Goal: Task Accomplishment & Management: Complete application form

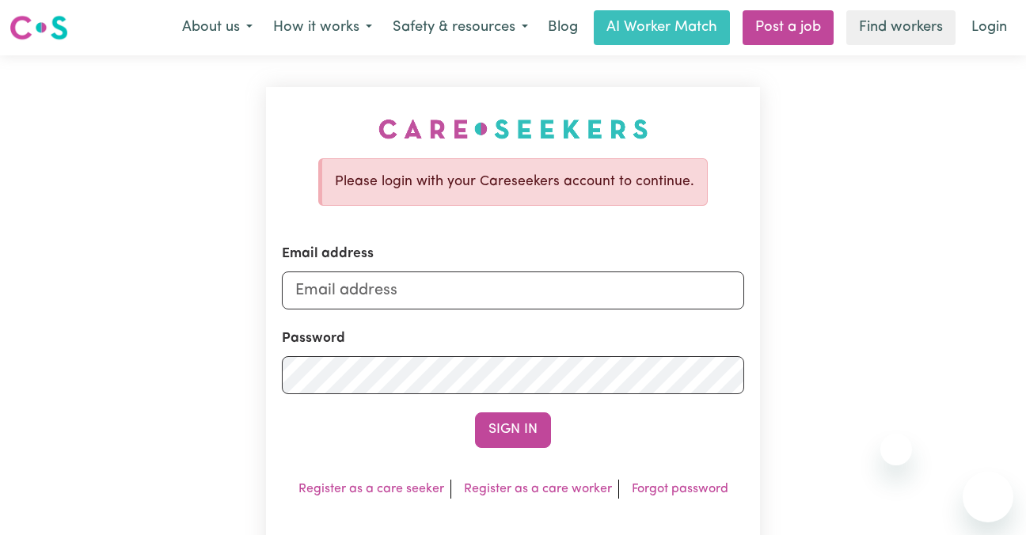
click at [548, 287] on input "Email address" at bounding box center [513, 290] width 462 height 38
type input "[EMAIL_ADDRESS][DOMAIN_NAME]"
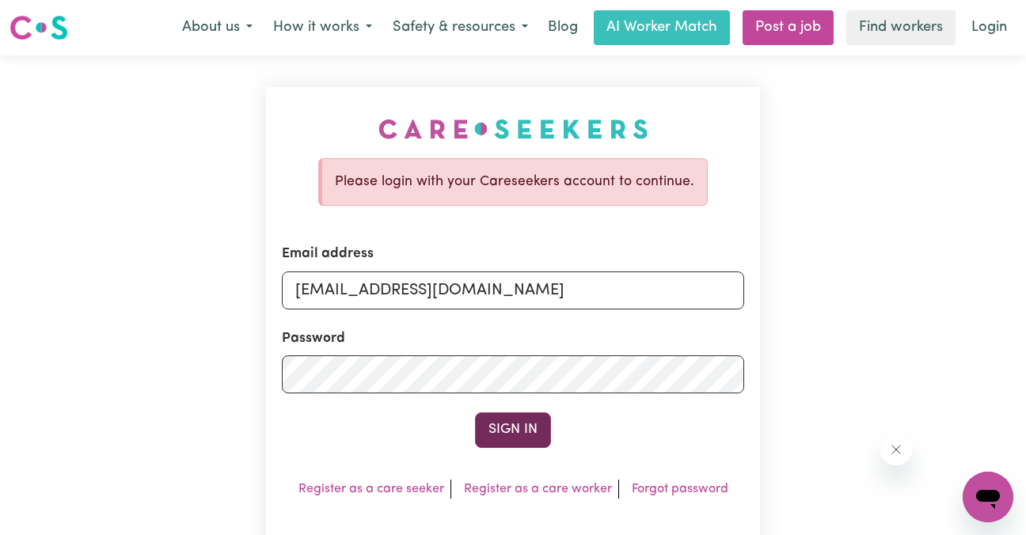
click at [510, 438] on button "Sign In" at bounding box center [513, 429] width 76 height 35
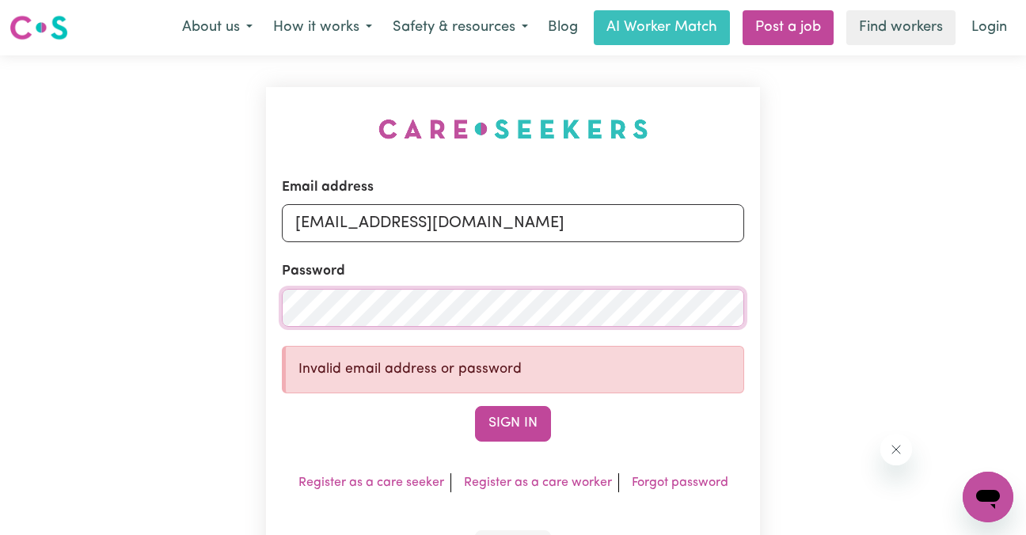
click at [475, 406] on button "Sign In" at bounding box center [513, 423] width 76 height 35
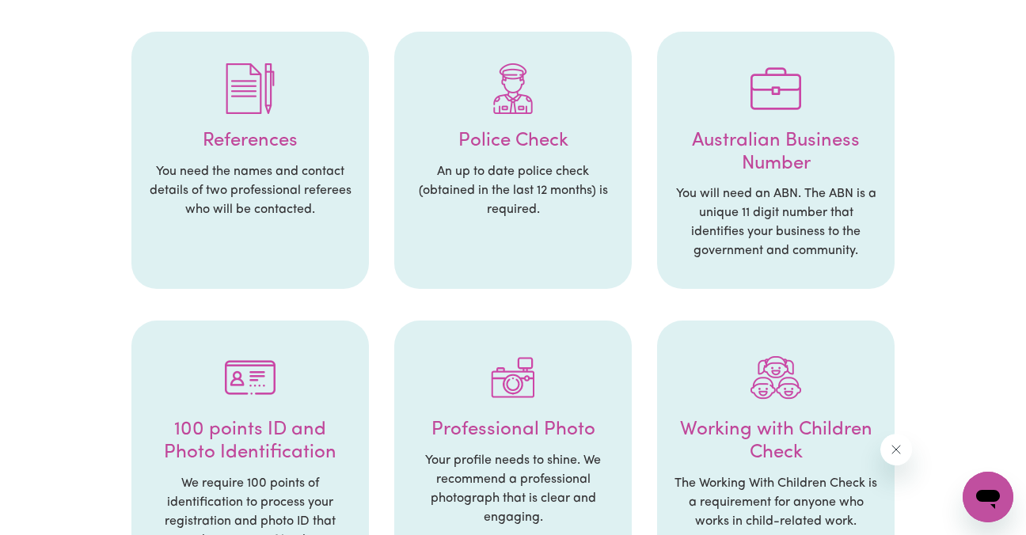
scroll to position [392, 0]
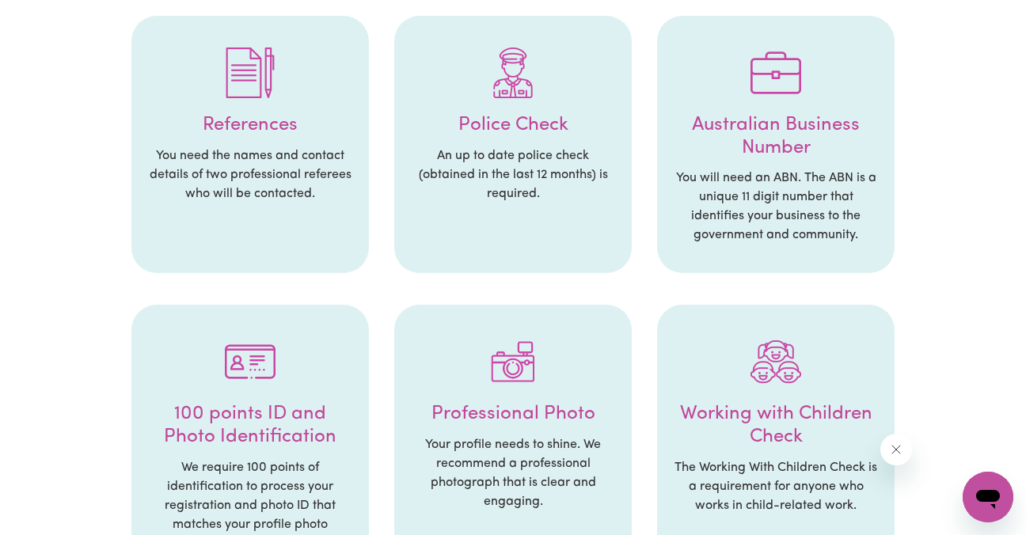
click at [536, 146] on p "An up to date police check (obtained in the last 12 months) is required." at bounding box center [513, 174] width 206 height 57
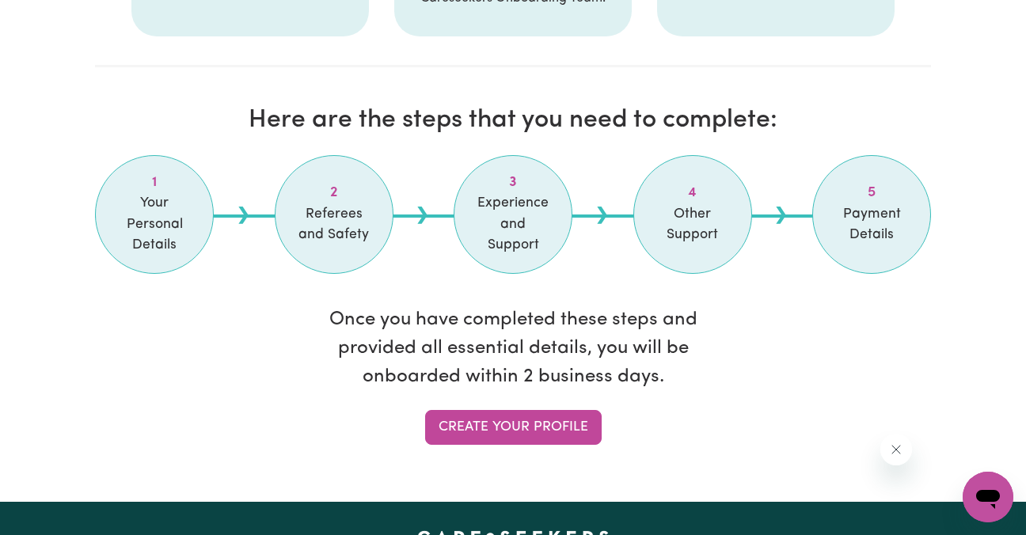
scroll to position [1287, 0]
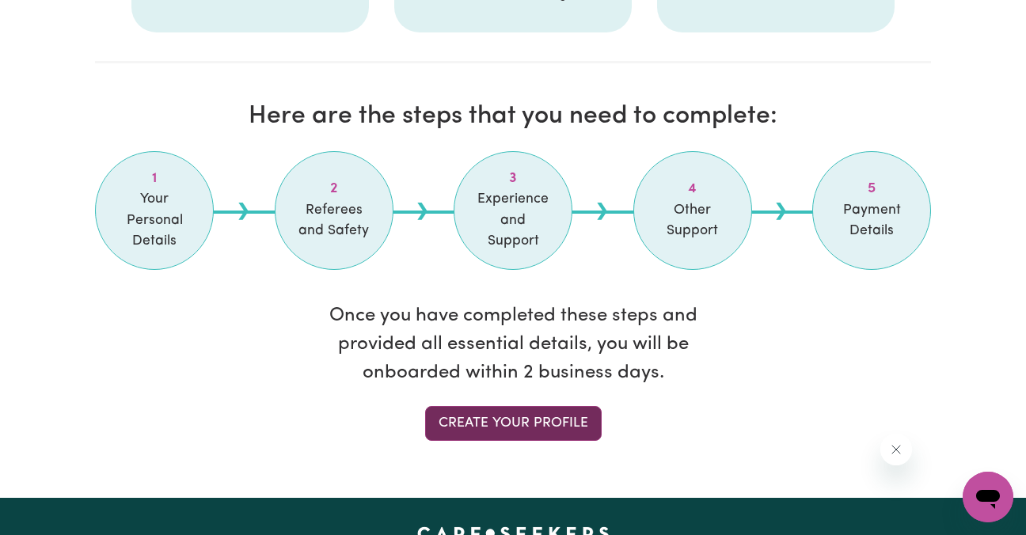
click at [478, 406] on link "Create your profile" at bounding box center [513, 423] width 176 height 35
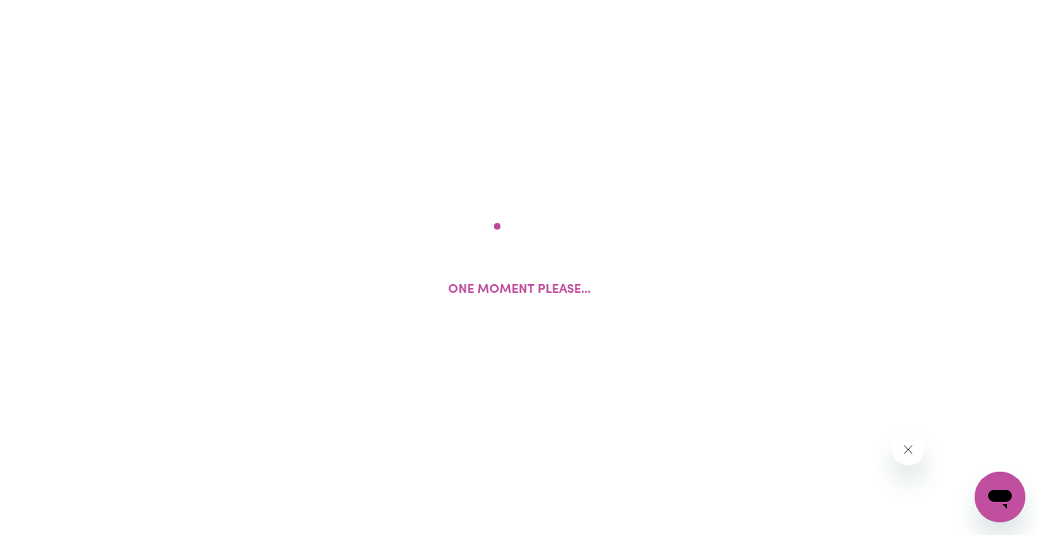
select select "[DEMOGRAPHIC_DATA]"
select select "Student Visa"
select select "Studying a healthcare related degree or qualification"
select select "50"
select select "68"
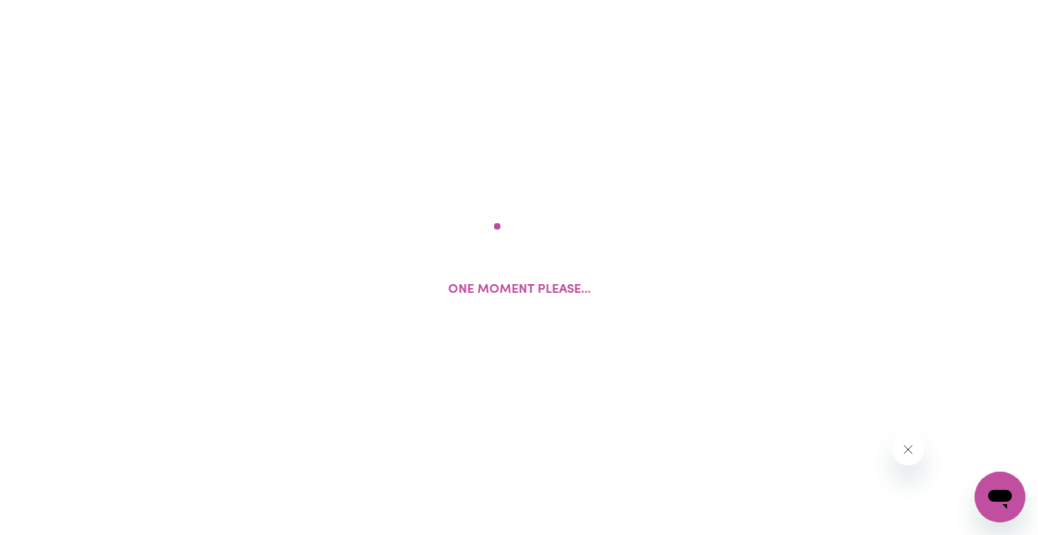
select select "85"
select select "120"
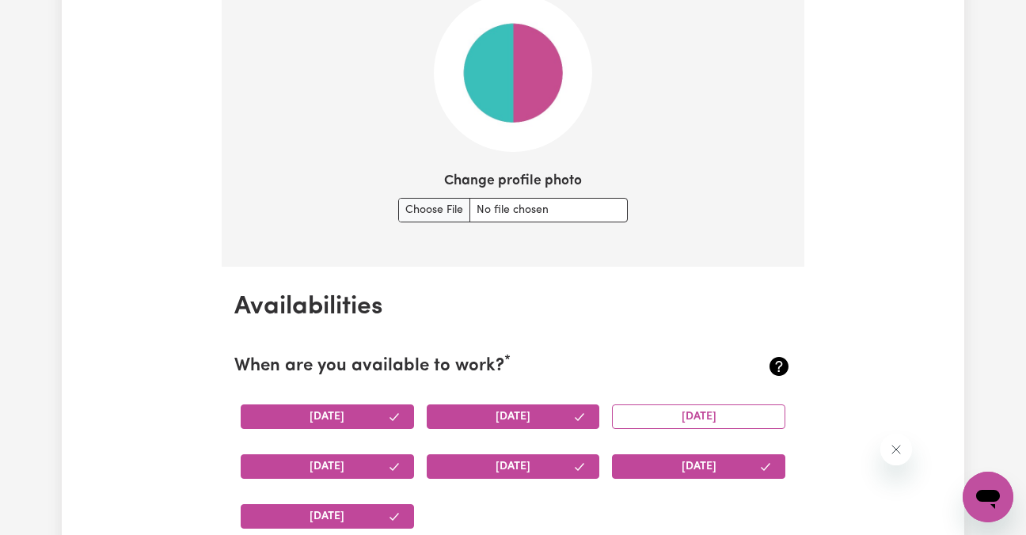
scroll to position [1225, 0]
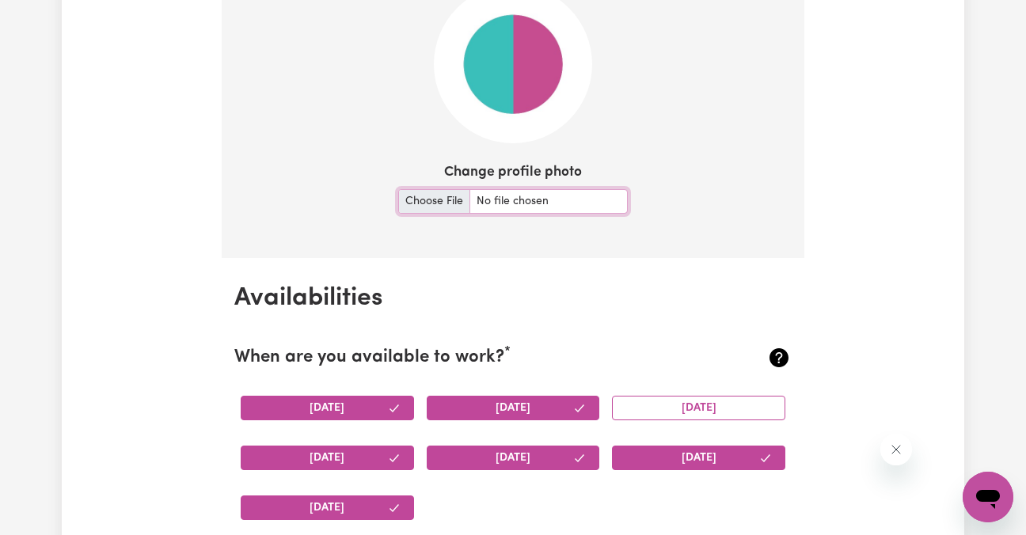
click at [431, 200] on input "Change profile photo" at bounding box center [513, 201] width 230 height 25
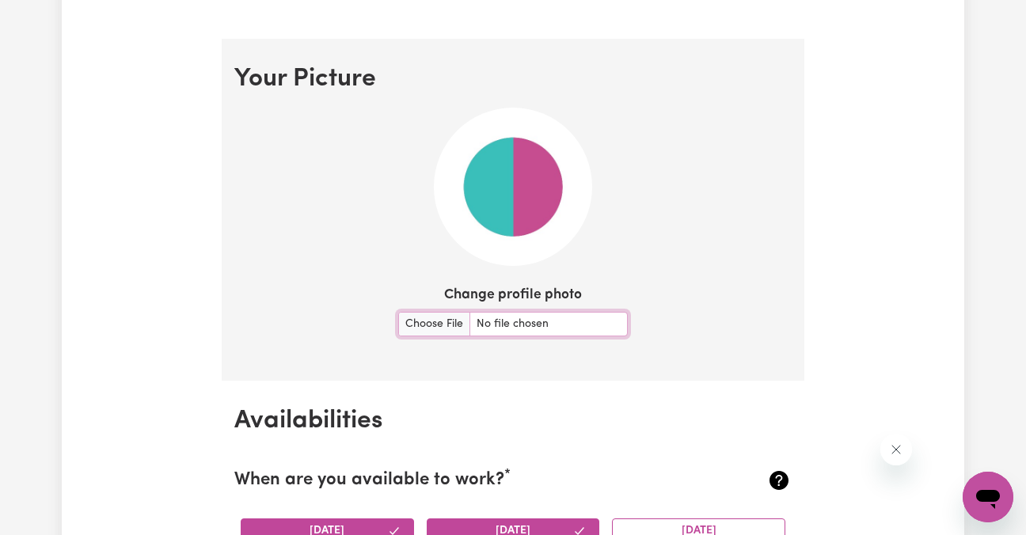
scroll to position [1127, 0]
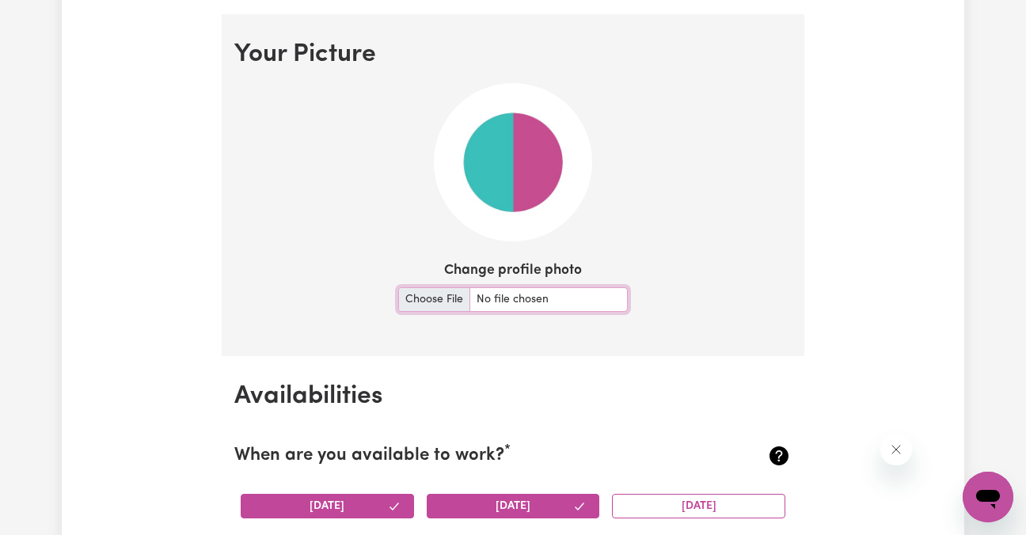
click at [418, 294] on input "Change profile photo" at bounding box center [513, 299] width 230 height 25
type input "C:\fakepath\IMG20241217183901.jpg"
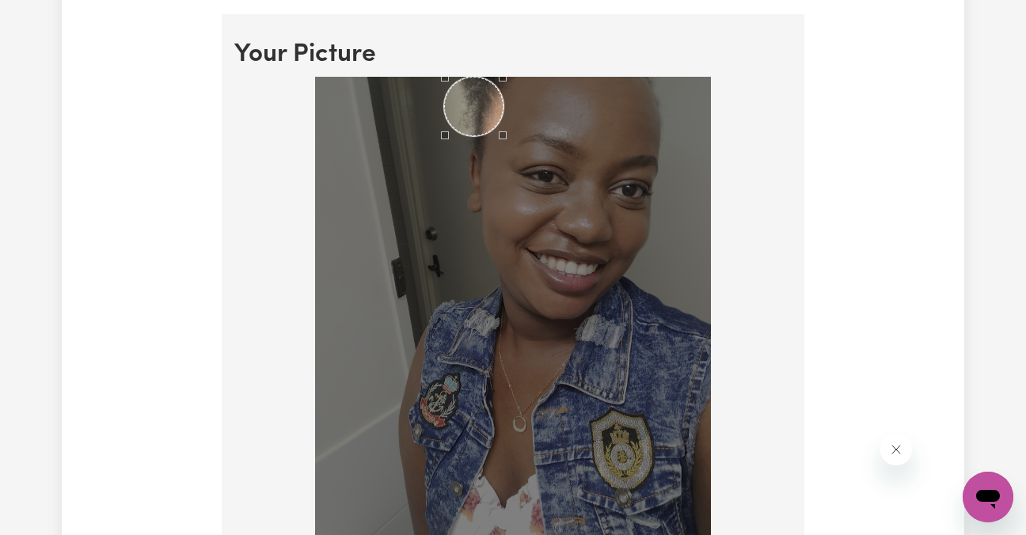
click at [482, 110] on div "Use the arrow keys to move the crop selection area" at bounding box center [473, 106] width 59 height 59
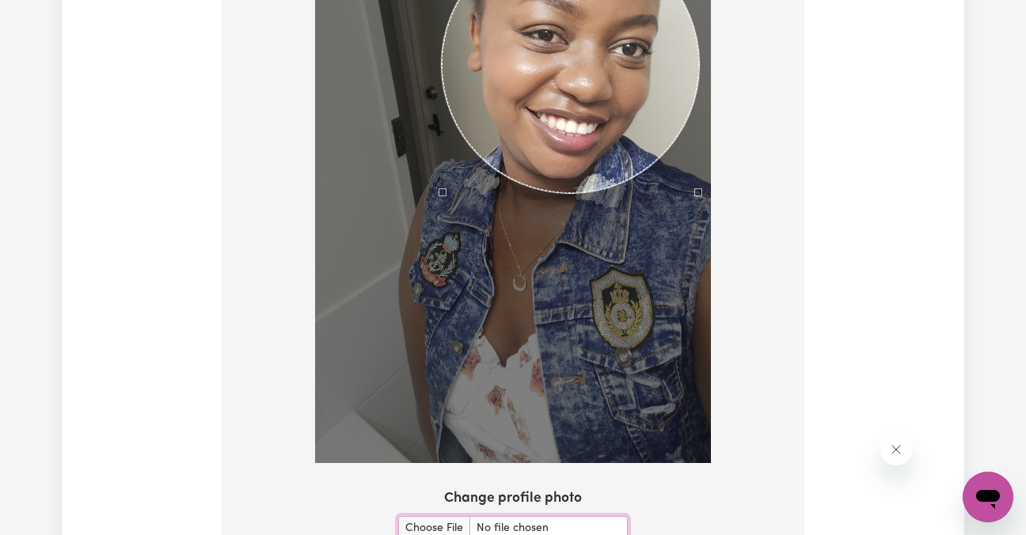
scroll to position [1285, 0]
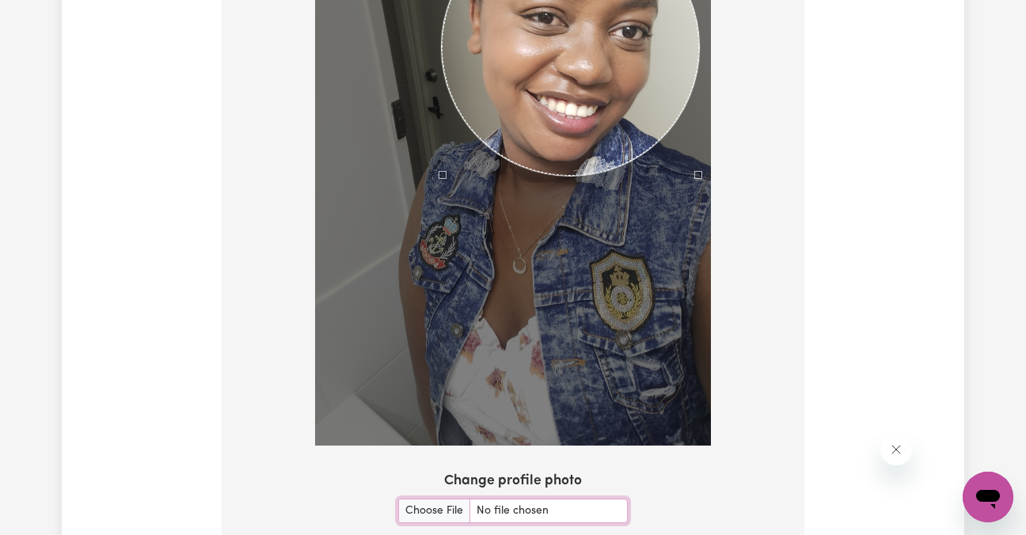
click at [652, 82] on div "Use the arrow keys to move the crop selection area" at bounding box center [570, 46] width 257 height 257
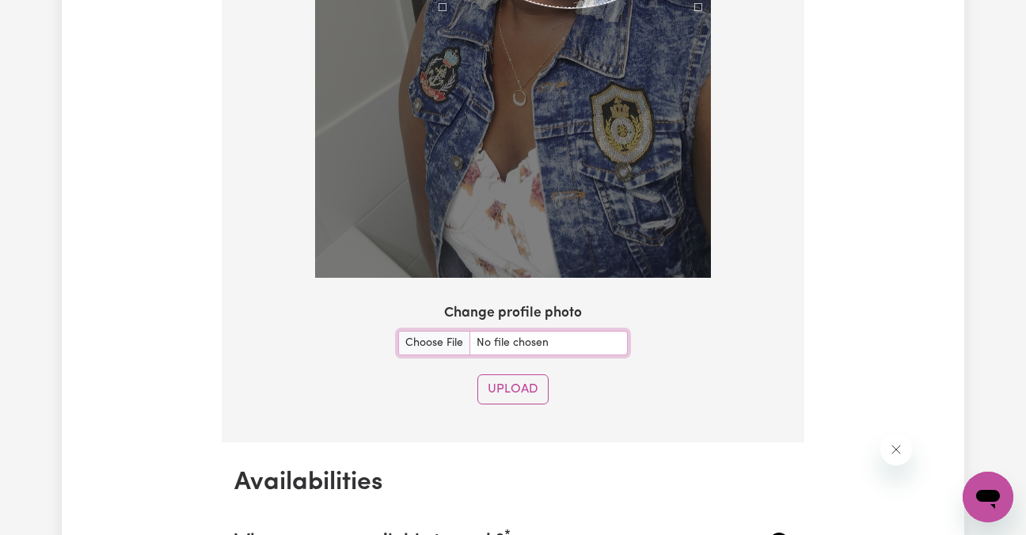
scroll to position [1550, 0]
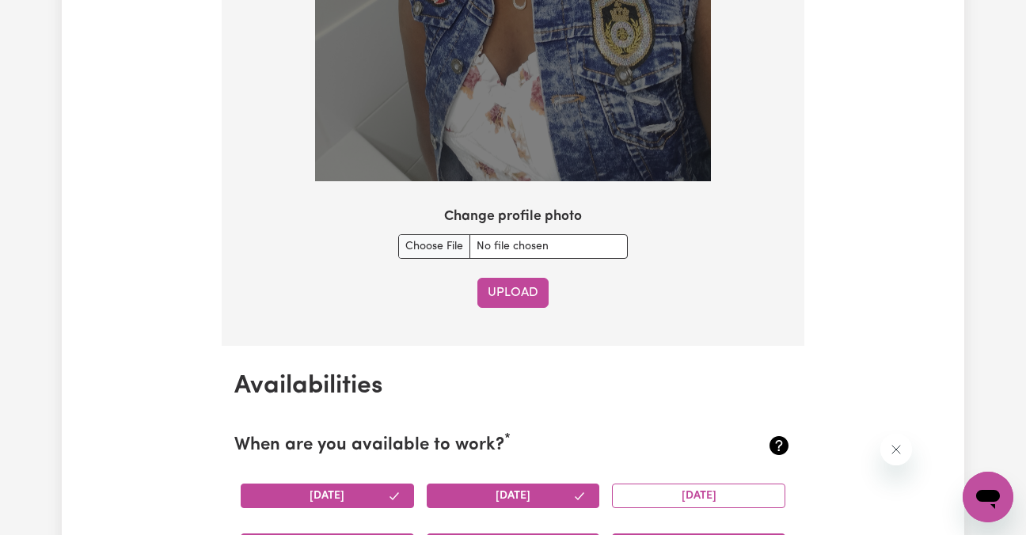
click at [529, 289] on button "Upload" at bounding box center [512, 293] width 71 height 30
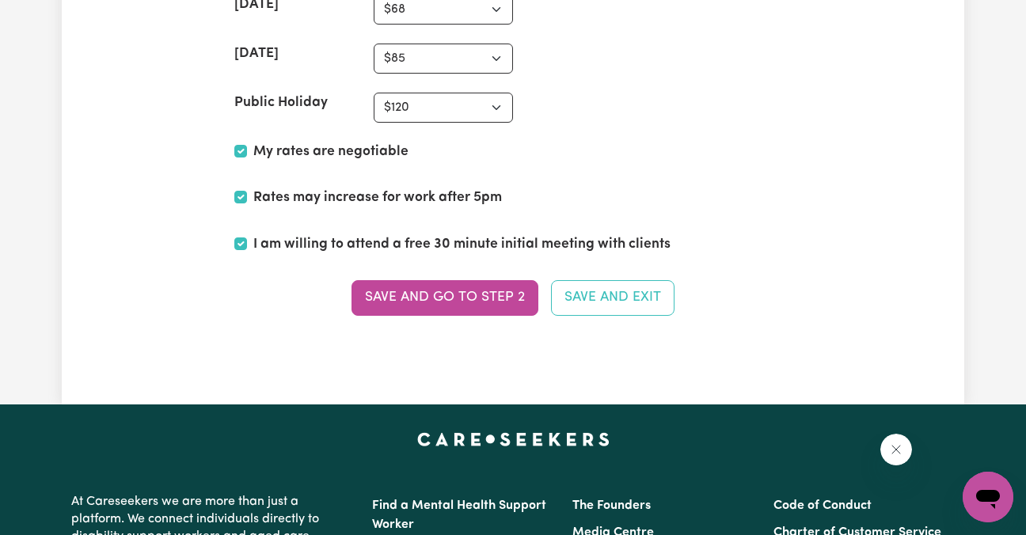
scroll to position [3998, 0]
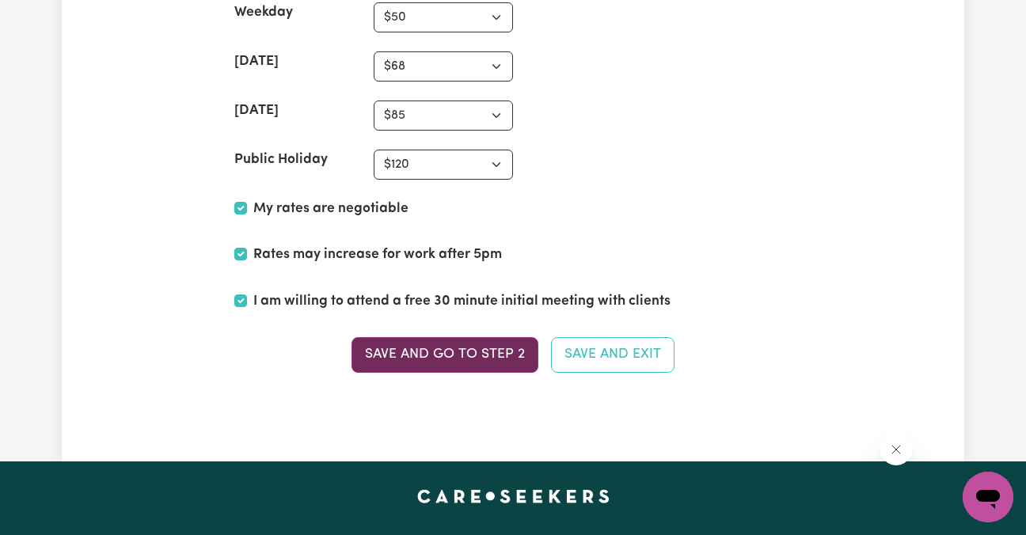
click at [517, 355] on button "Save and go to Step 2" at bounding box center [444, 354] width 187 height 35
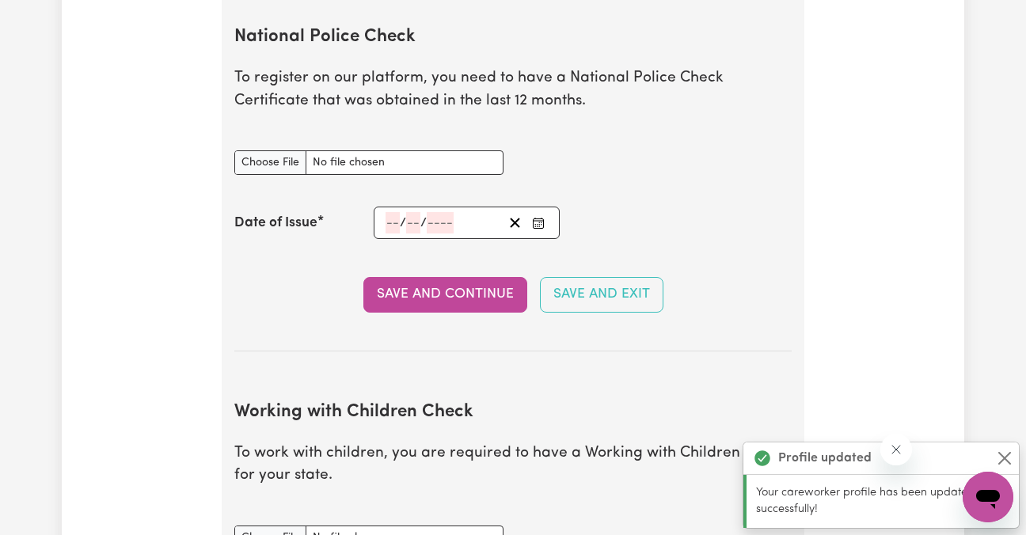
scroll to position [1089, 0]
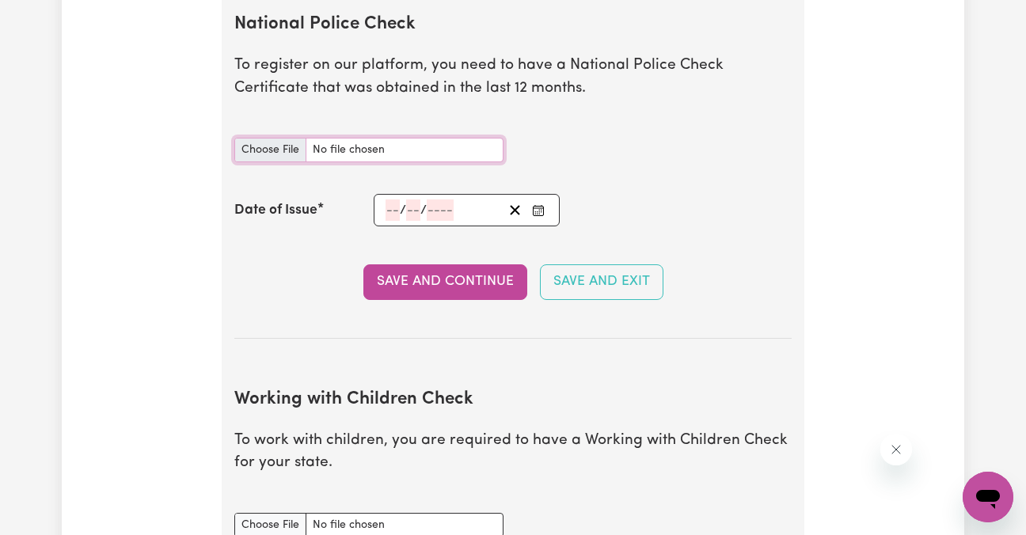
click at [265, 151] on input "National Police Check document" at bounding box center [368, 150] width 269 height 25
type input "C:\fakepath\PoliceCertificate (2).pdf"
click at [376, 150] on input "National Police Check document" at bounding box center [368, 150] width 269 height 25
click at [366, 154] on input "National Police Check document" at bounding box center [368, 150] width 269 height 25
type input "C:\fakepath\PoliceCertificate (2).pdf"
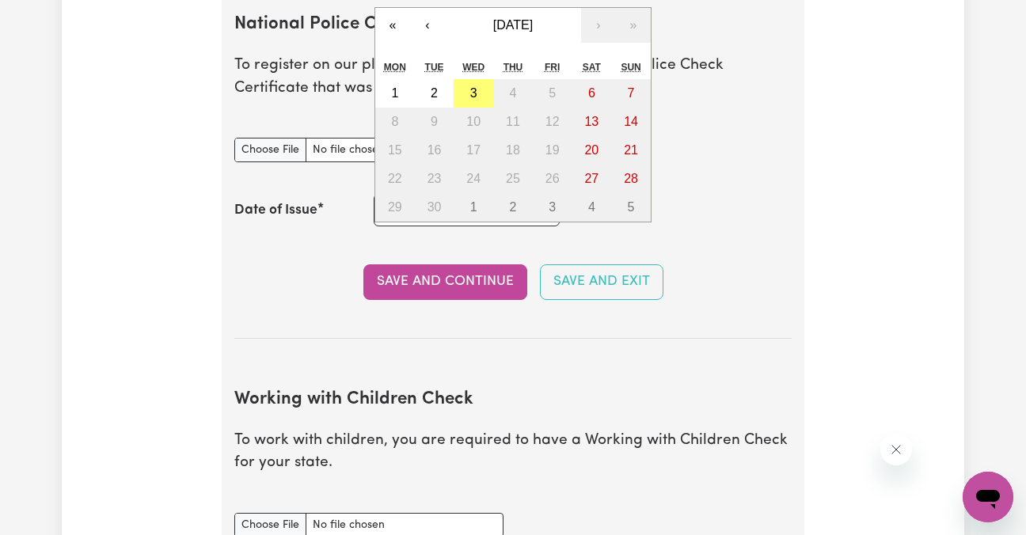
click at [392, 200] on div "/ / « ‹ [DATE] › » Mon Tue Wed Thu Fri Sat Sun 1 2 3 4 5 6 7 8 9 10 11 12 13 14…" at bounding box center [467, 210] width 186 height 32
click at [560, 26] on button "[DATE]" at bounding box center [513, 25] width 136 height 35
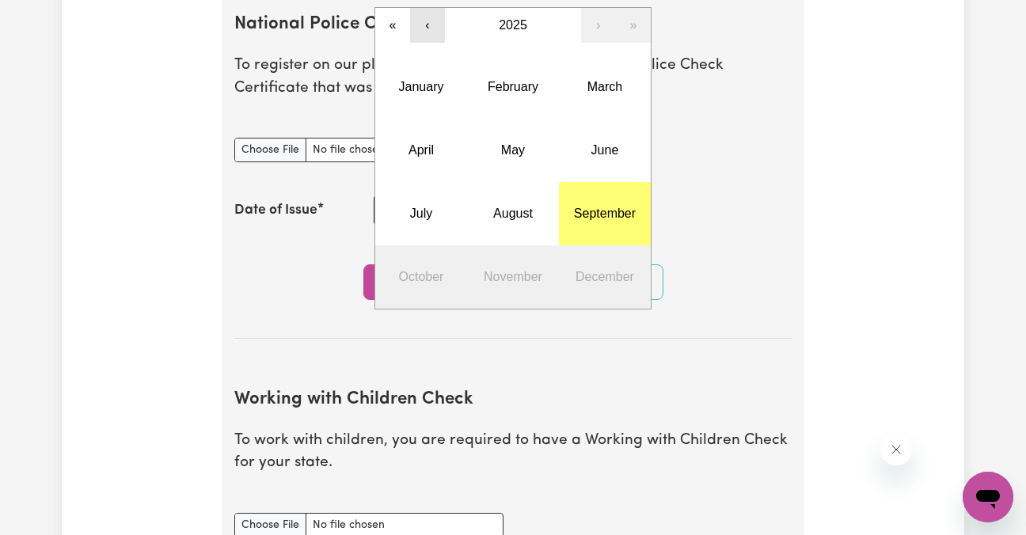
click at [432, 27] on button "‹" at bounding box center [427, 25] width 35 height 35
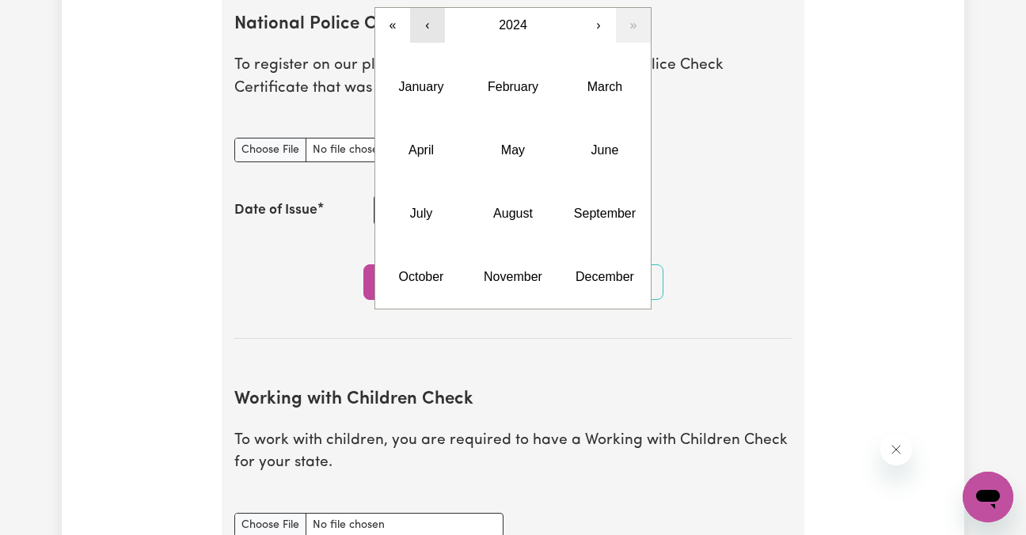
click at [432, 27] on button "‹" at bounding box center [427, 25] width 35 height 35
click at [604, 195] on button "September" at bounding box center [605, 213] width 92 height 63
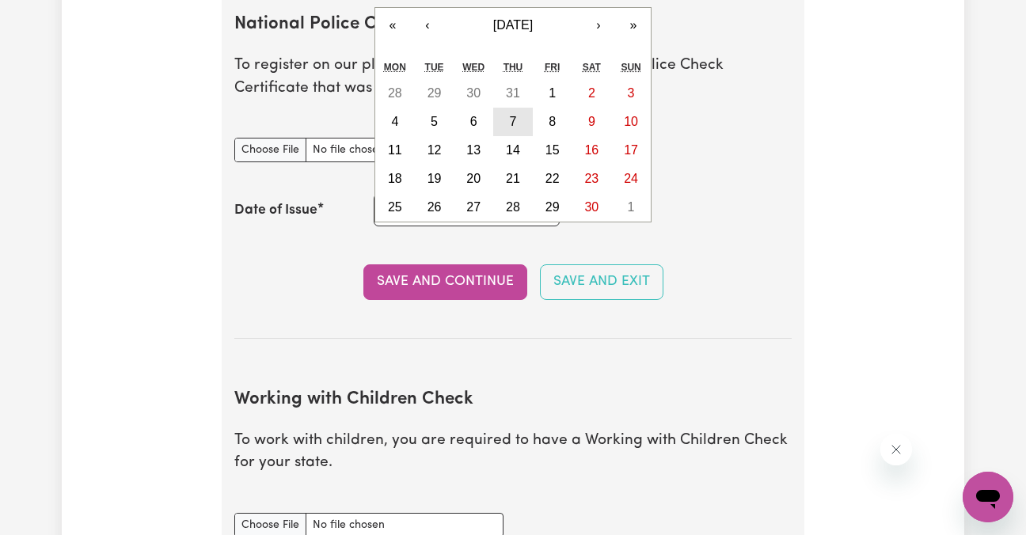
click at [518, 124] on button "7" at bounding box center [513, 122] width 40 height 28
type input "[DATE]"
type input "7"
type input "9"
type input "2023"
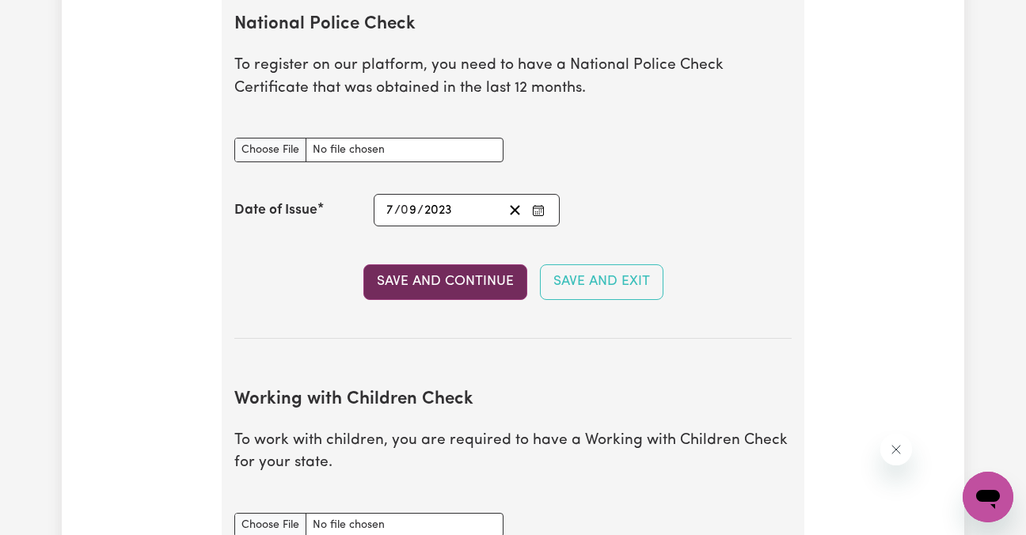
click at [488, 274] on button "Save and Continue" at bounding box center [445, 281] width 164 height 35
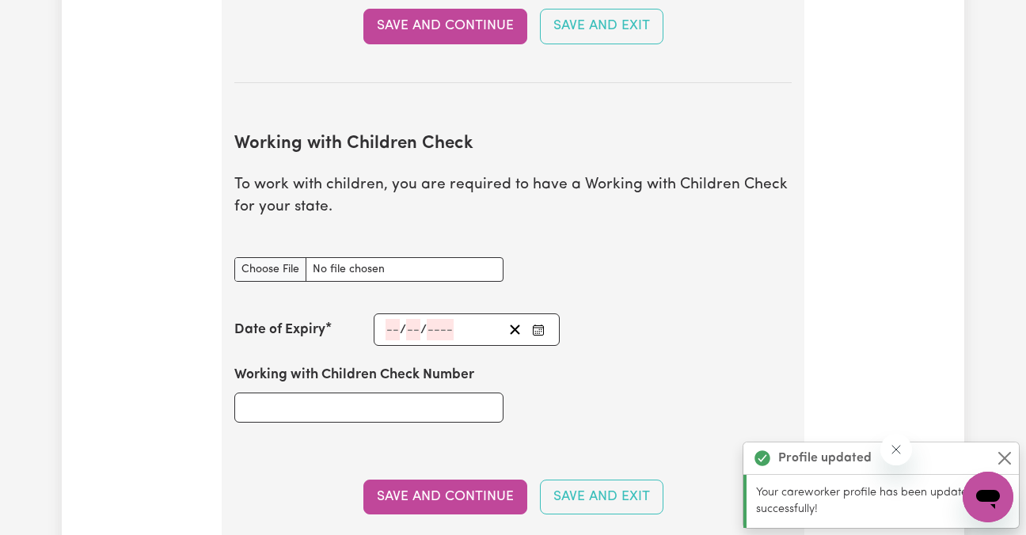
scroll to position [1453, 0]
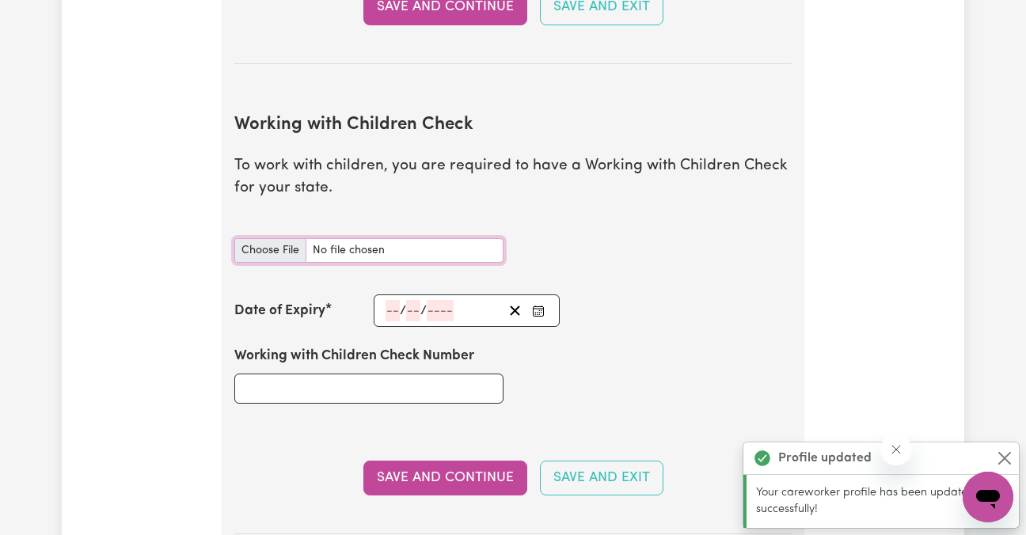
click at [268, 252] on input "Working with Children Check document" at bounding box center [368, 250] width 269 height 25
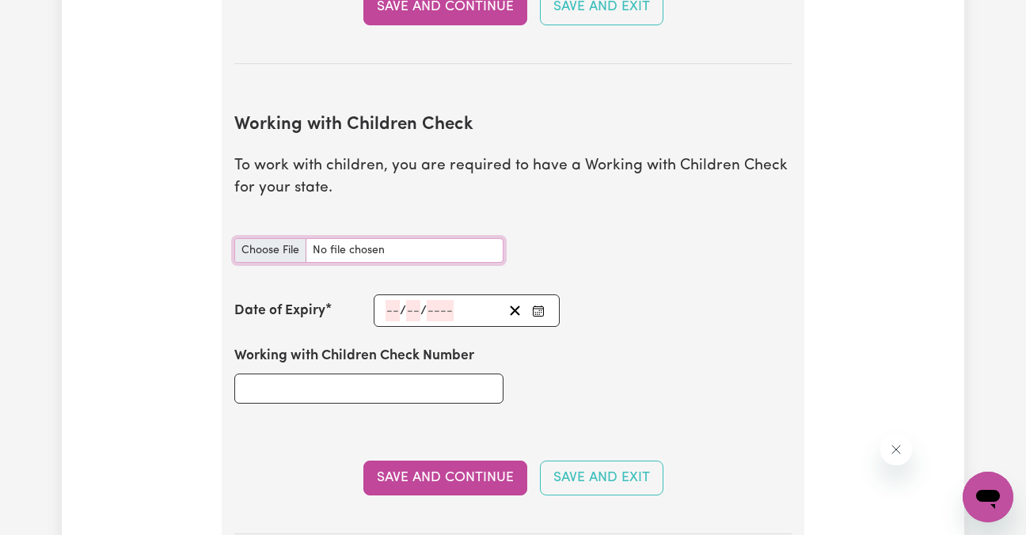
type input "C:\fakepath\WWCC.jpg"
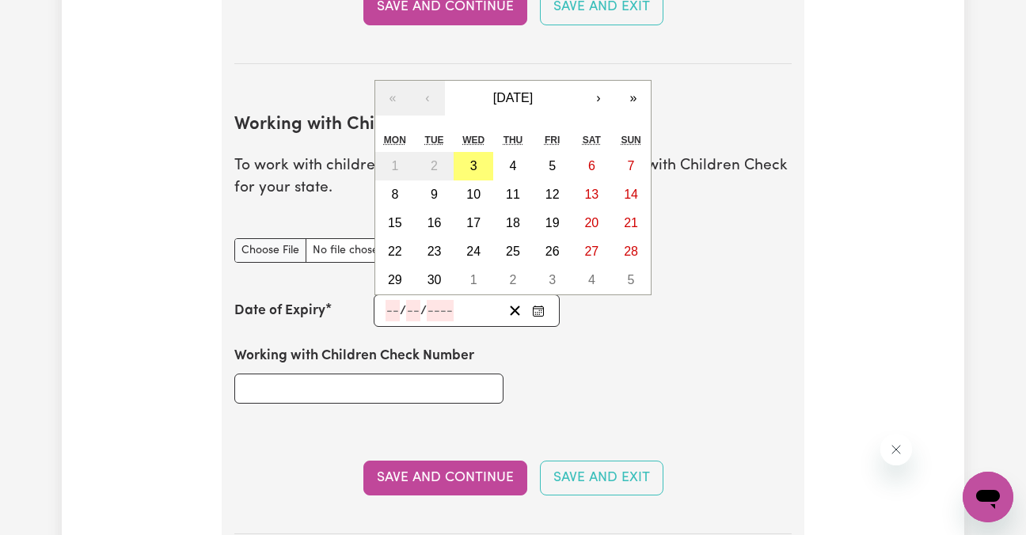
click at [393, 313] on input "number" at bounding box center [392, 310] width 14 height 21
click at [600, 106] on button "›" at bounding box center [598, 98] width 35 height 35
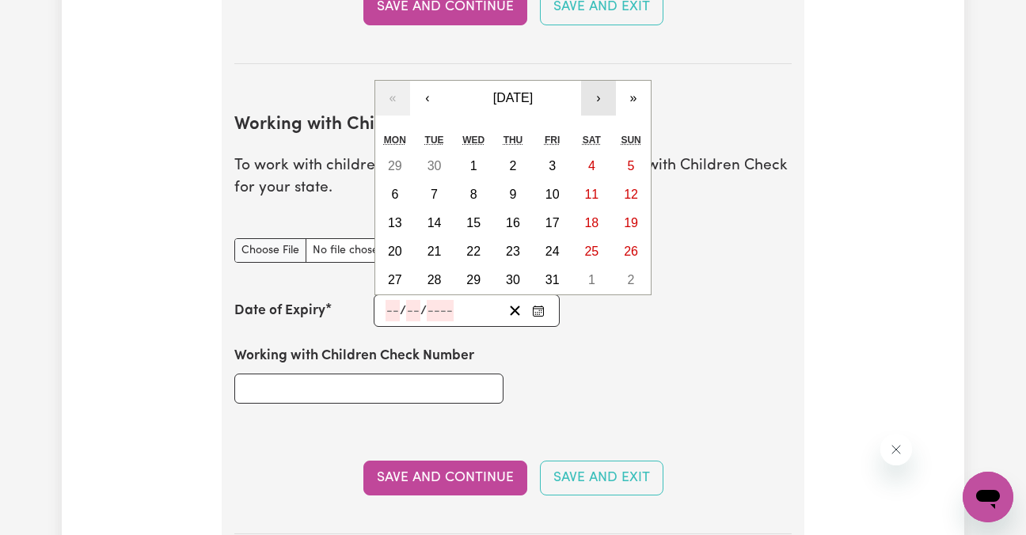
click at [600, 106] on button "›" at bounding box center [598, 98] width 35 height 35
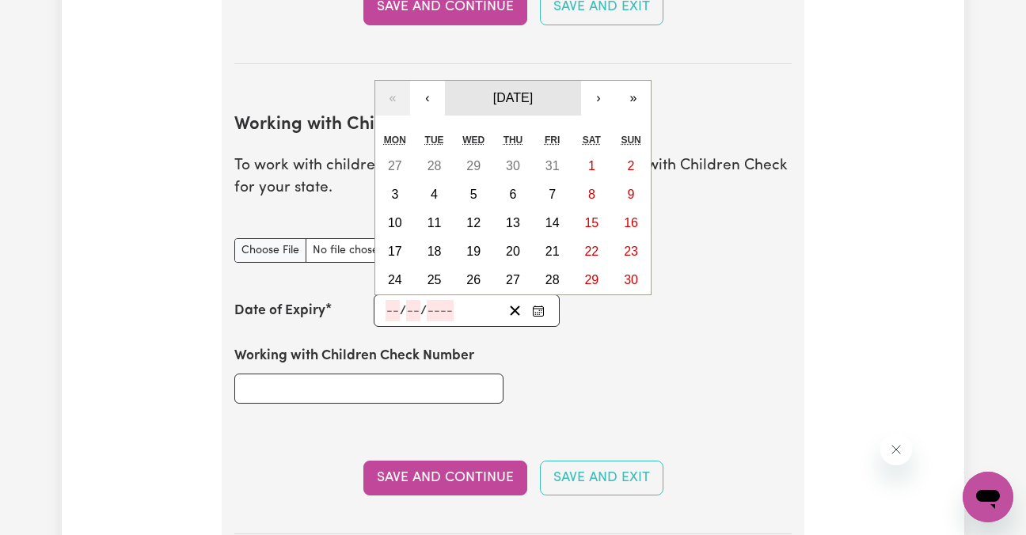
click at [561, 99] on button "[DATE]" at bounding box center [513, 98] width 136 height 35
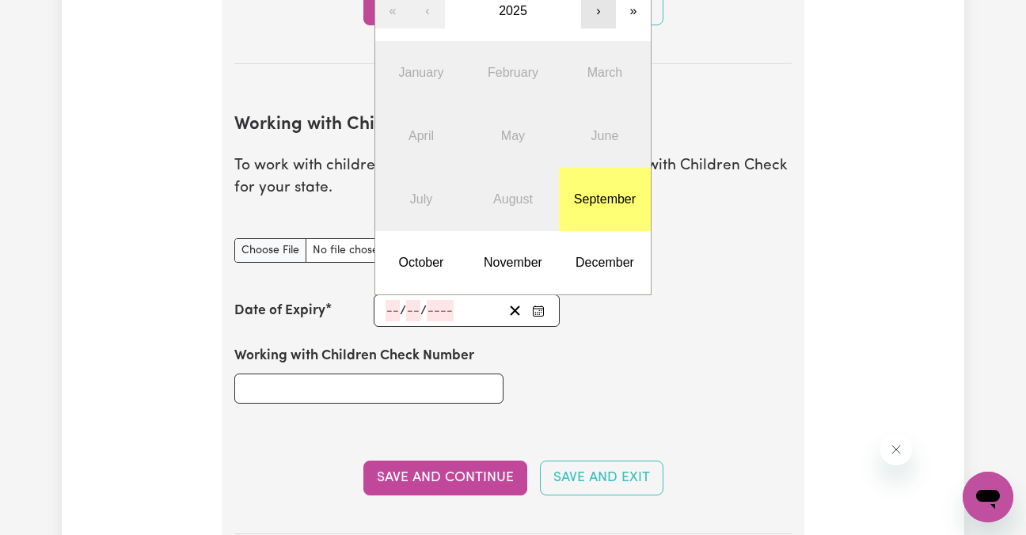
click at [601, 3] on button "›" at bounding box center [598, 11] width 35 height 35
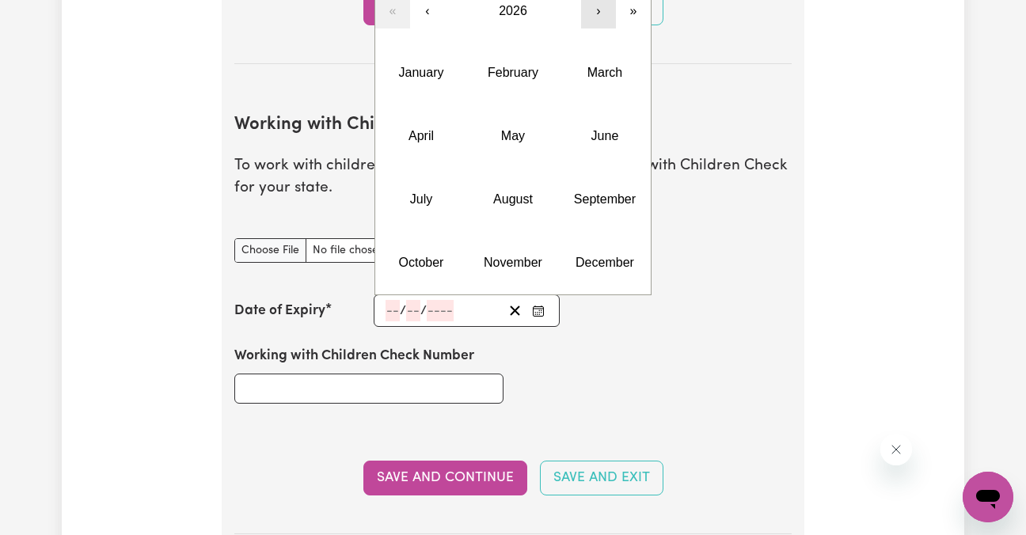
click at [601, 3] on button "›" at bounding box center [598, 11] width 35 height 35
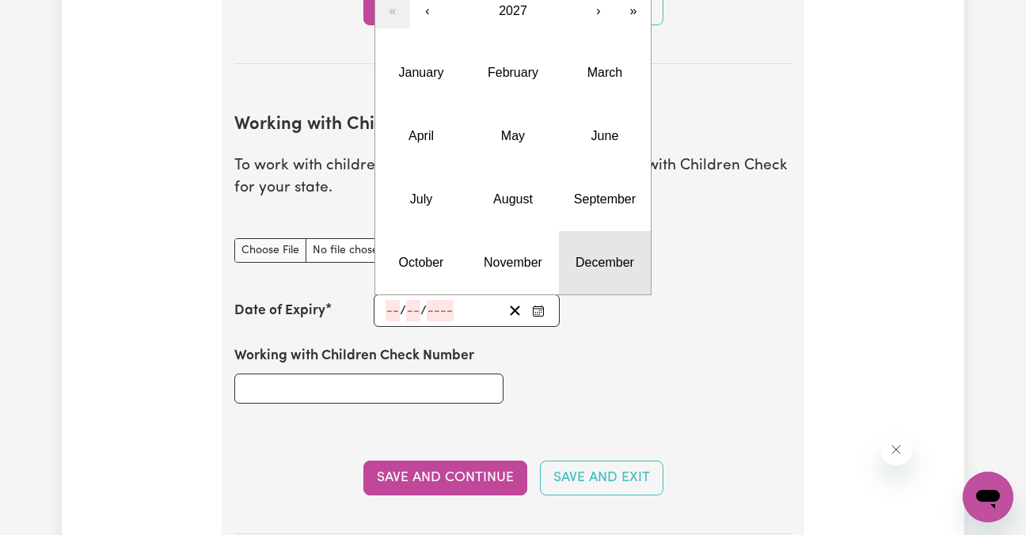
click at [615, 246] on button "December" at bounding box center [605, 262] width 92 height 63
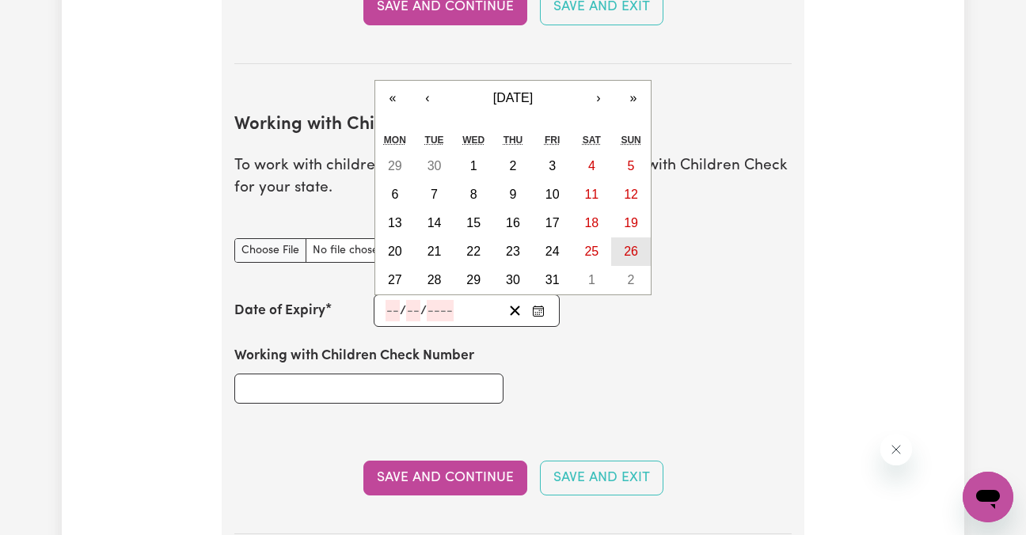
click at [623, 251] on button "26" at bounding box center [631, 251] width 40 height 28
type input "[DATE]"
type input "26"
type input "12"
type input "2027"
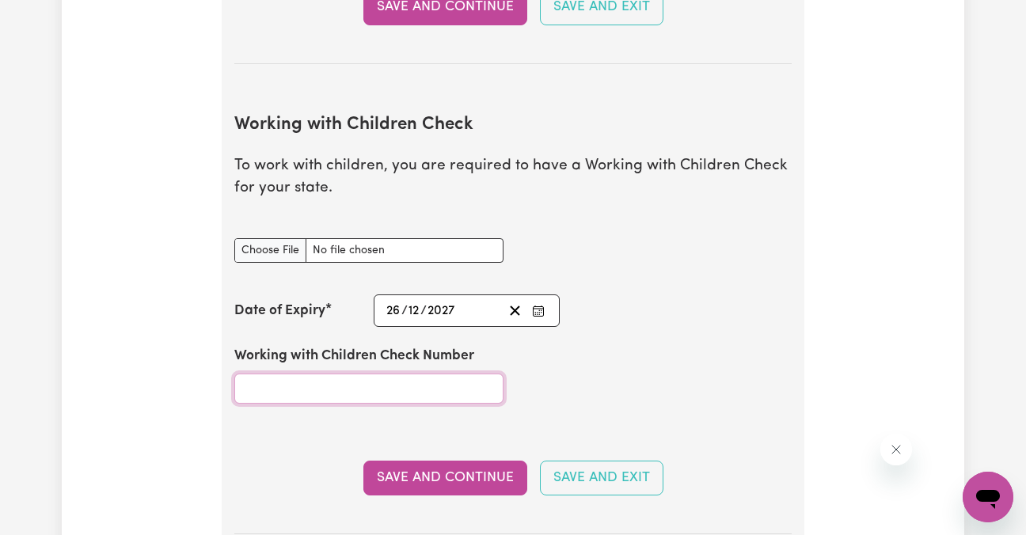
click at [458, 393] on input "Working with Children Check Number" at bounding box center [368, 389] width 269 height 30
type input "4455744"
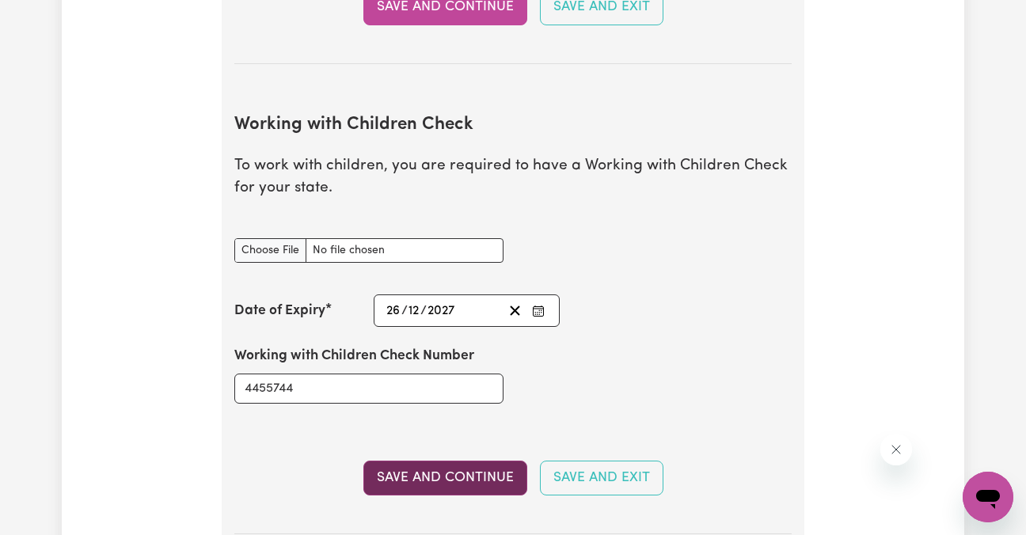
click at [447, 480] on button "Save and Continue" at bounding box center [445, 478] width 164 height 35
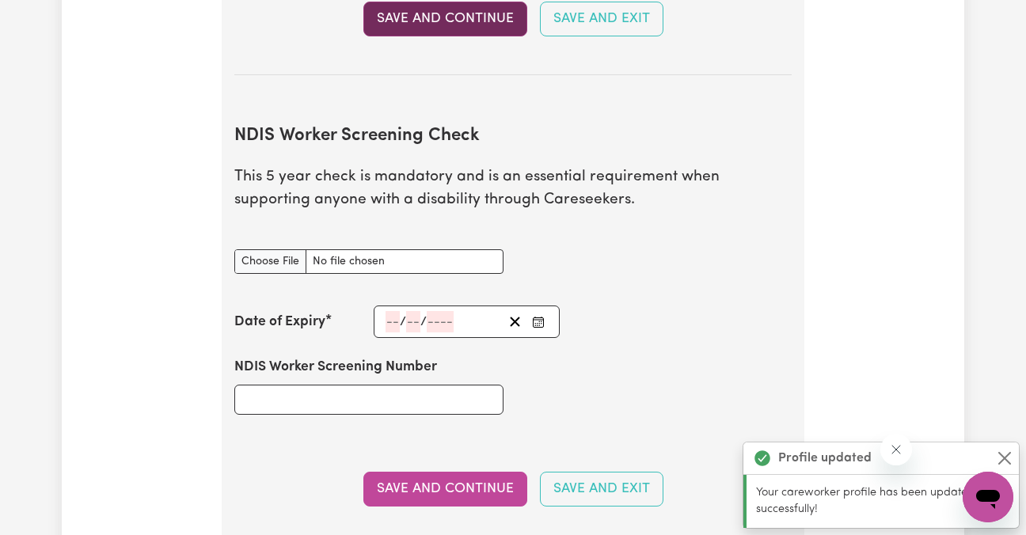
scroll to position [2013, 0]
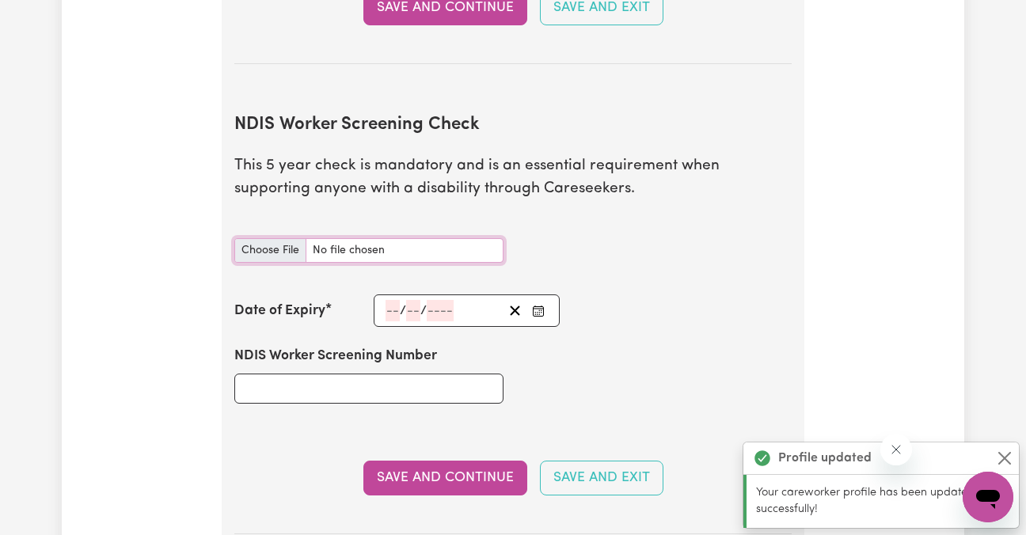
click at [264, 242] on input "NDIS Worker Screening Check document" at bounding box center [368, 250] width 269 height 25
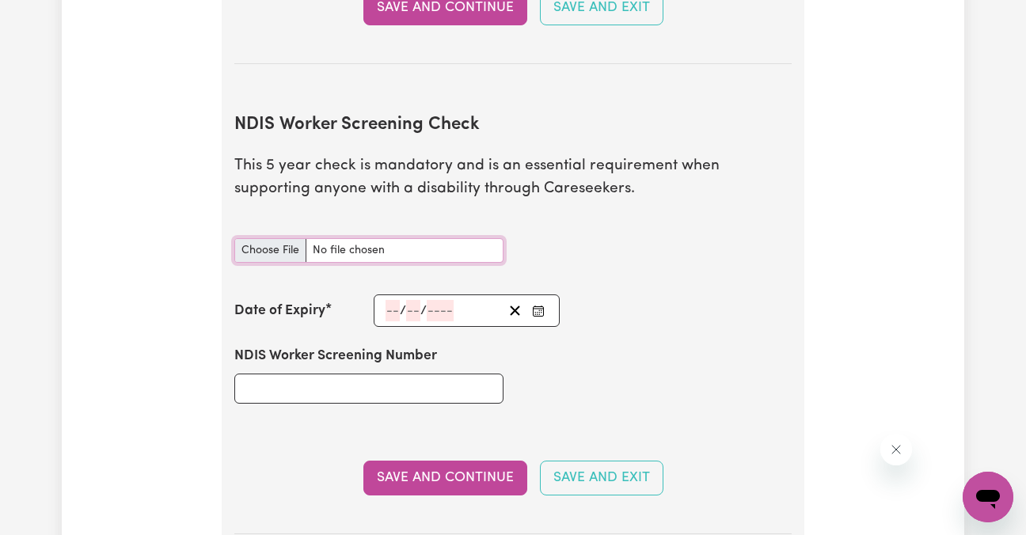
type input "C:\fakepath\NDIS_Clearance.pdf"
click at [340, 394] on input "NDIS Worker Screening Number" at bounding box center [368, 389] width 269 height 30
paste input "8429532"
click at [245, 394] on input "8429532" at bounding box center [368, 389] width 269 height 30
type input "18429532"
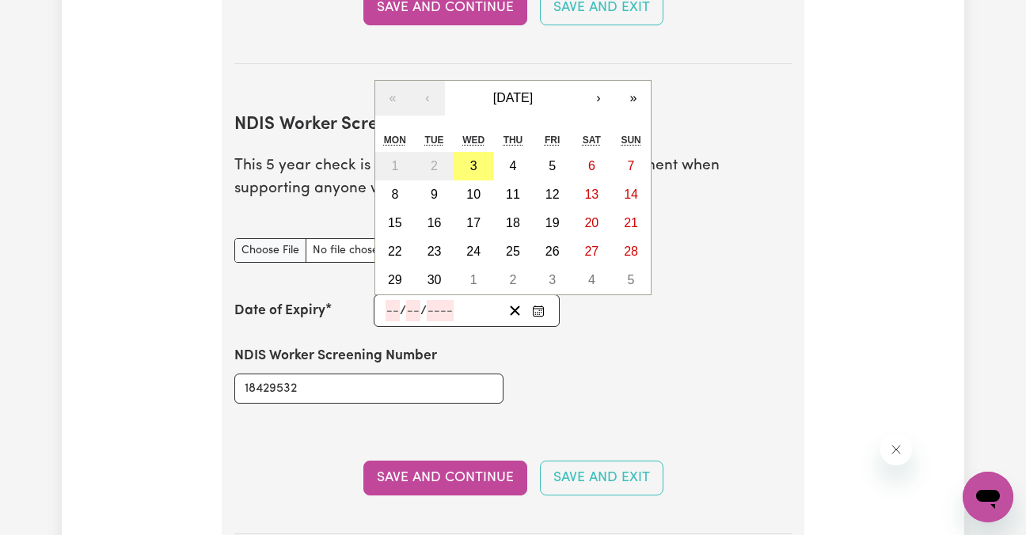
click at [390, 311] on input "number" at bounding box center [392, 310] width 14 height 21
click at [596, 104] on button "›" at bounding box center [598, 98] width 35 height 35
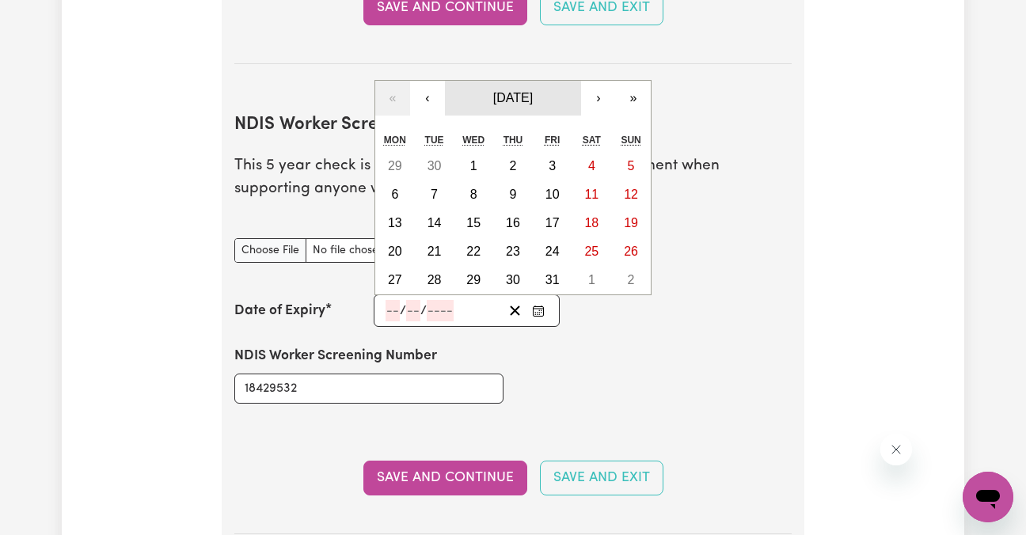
click at [533, 103] on span "[DATE]" at bounding box center [513, 97] width 40 height 13
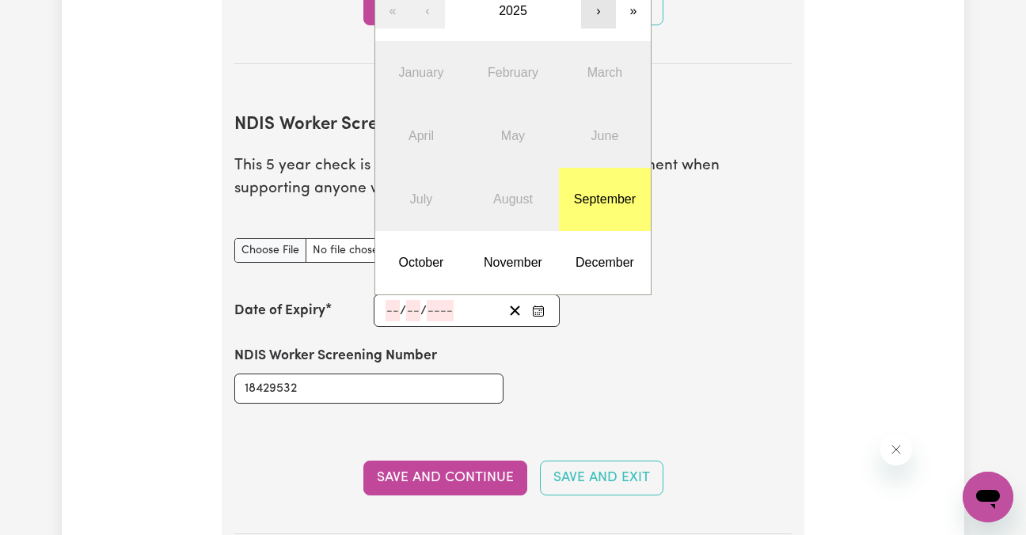
click at [603, 12] on button "›" at bounding box center [598, 11] width 35 height 35
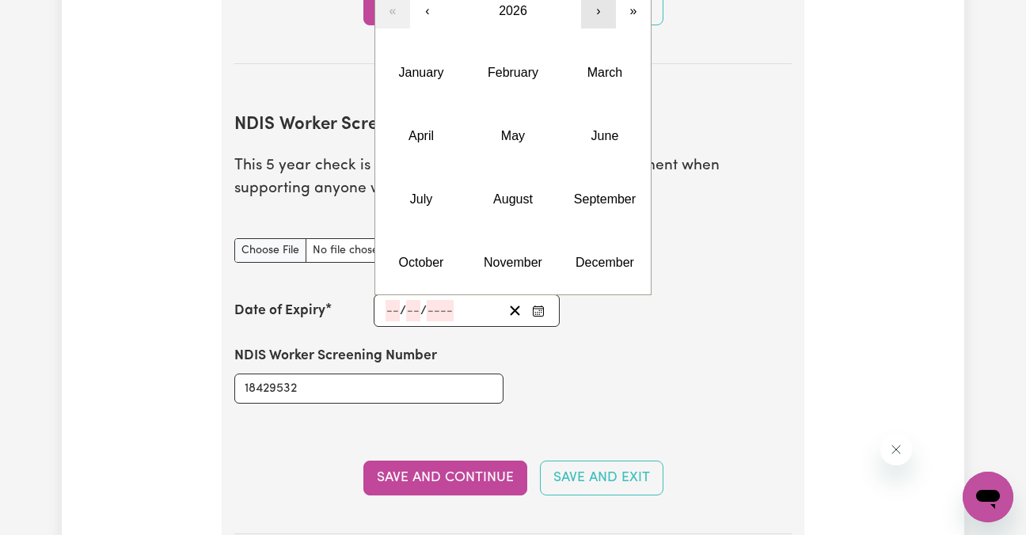
click at [603, 12] on button "›" at bounding box center [598, 11] width 35 height 35
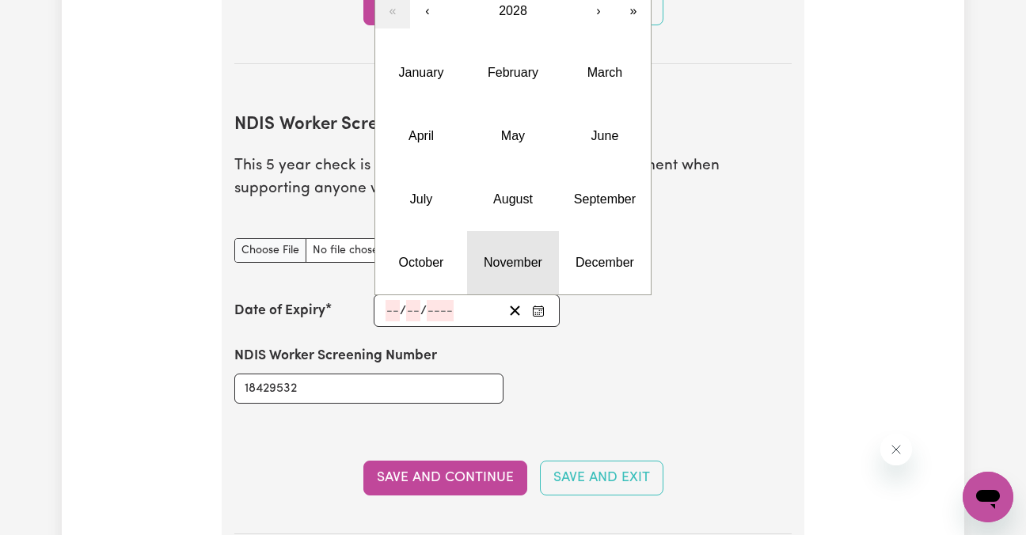
click at [497, 267] on abbr "November" at bounding box center [513, 262] width 59 height 13
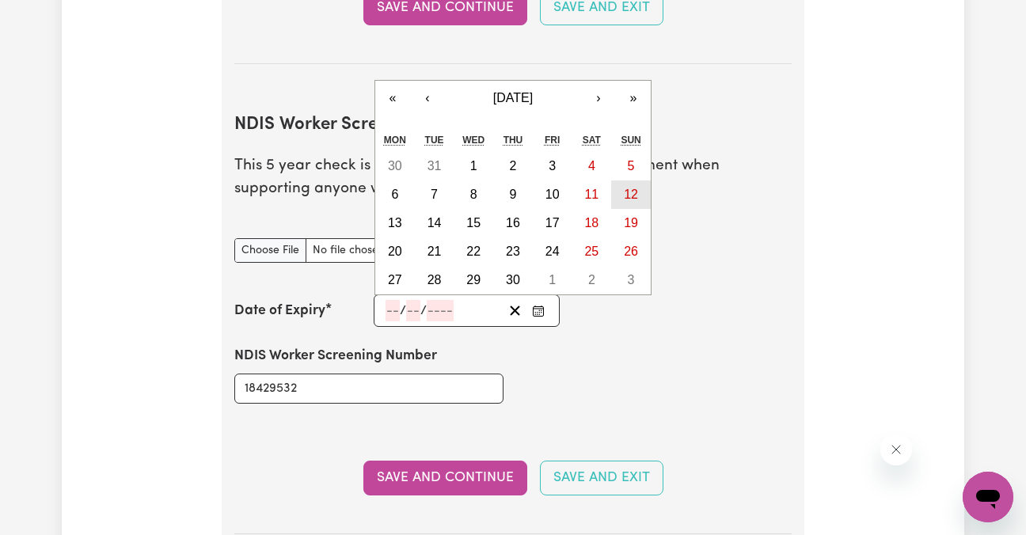
click at [620, 195] on button "12" at bounding box center [631, 194] width 40 height 28
type input "[DATE]"
type input "12"
type input "11"
type input "2028"
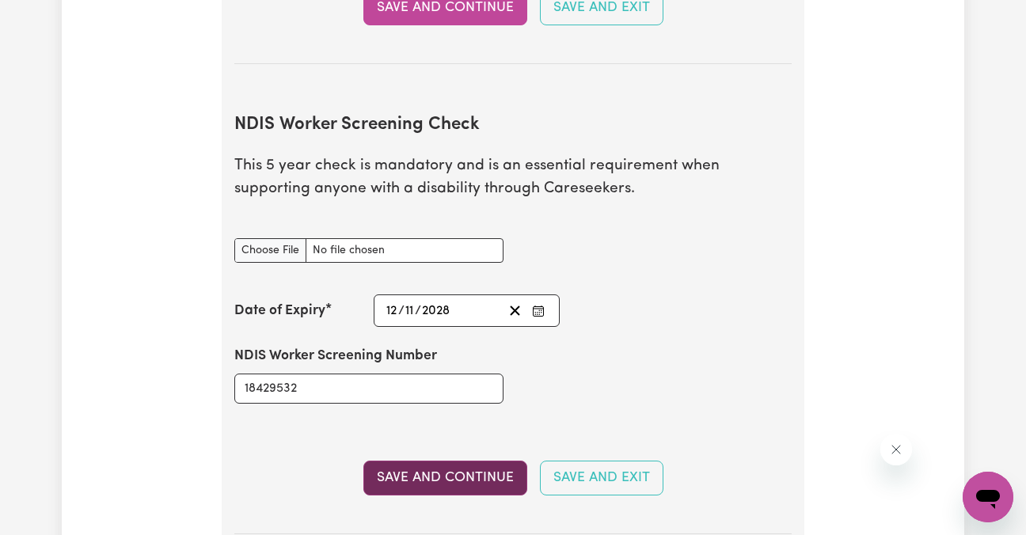
click at [466, 475] on button "Save and Continue" at bounding box center [445, 478] width 164 height 35
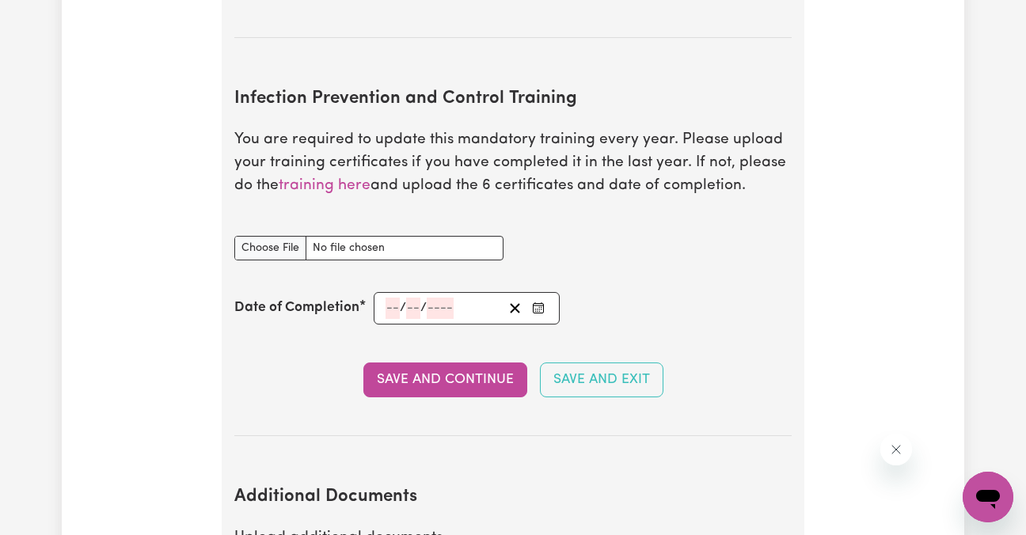
scroll to position [2605, 0]
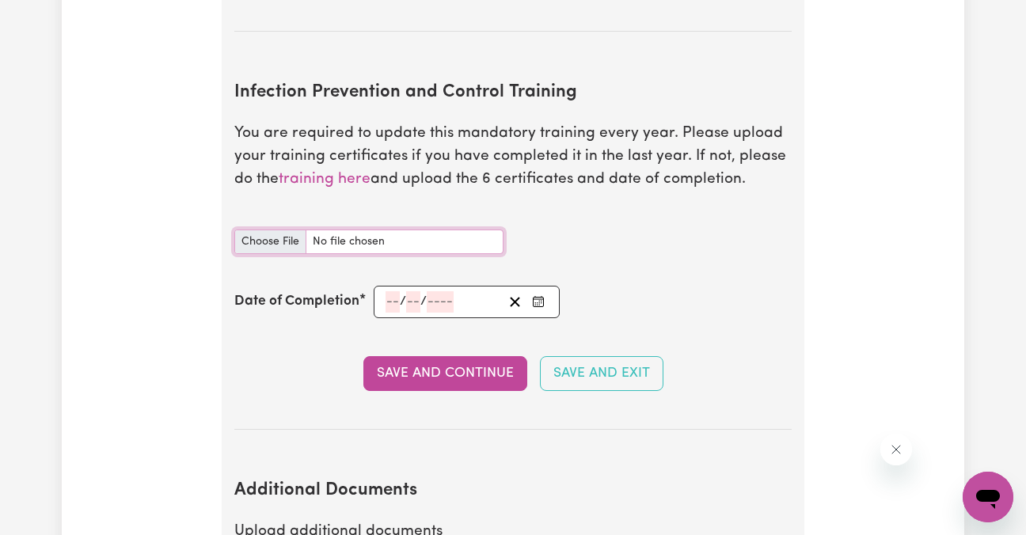
click at [279, 241] on input "Infection Prevention and Control Training document" at bounding box center [368, 242] width 269 height 25
click at [245, 237] on input "Infection Prevention and Control Training document" at bounding box center [368, 242] width 269 height 25
type input "C:\fakepath\CourseCertificate_20250619.pdf"
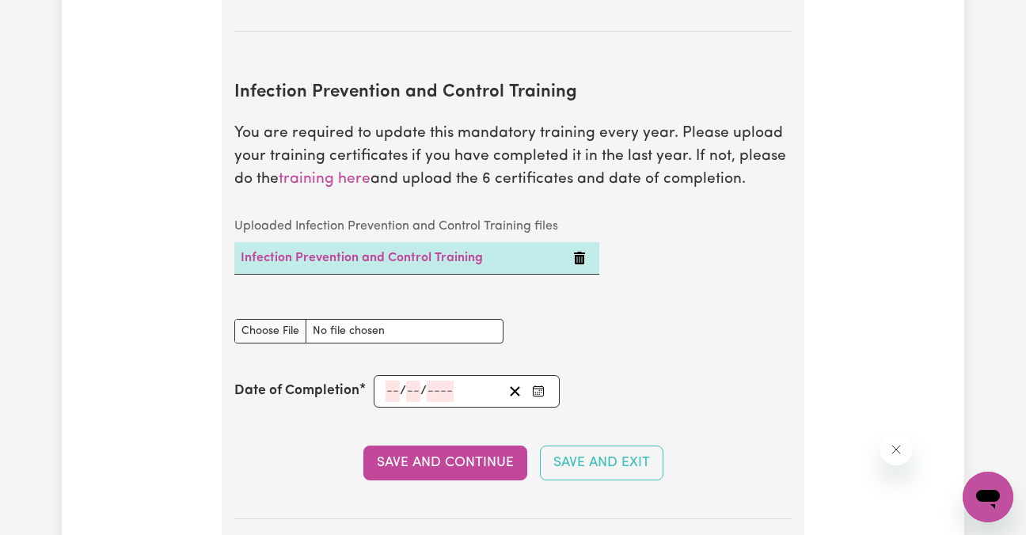
click at [392, 392] on input "number" at bounding box center [392, 391] width 14 height 21
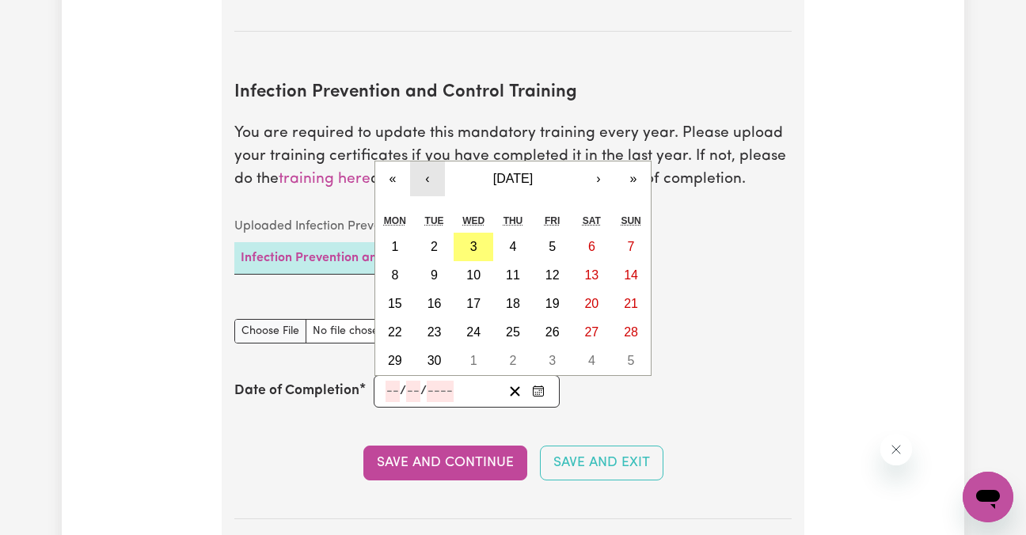
click at [431, 176] on button "‹" at bounding box center [427, 178] width 35 height 35
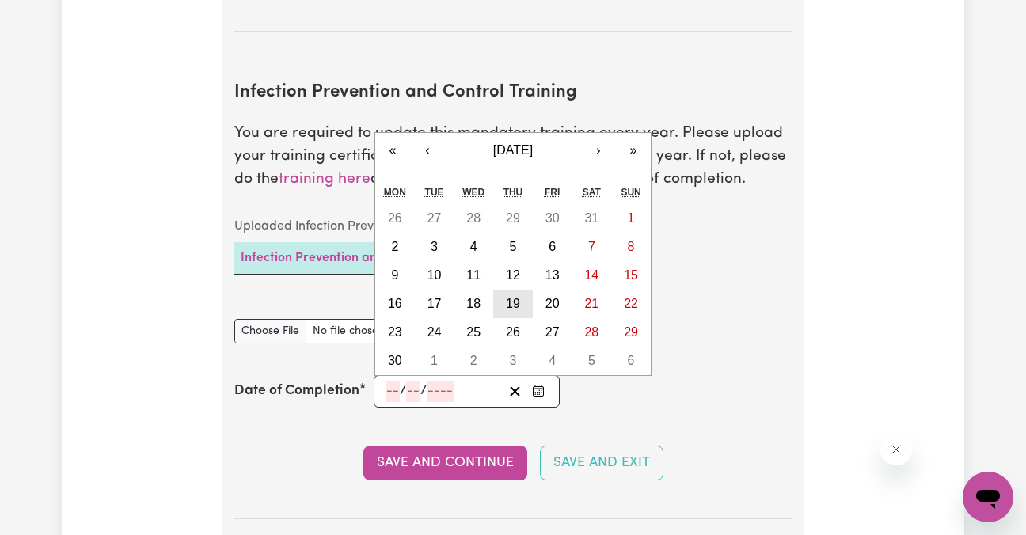
click at [509, 294] on button "19" at bounding box center [513, 304] width 40 height 28
type input "[DATE]"
type input "19"
type input "6"
type input "2025"
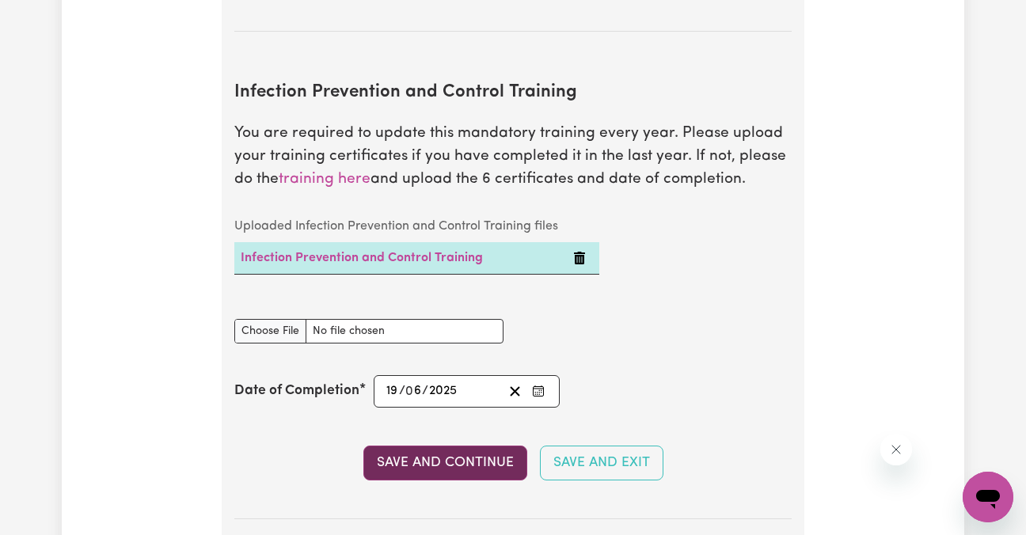
click at [477, 451] on button "Save and Continue" at bounding box center [445, 463] width 164 height 35
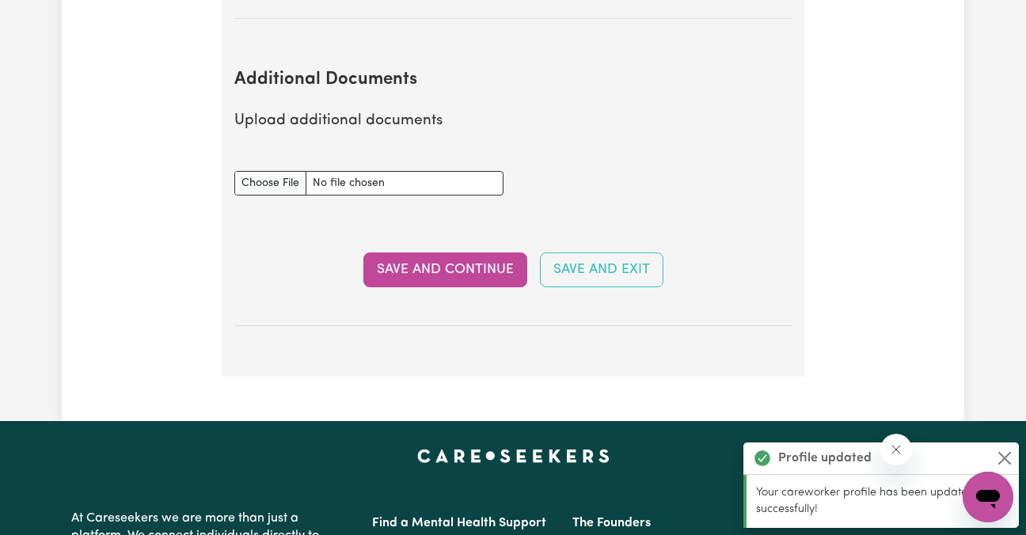
scroll to position [3149, 0]
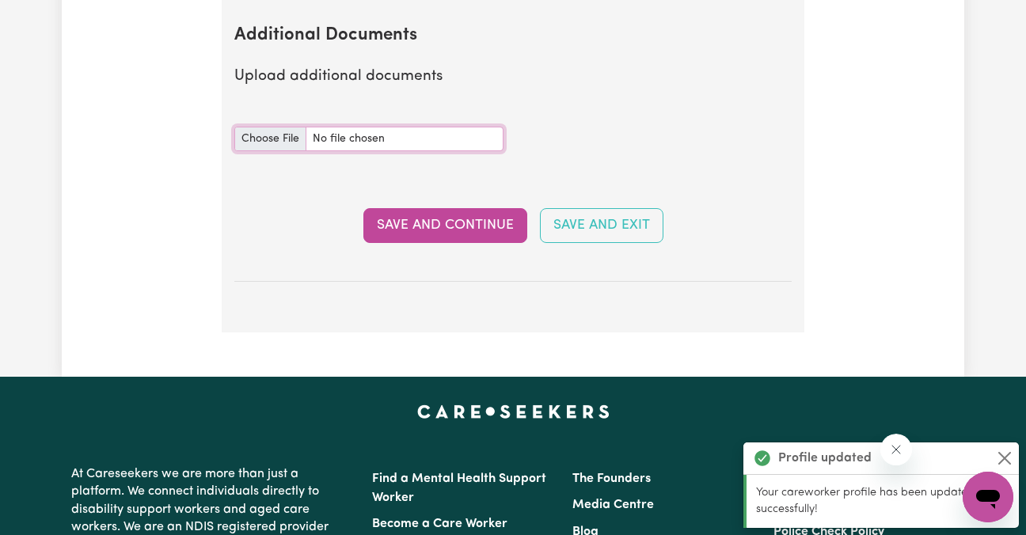
click at [271, 147] on input "Additional Documents document" at bounding box center [368, 139] width 269 height 25
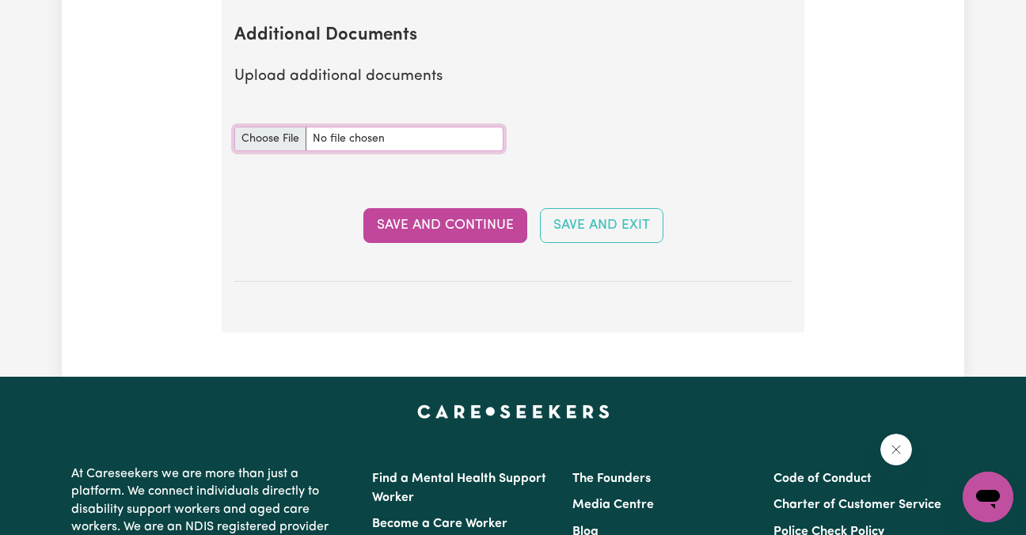
type input "C:\fakepath\HLTWHS005 - Conduct manual tasks safely (Care Environments) Stateme…"
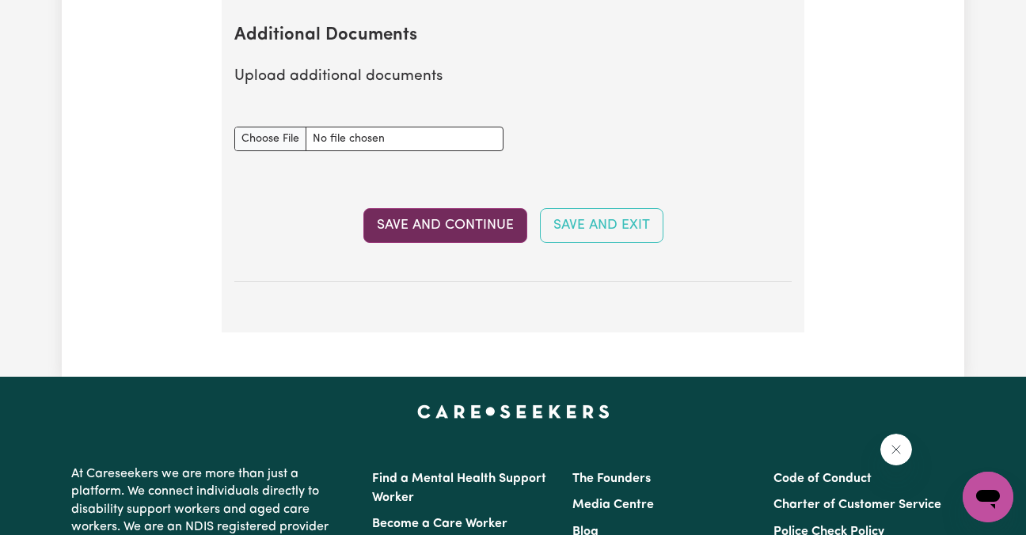
click at [418, 229] on button "Save and Continue" at bounding box center [445, 225] width 164 height 35
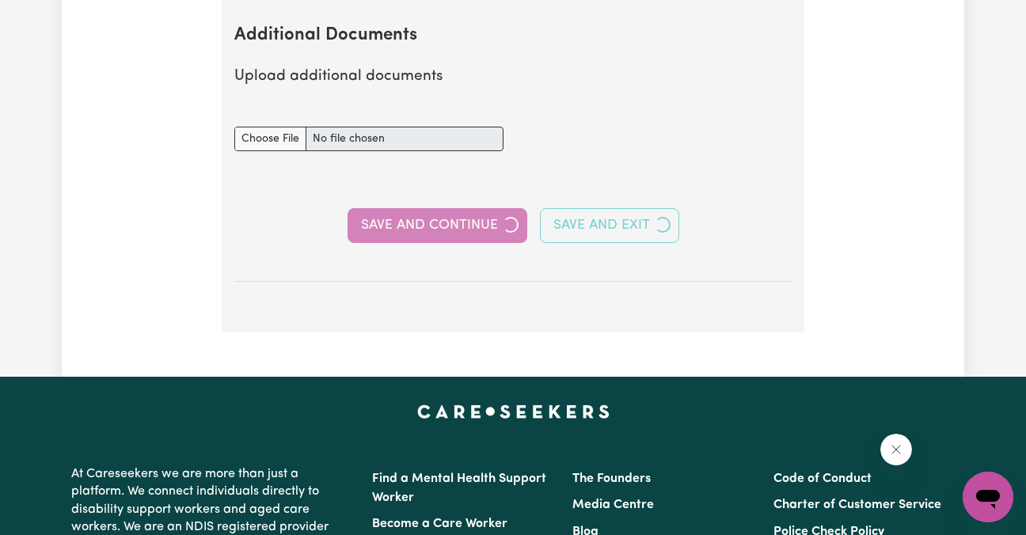
select select "2023"
select select "2025"
select select "2022"
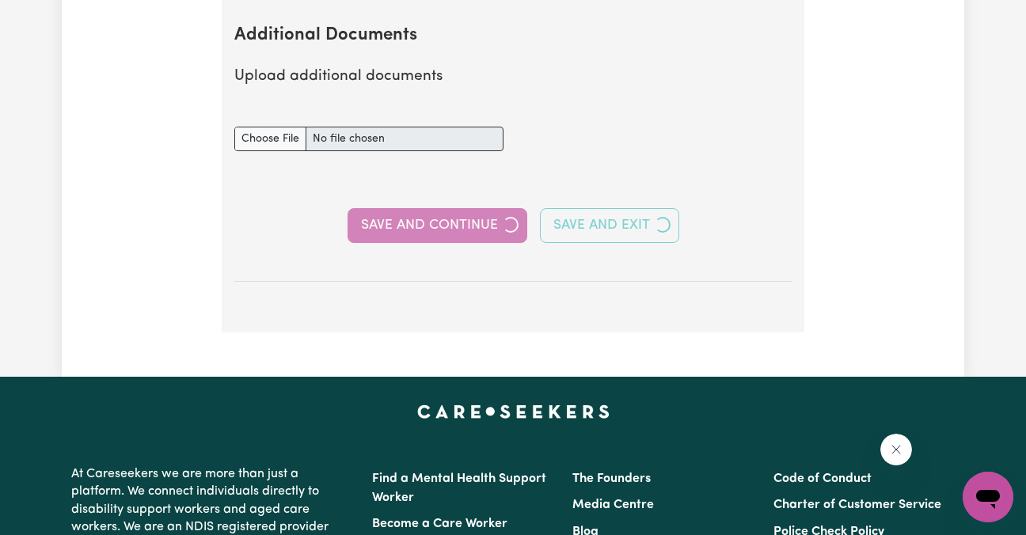
select select "Certificate III (Individual Support)"
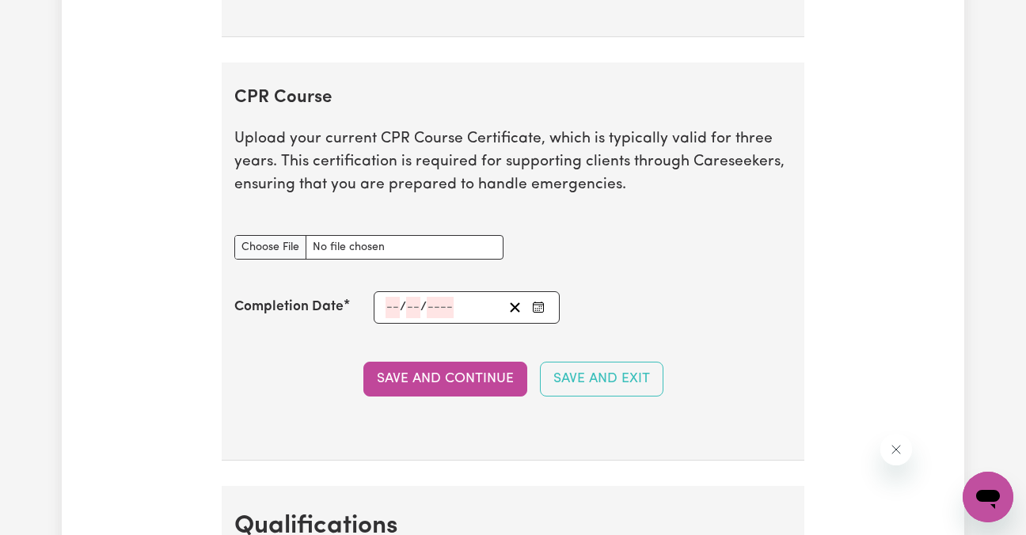
scroll to position [4081, 0]
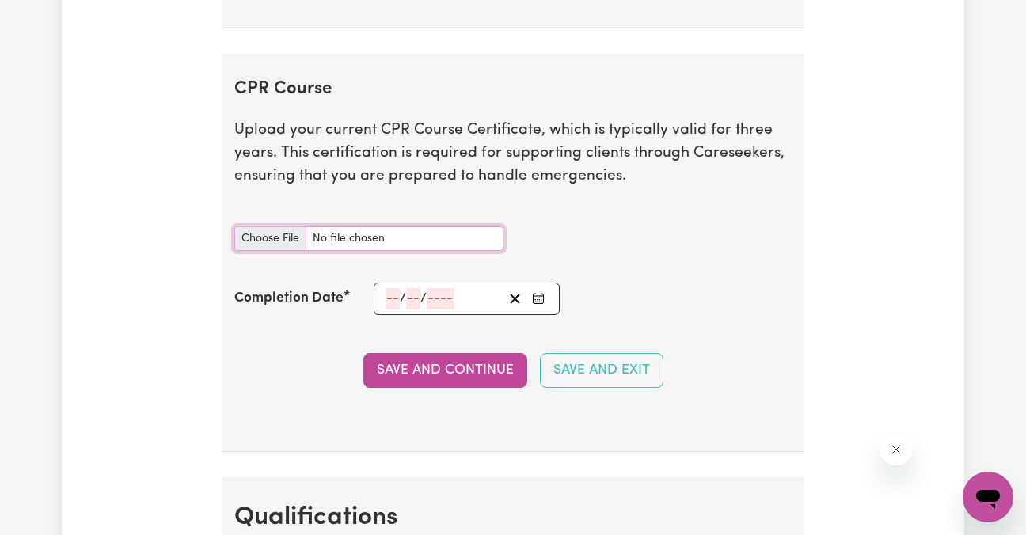
click at [293, 251] on input "CPR Course document" at bounding box center [368, 238] width 269 height 25
click at [283, 251] on input "CPR Course document" at bounding box center [368, 238] width 269 height 25
type input "C:\fakepath\CourseCertificate_20250619 (1).pdf"
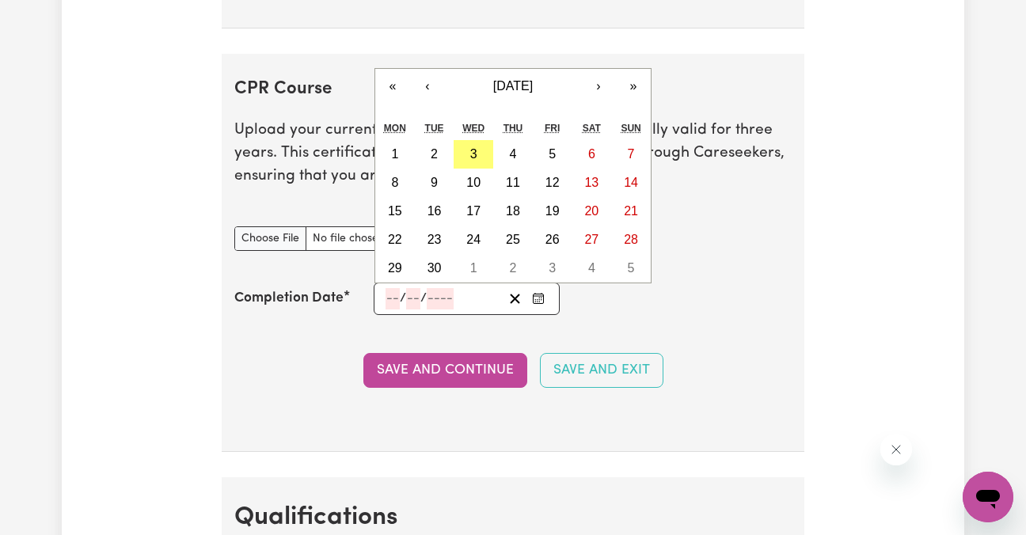
click at [394, 309] on input "number" at bounding box center [392, 298] width 14 height 21
click at [439, 101] on button "‹" at bounding box center [427, 86] width 35 height 35
click at [554, 189] on abbr "8" at bounding box center [551, 182] width 7 height 13
type input "[DATE]"
type input "8"
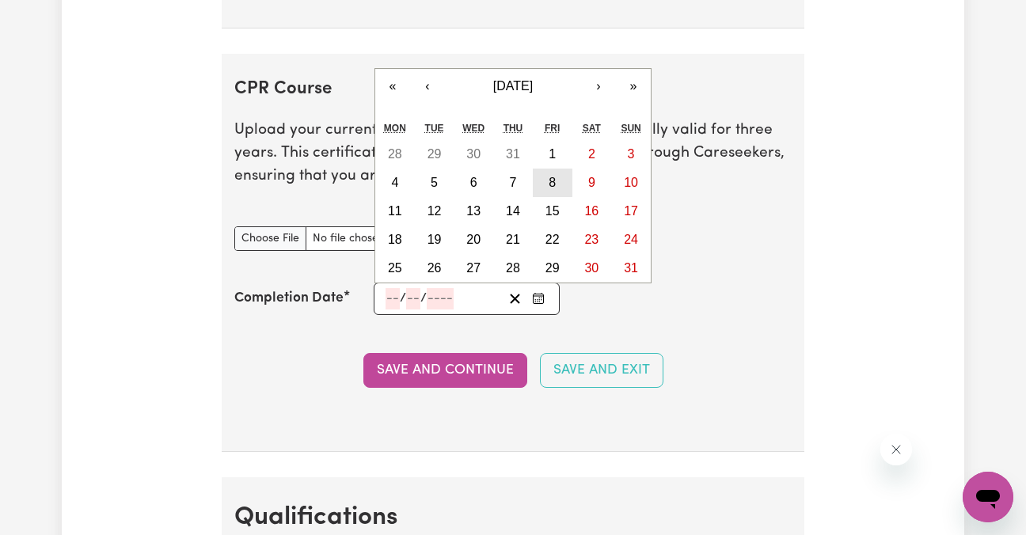
type input "8"
type input "2025"
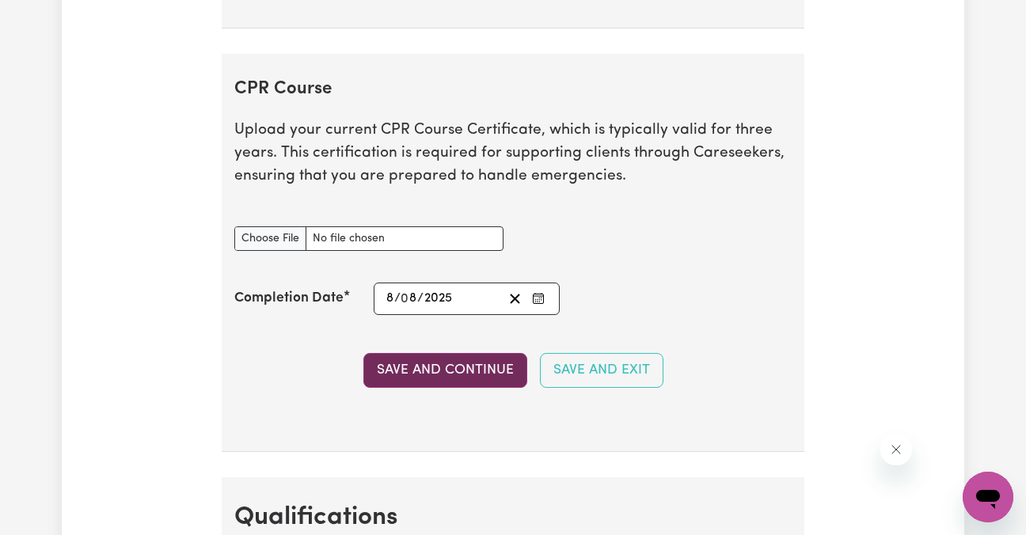
click at [465, 380] on button "Save and Continue" at bounding box center [445, 370] width 164 height 35
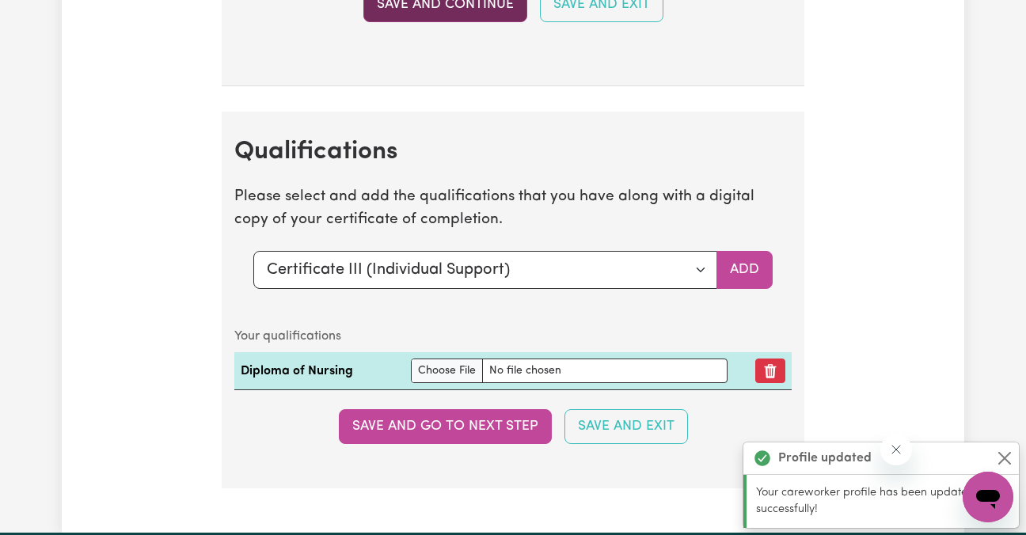
scroll to position [4574, 0]
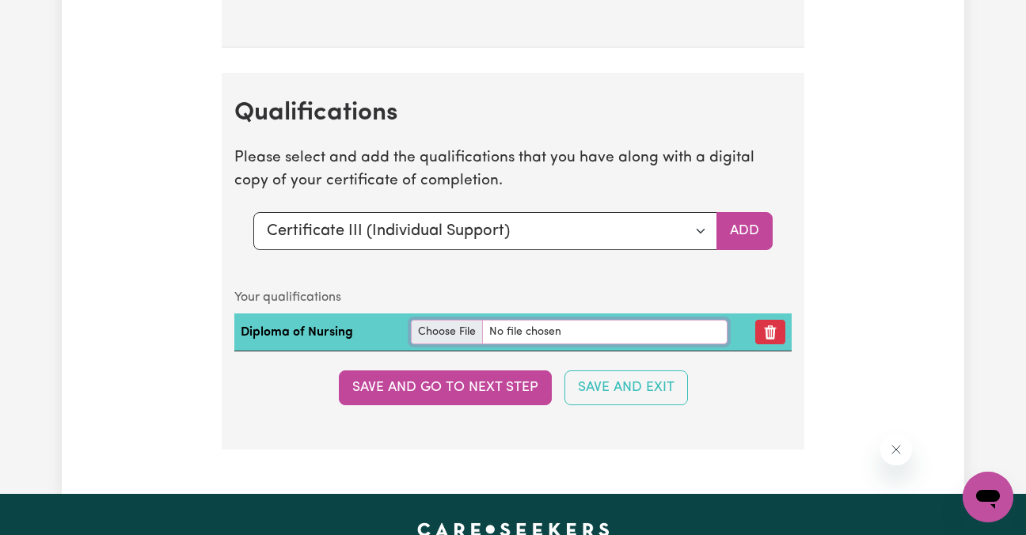
click at [443, 344] on input "file" at bounding box center [569, 332] width 317 height 25
type input "C:\fakepath\diploma certificate .pdf"
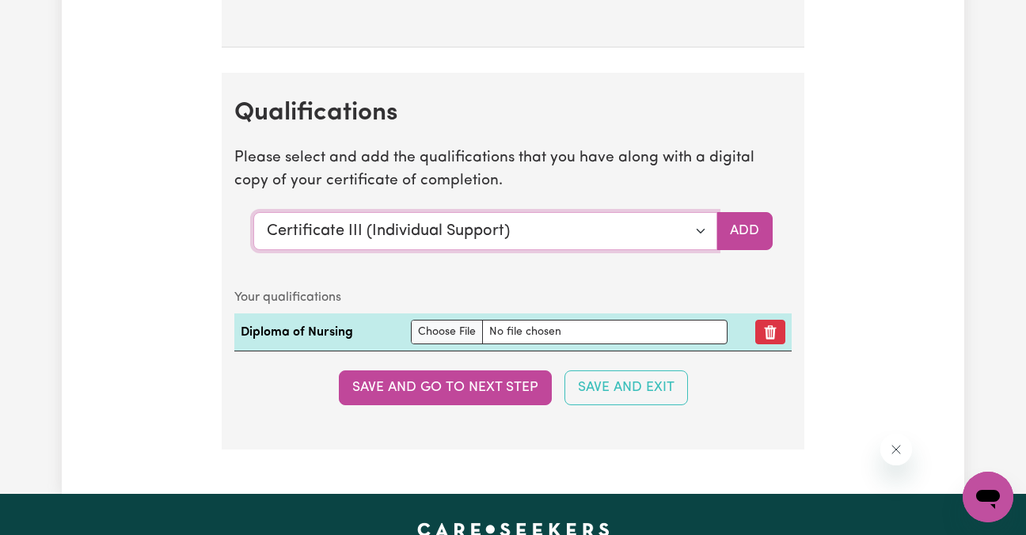
click at [703, 250] on select "Select a qualification to add... Certificate III (Individual Support) Certifica…" at bounding box center [485, 231] width 464 height 38
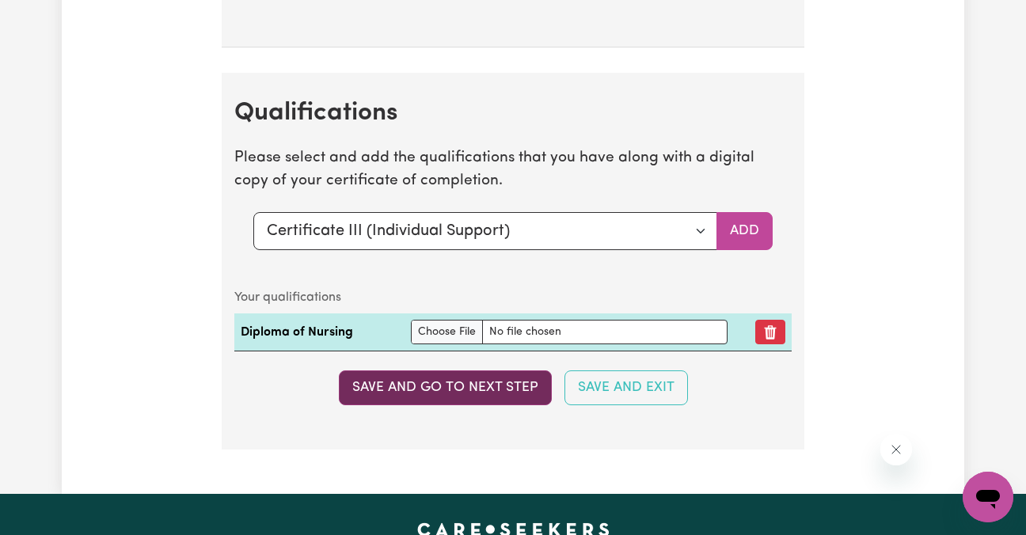
click at [518, 402] on button "Save and go to next step" at bounding box center [445, 387] width 213 height 35
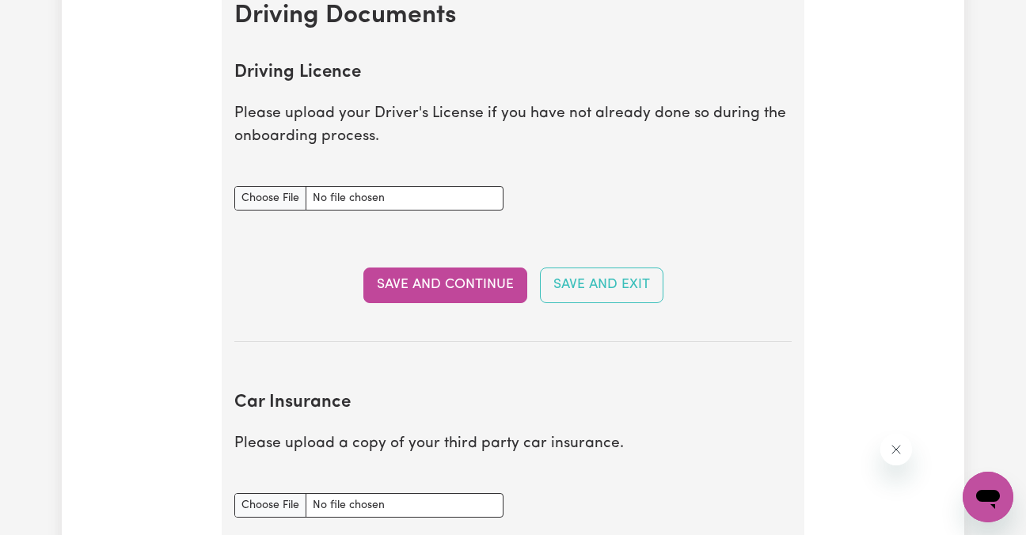
scroll to position [689, 0]
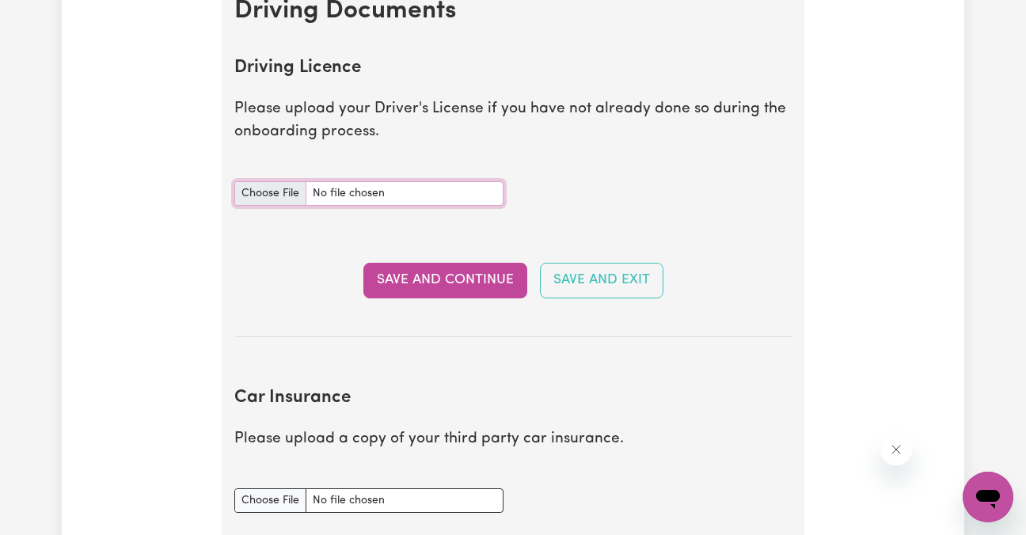
click at [294, 197] on input "Driving Licence document" at bounding box center [368, 193] width 269 height 25
type input "C:\fakepath\drivers l.jpg"
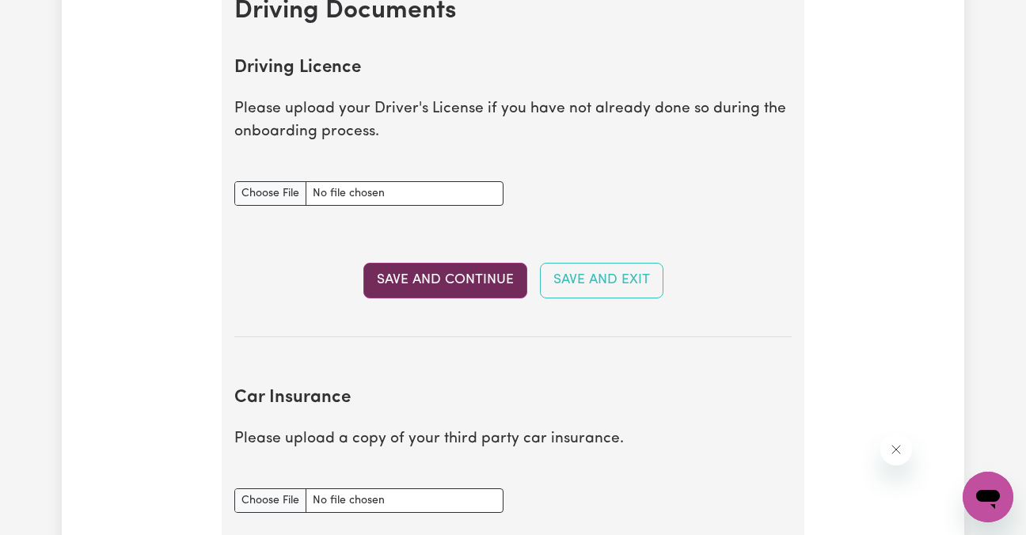
click at [478, 285] on button "Save and Continue" at bounding box center [445, 280] width 164 height 35
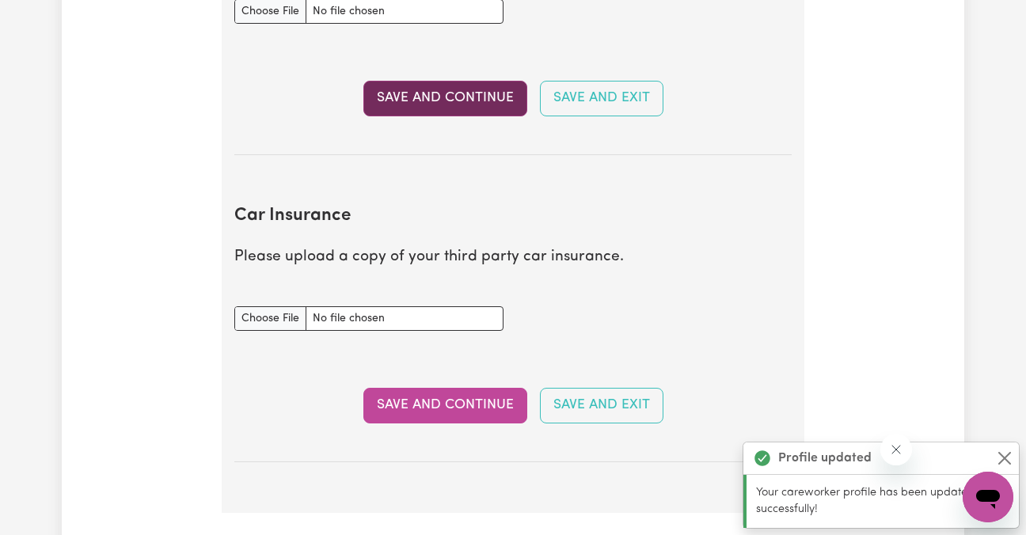
scroll to position [1052, 0]
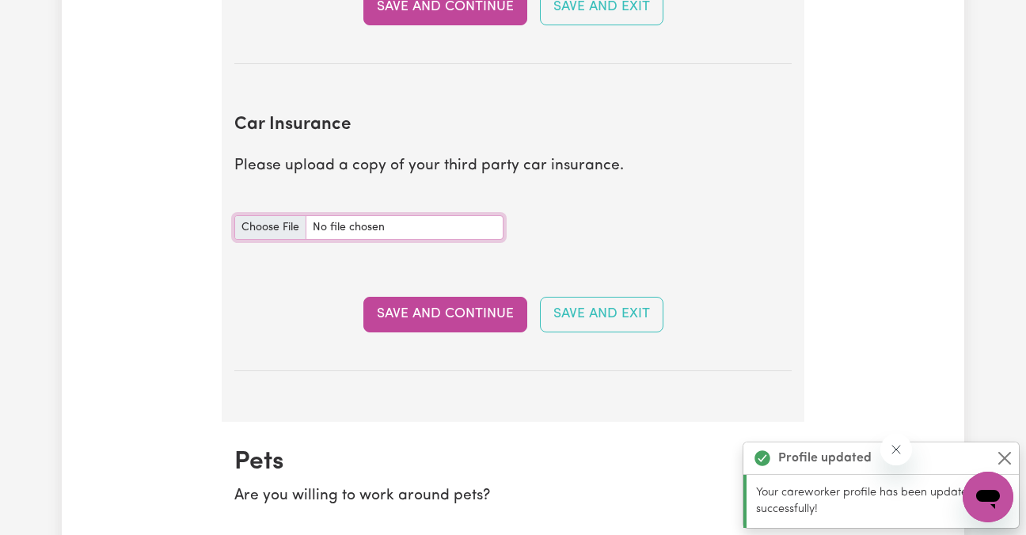
click at [293, 230] on input "Car Insurance document" at bounding box center [368, 227] width 269 height 25
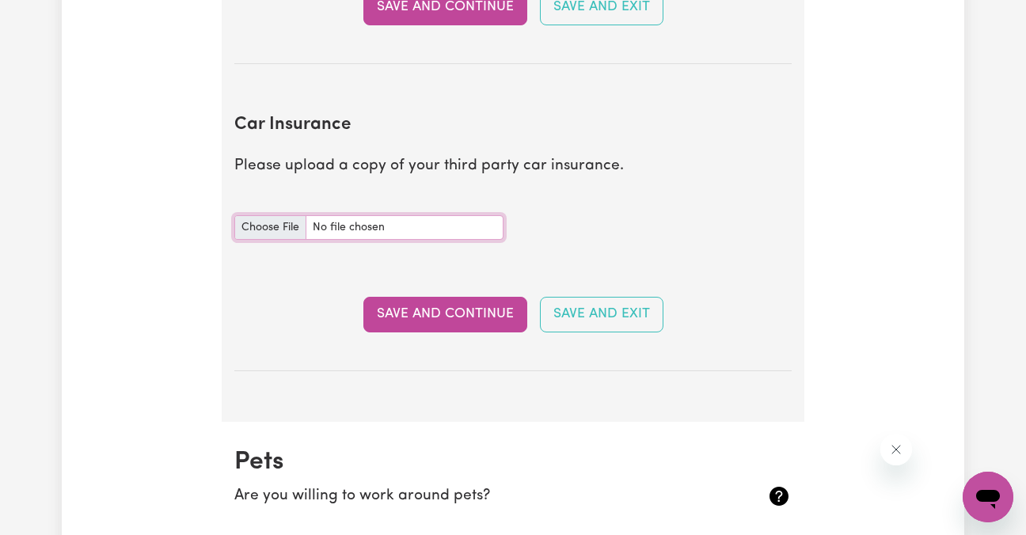
click at [280, 226] on input "Car Insurance document" at bounding box center [368, 227] width 269 height 25
type input "C:\fakepath\CertificateOfCurrency_MGP341606289.pdf"
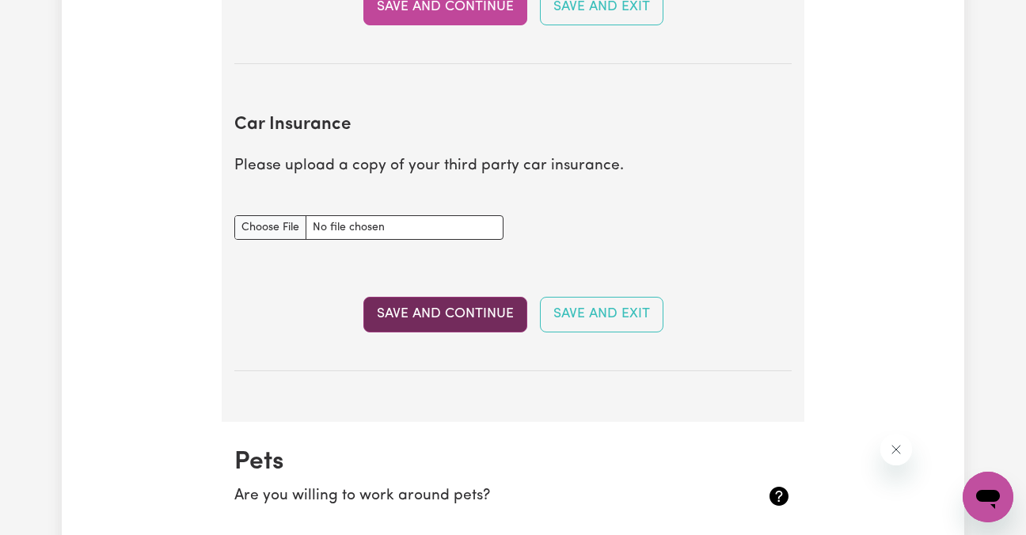
click at [438, 315] on button "Save and Continue" at bounding box center [445, 314] width 164 height 35
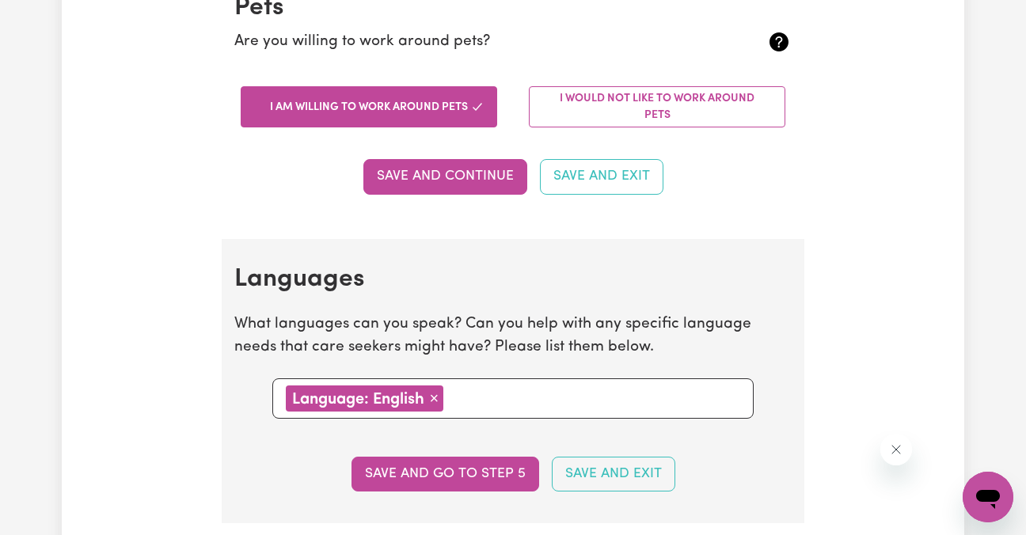
scroll to position [1564, 0]
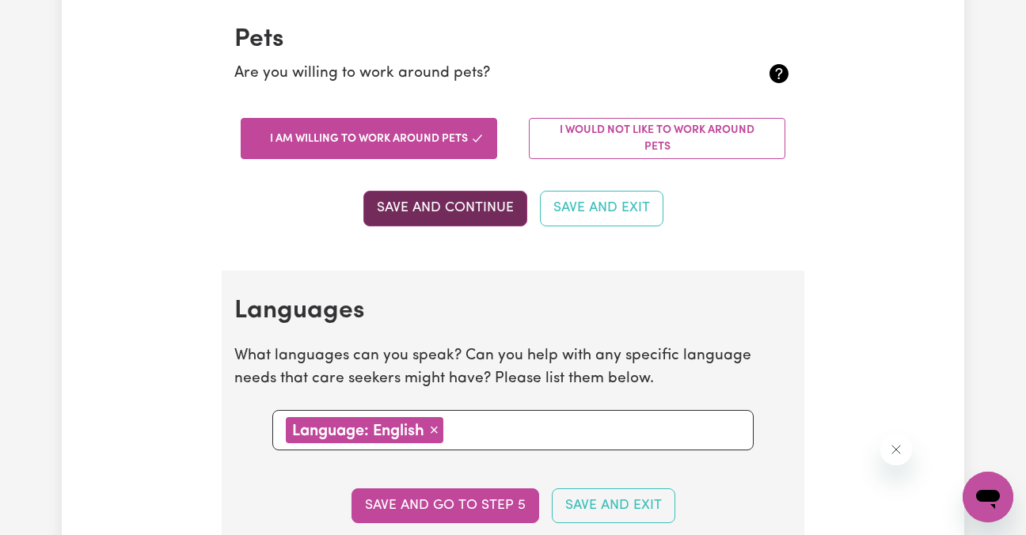
click at [412, 203] on button "Save and Continue" at bounding box center [445, 208] width 164 height 35
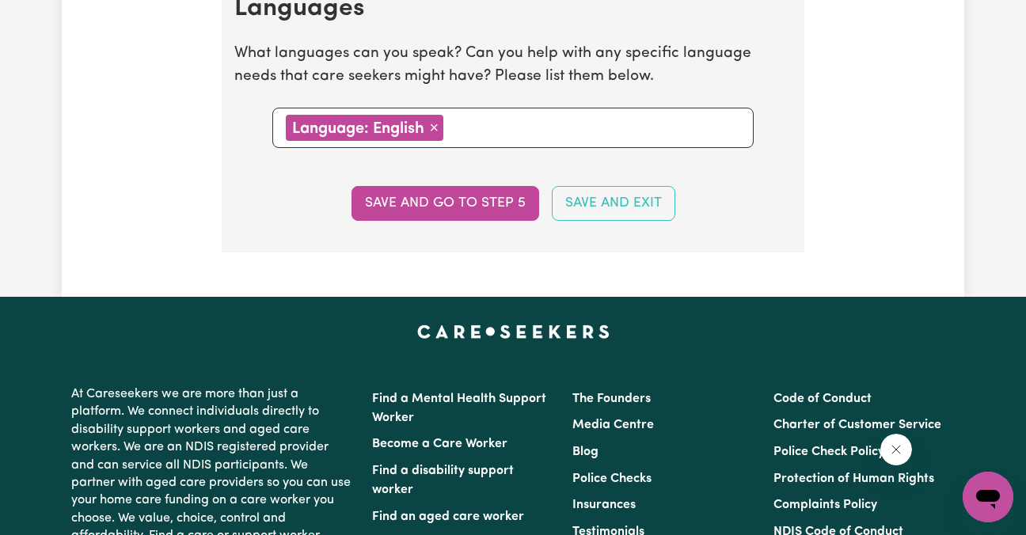
scroll to position [1884, 0]
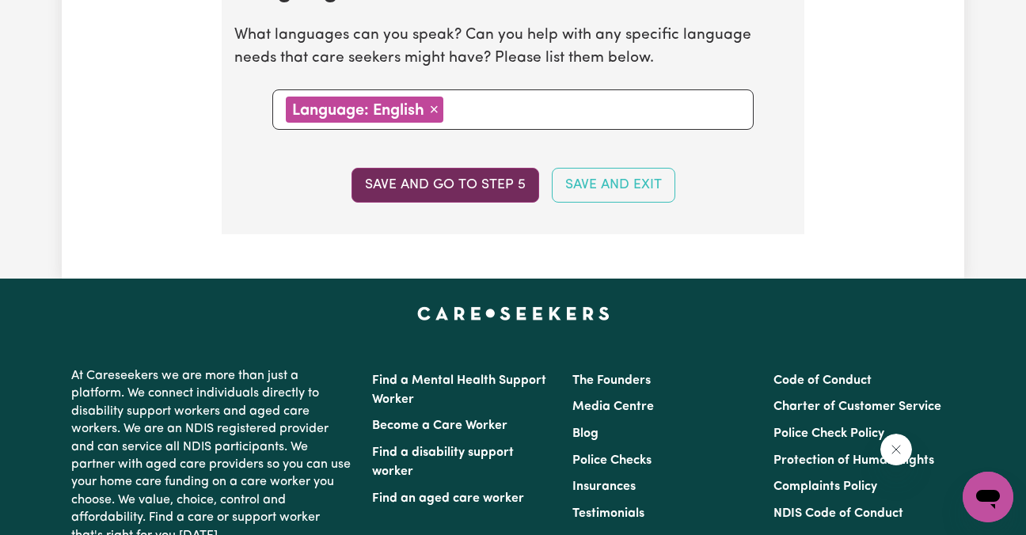
click at [495, 169] on button "Save and go to step 5" at bounding box center [445, 185] width 188 height 35
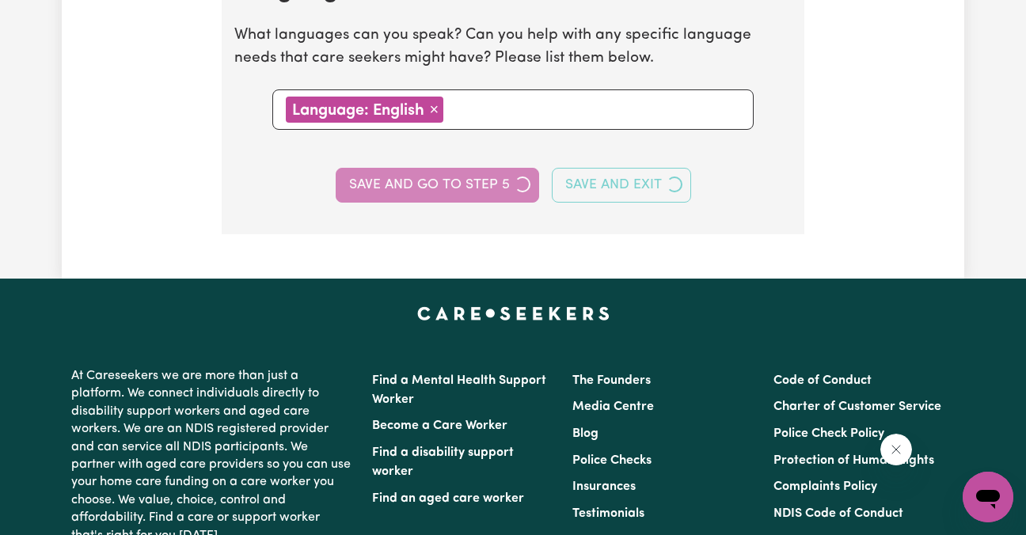
select select "I am providing services privately on my own"
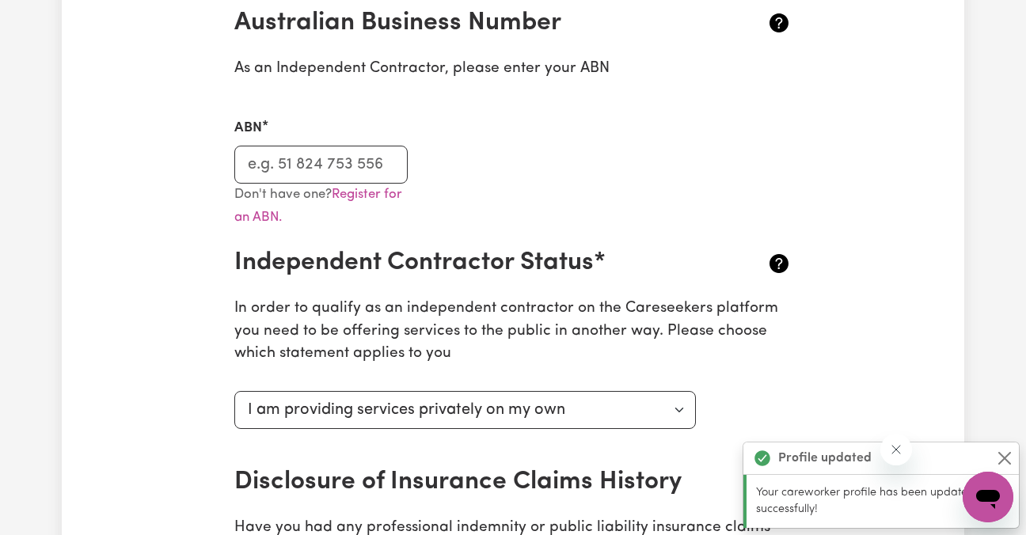
scroll to position [396, 0]
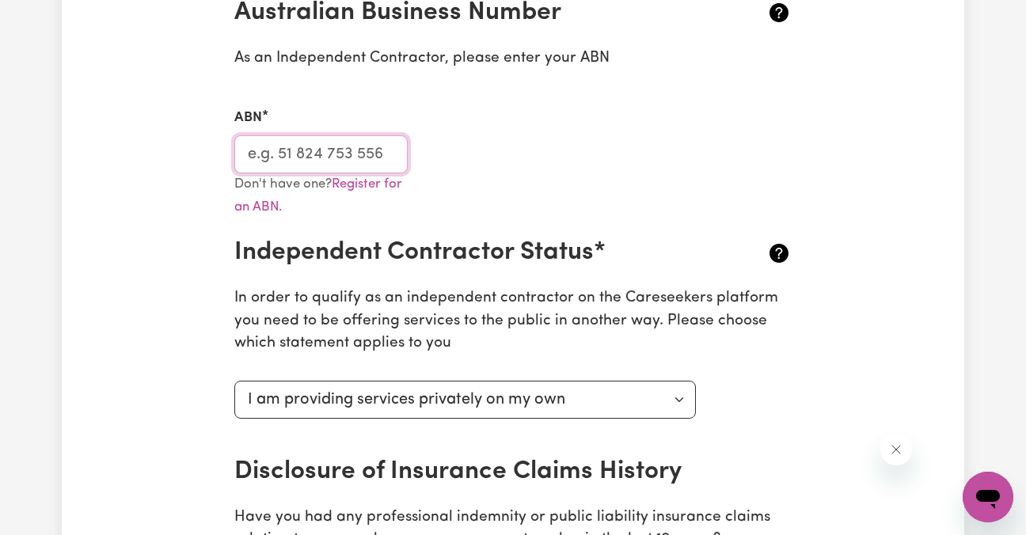
click at [352, 165] on input "ABN" at bounding box center [320, 154] width 173 height 38
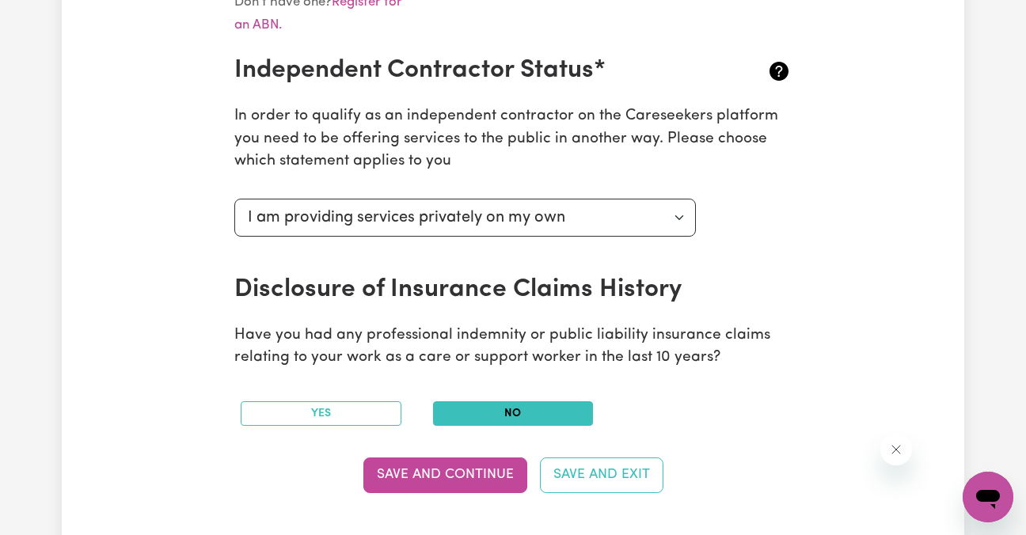
scroll to position [589, 0]
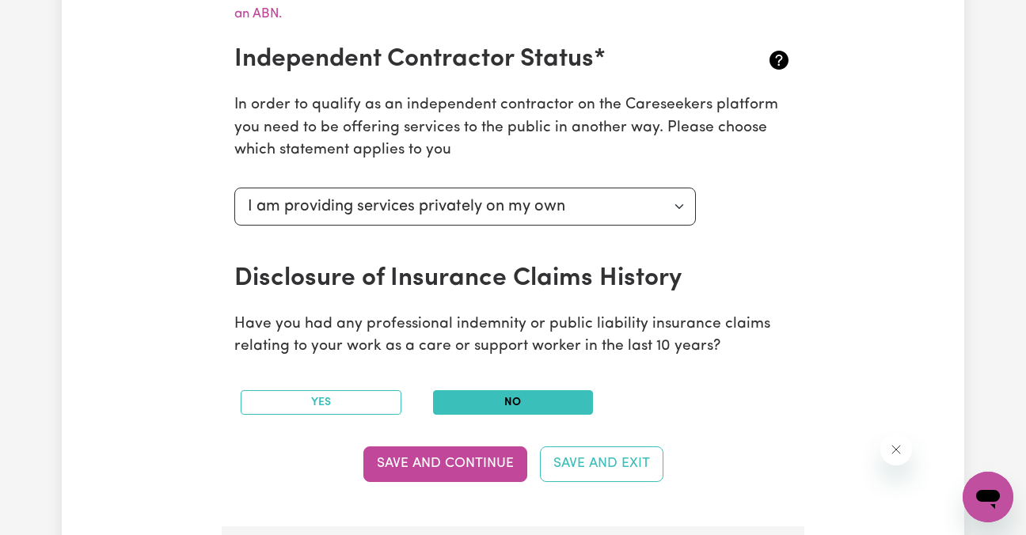
type input "49317357311"
click at [668, 204] on select "Select your independent contractor status... I am providing services through an…" at bounding box center [464, 207] width 461 height 38
click at [234, 188] on select "Select your independent contractor status... I am providing services through an…" at bounding box center [464, 207] width 461 height 38
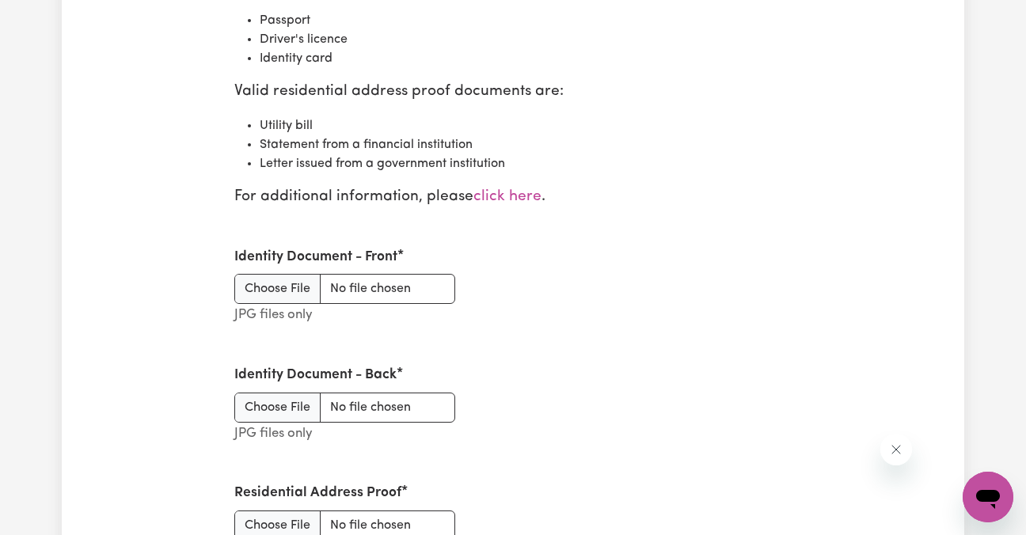
scroll to position [1975, 0]
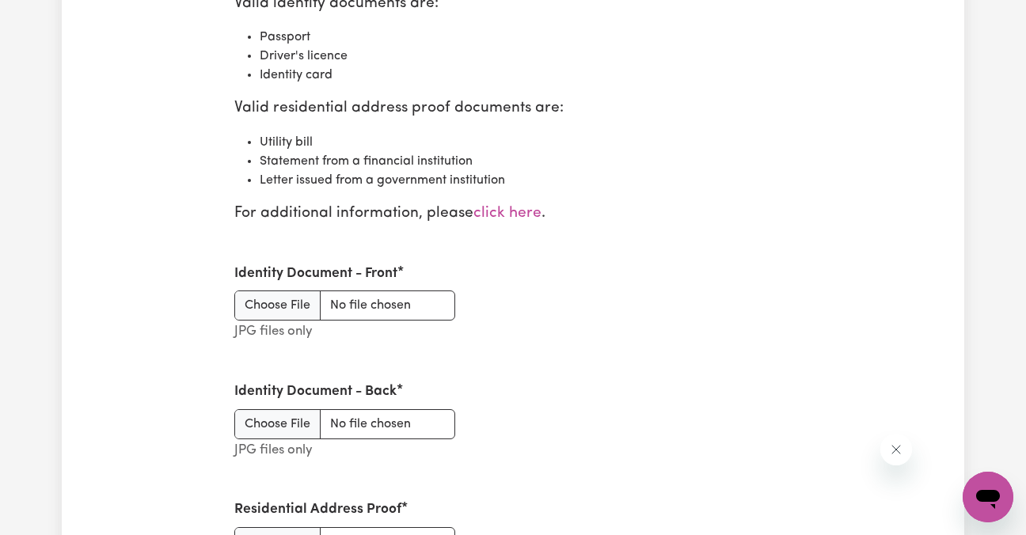
scroll to position [2039, 0]
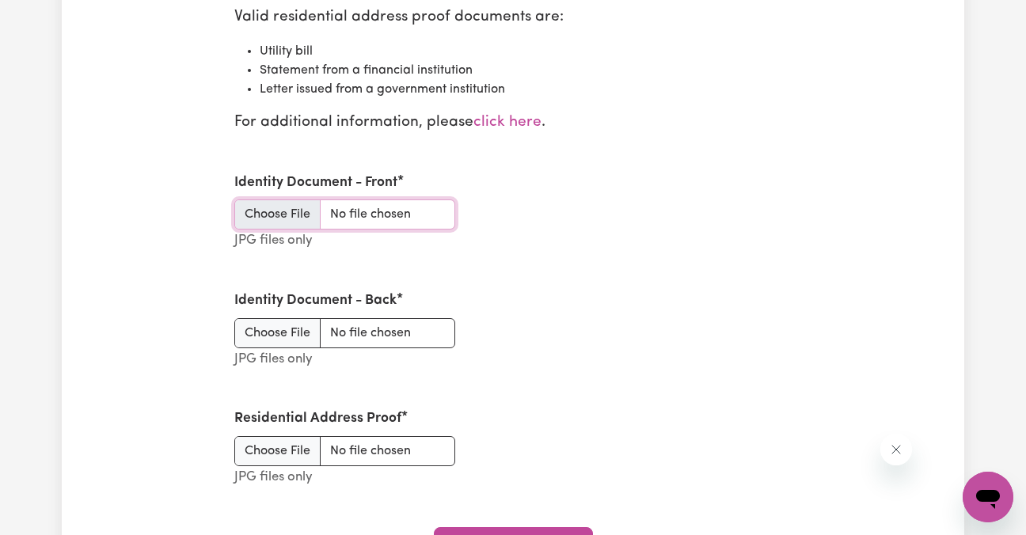
click at [276, 226] on input "Identity Document - Front" at bounding box center [344, 214] width 221 height 30
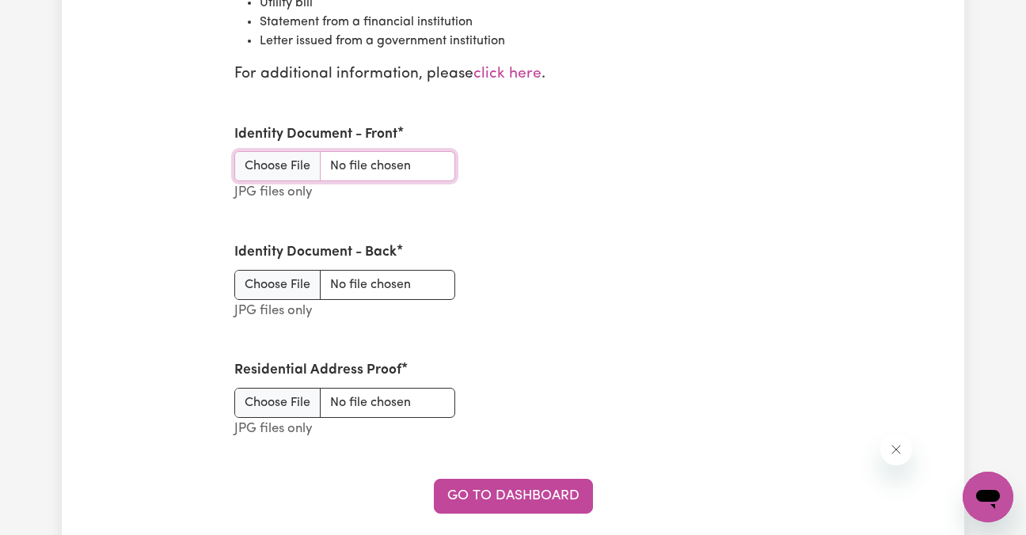
scroll to position [2093, 0]
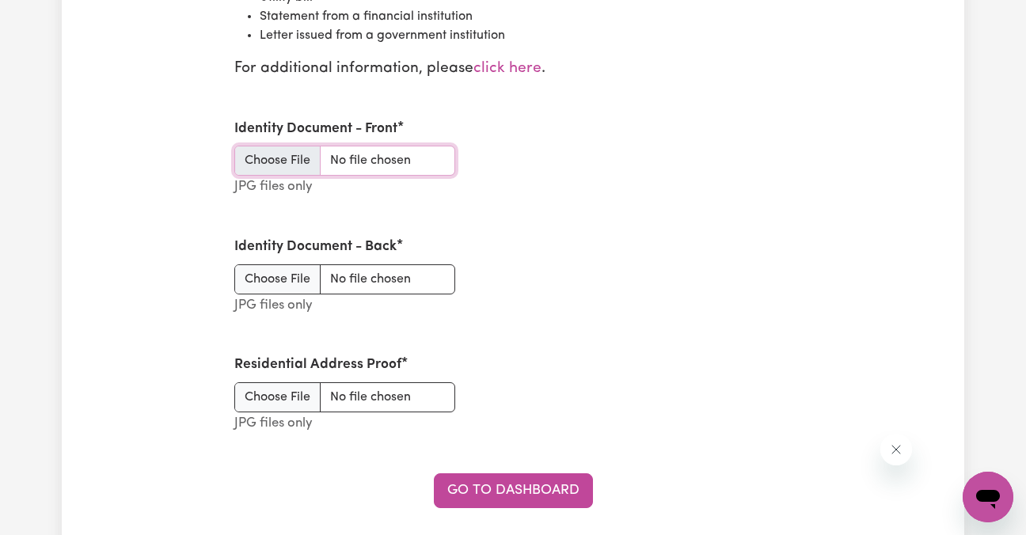
click at [269, 163] on input "Identity Document - Front" at bounding box center [344, 161] width 221 height 30
type input "C:\fakepath\drivers l.jpg"
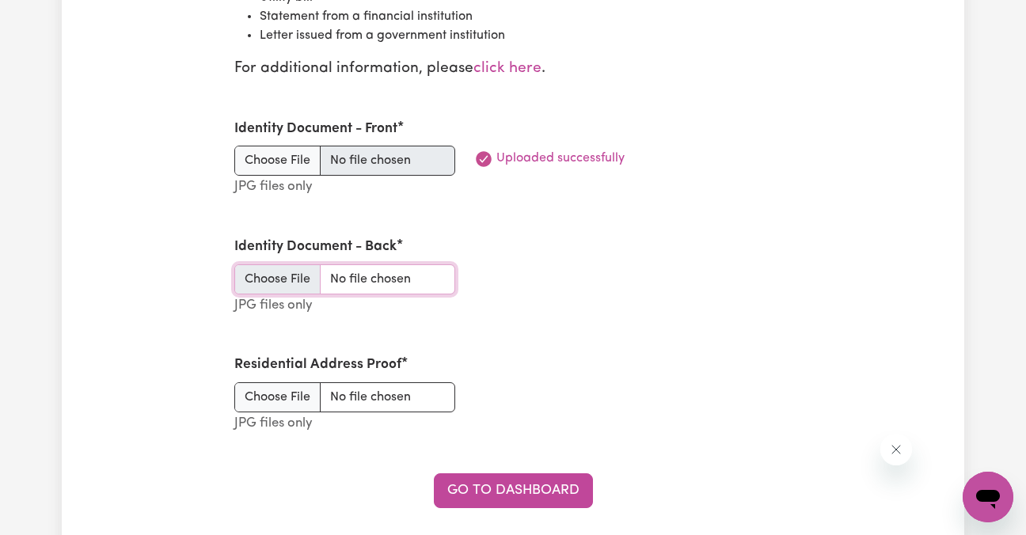
click at [296, 281] on input "Identity Document - Back" at bounding box center [344, 279] width 221 height 30
type input "C:\fakepath\drivers l2.jpg"
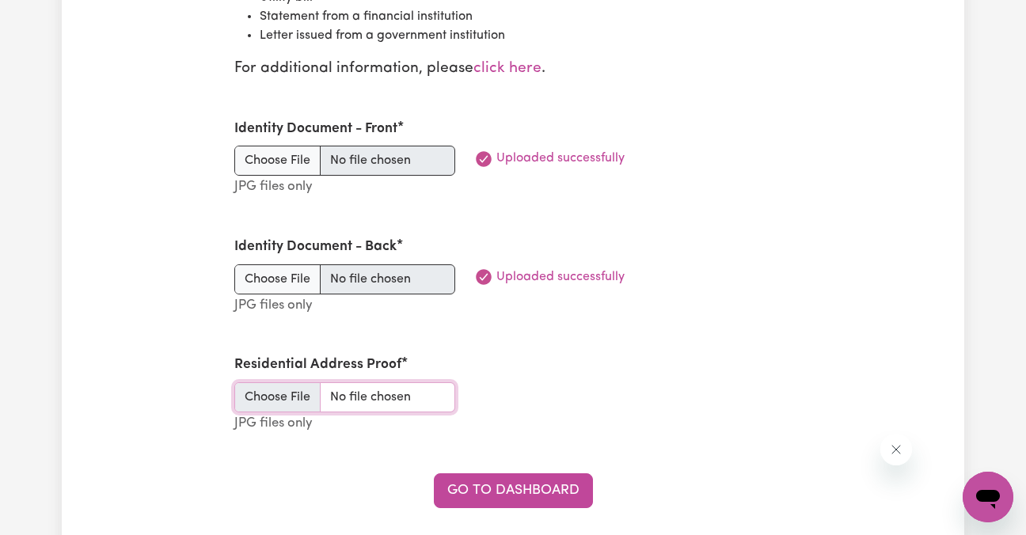
click at [289, 396] on input "Residential Address Proof" at bounding box center [344, 397] width 221 height 30
click at [306, 404] on input "Residential Address Proof" at bounding box center [344, 397] width 221 height 30
type input "C:\fakepath\1000002983.jpg"
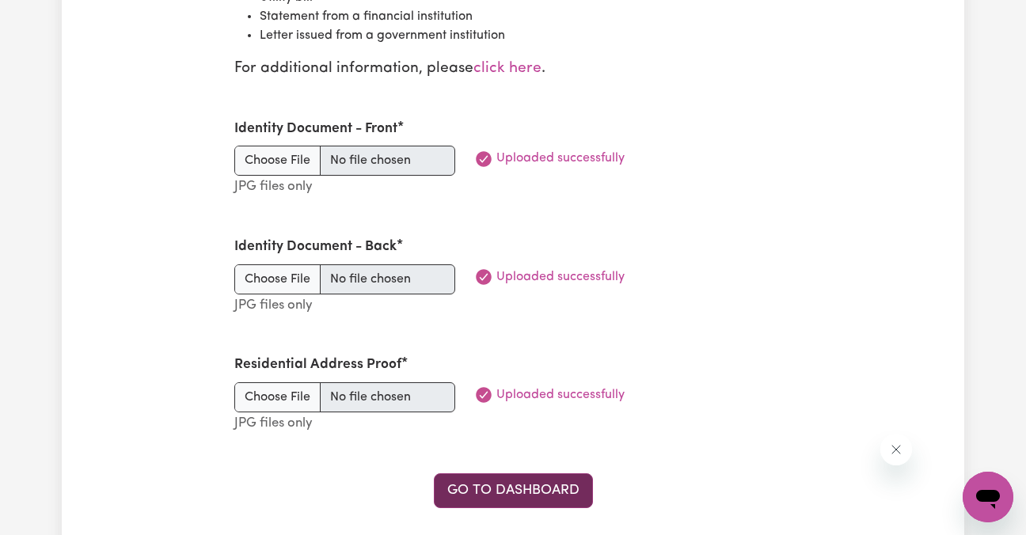
click at [529, 482] on link "Go to Dashboard" at bounding box center [513, 490] width 159 height 35
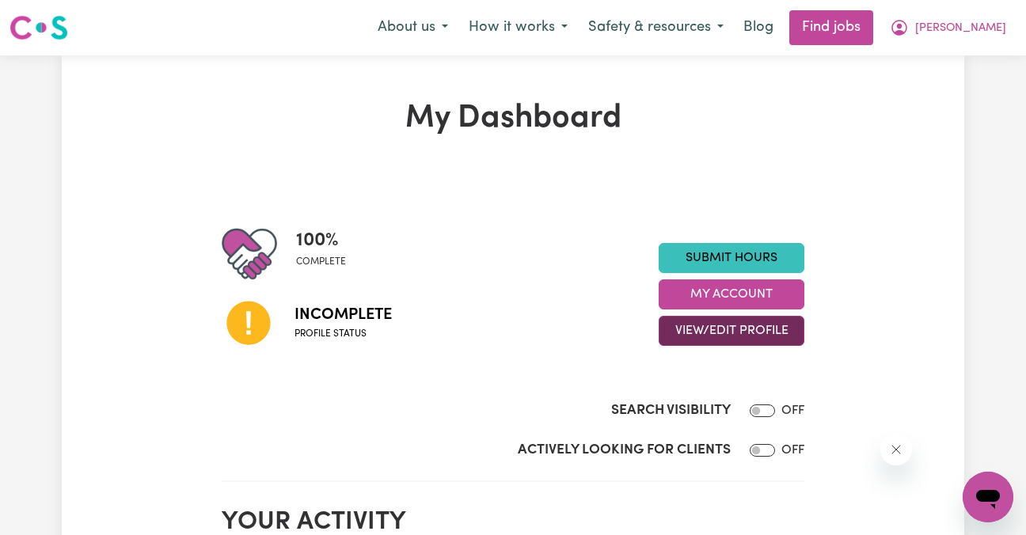
click at [735, 327] on button "View/Edit Profile" at bounding box center [731, 331] width 146 height 30
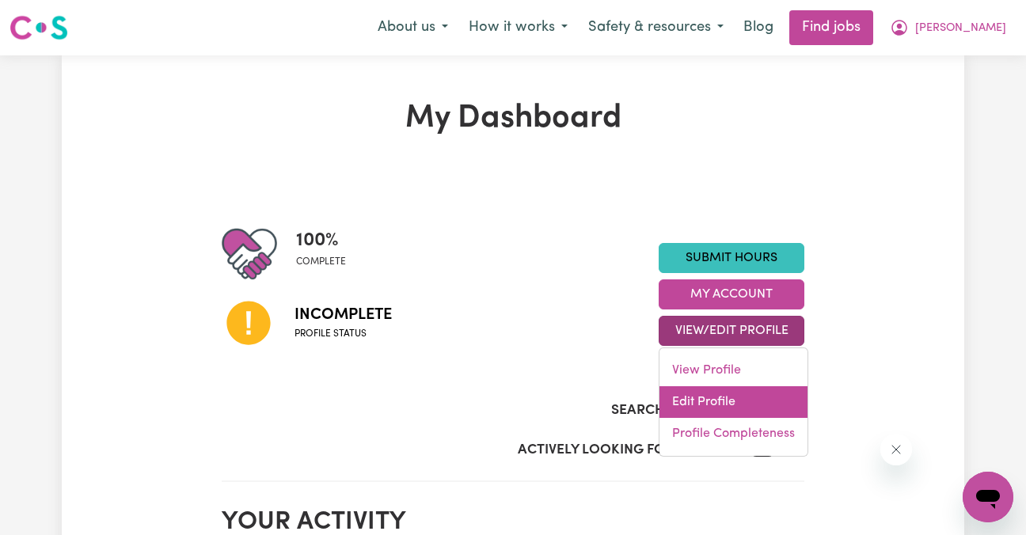
click at [710, 393] on link "Edit Profile" at bounding box center [733, 402] width 148 height 32
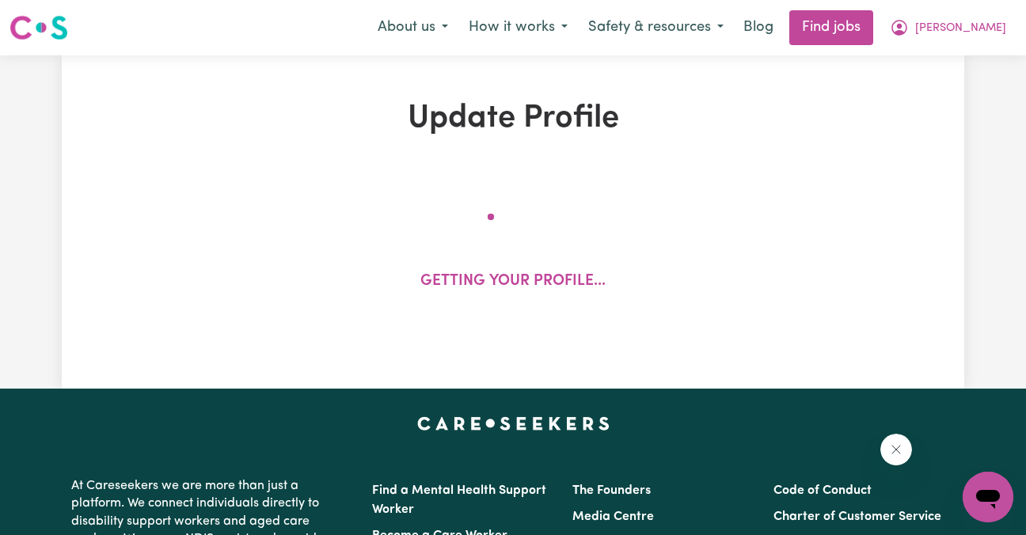
select select "[DEMOGRAPHIC_DATA]"
select select "Student Visa"
select select "Studying a healthcare related degree or qualification"
select select "50"
select select "68"
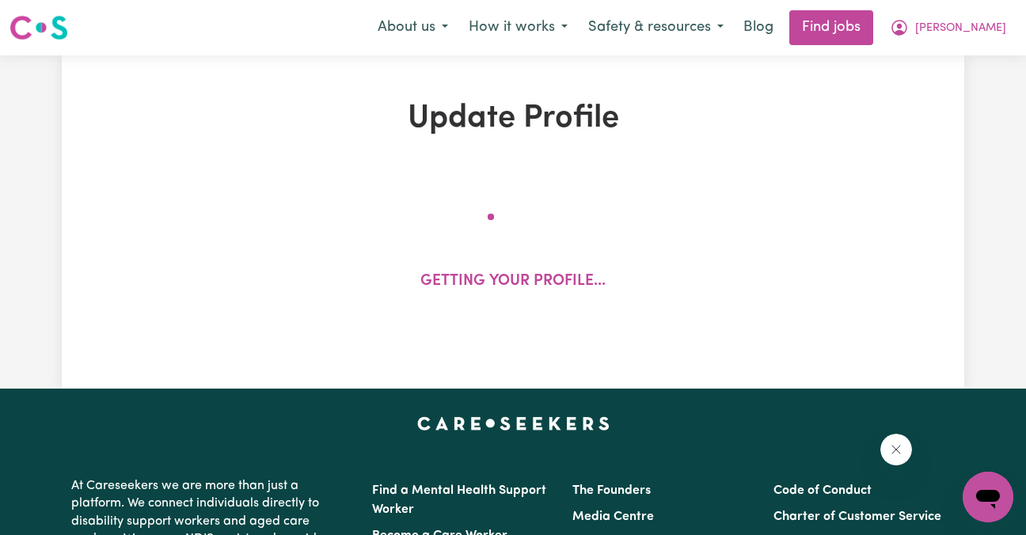
select select "85"
select select "120"
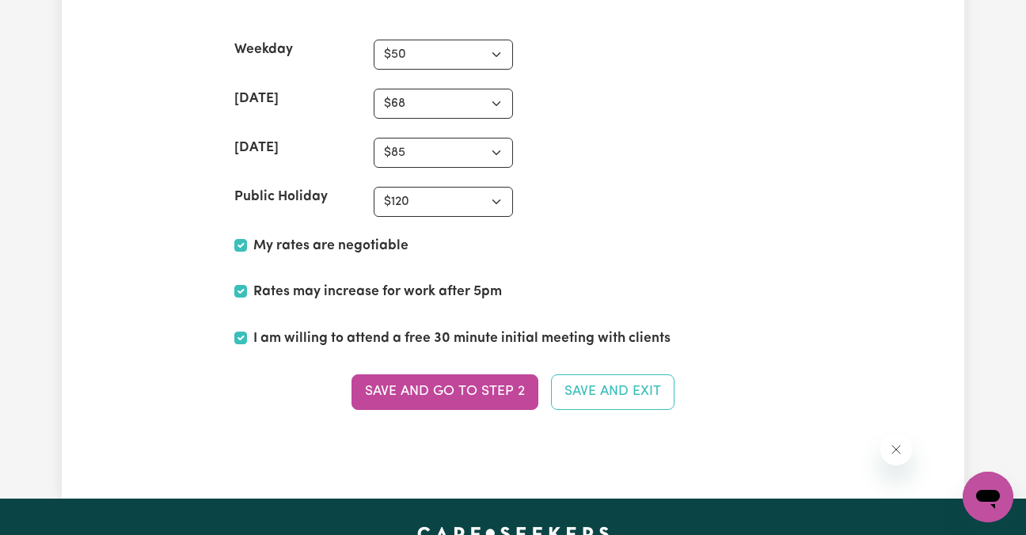
scroll to position [3952, 0]
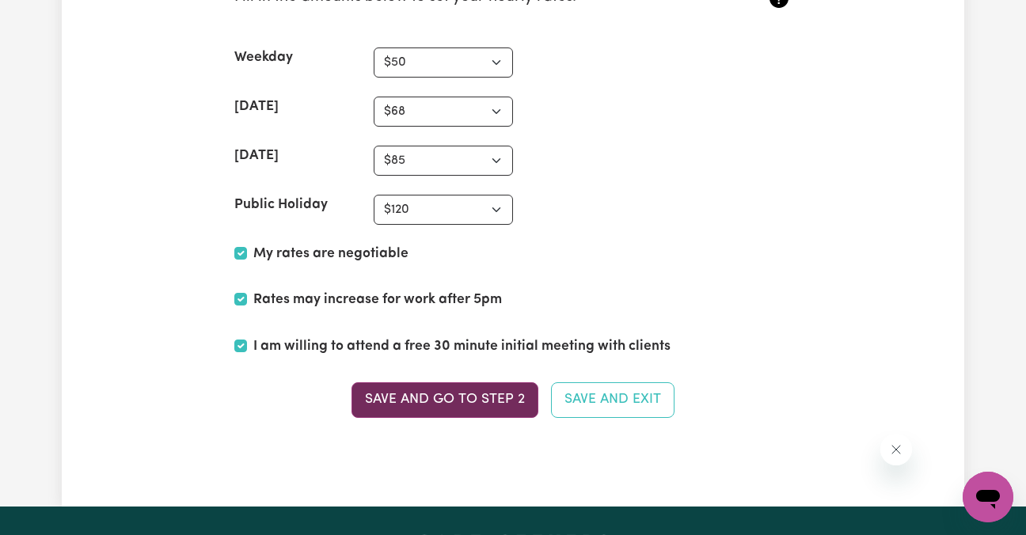
click at [529, 404] on button "Save and go to Step 2" at bounding box center [444, 399] width 187 height 35
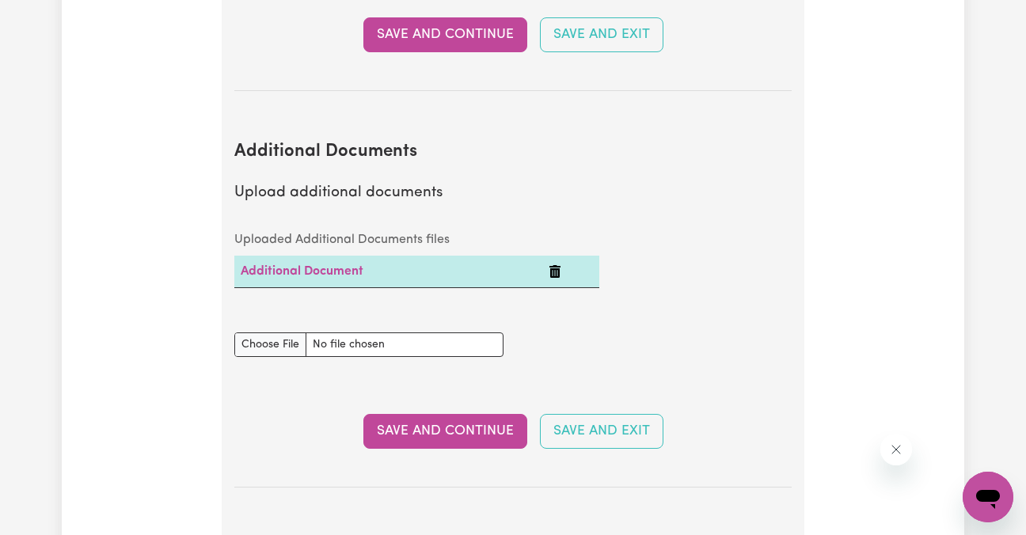
scroll to position [3026, 0]
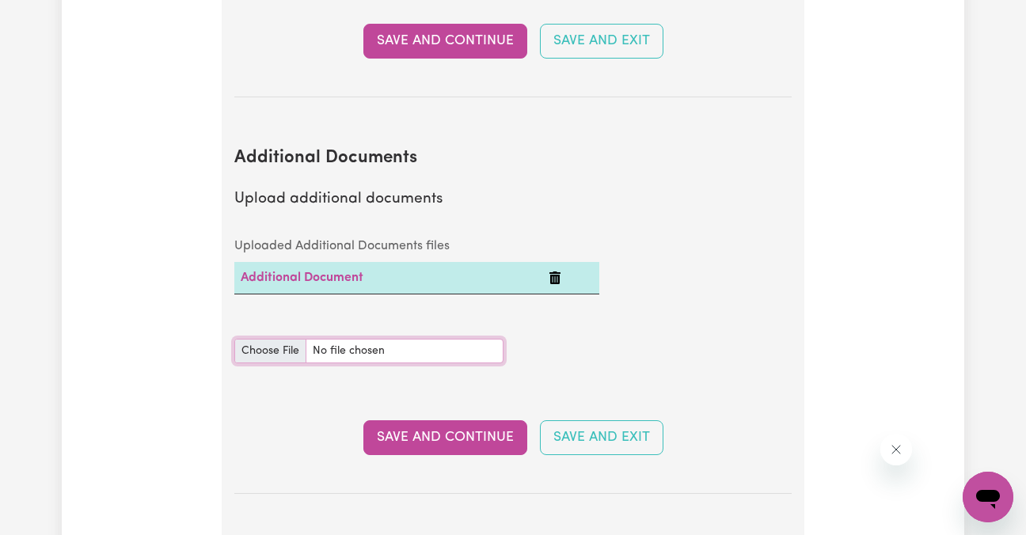
click at [283, 343] on input "Additional Documents document" at bounding box center [368, 351] width 269 height 25
type input "C:\fakepath\New_Worker__NDIS_Induction_Module_Completion_Certificate.pdf"
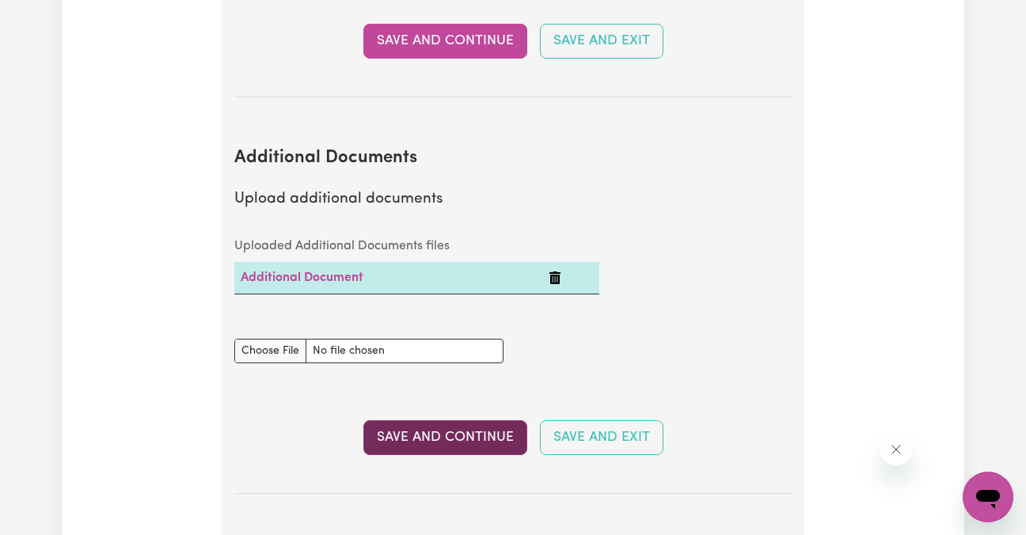
click at [465, 440] on button "Save and Continue" at bounding box center [445, 437] width 164 height 35
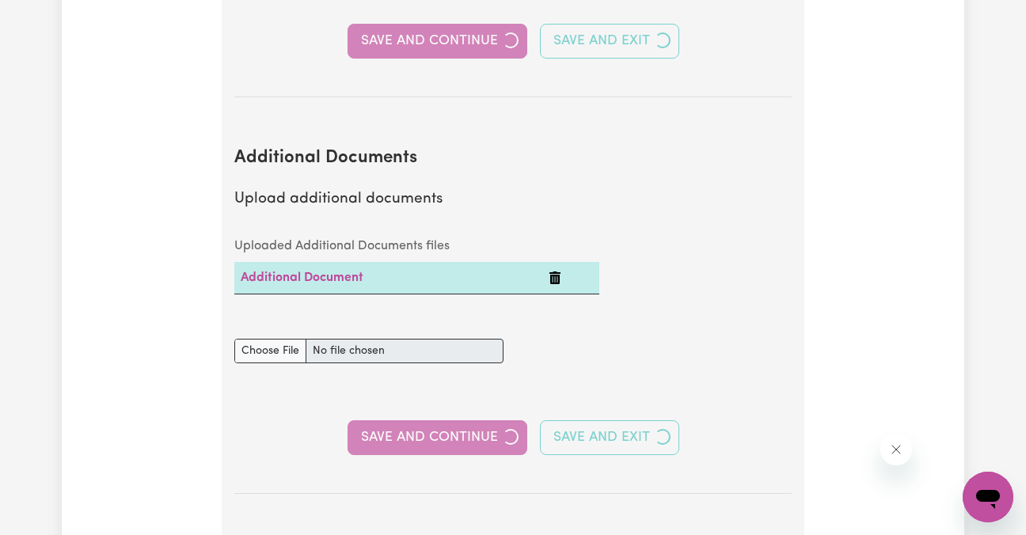
select select "2023"
select select "2025"
select select "2022"
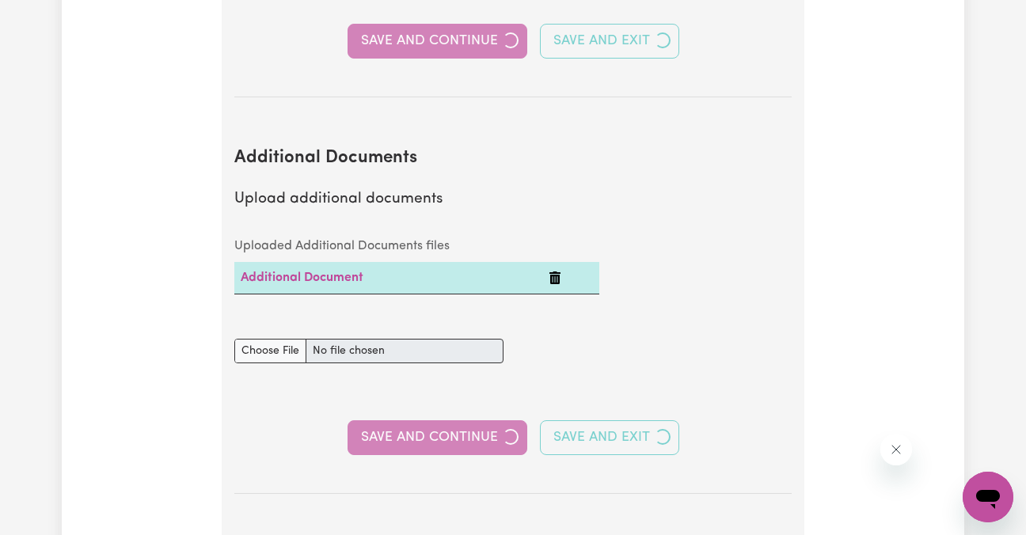
select select "Certificate III (Individual Support)"
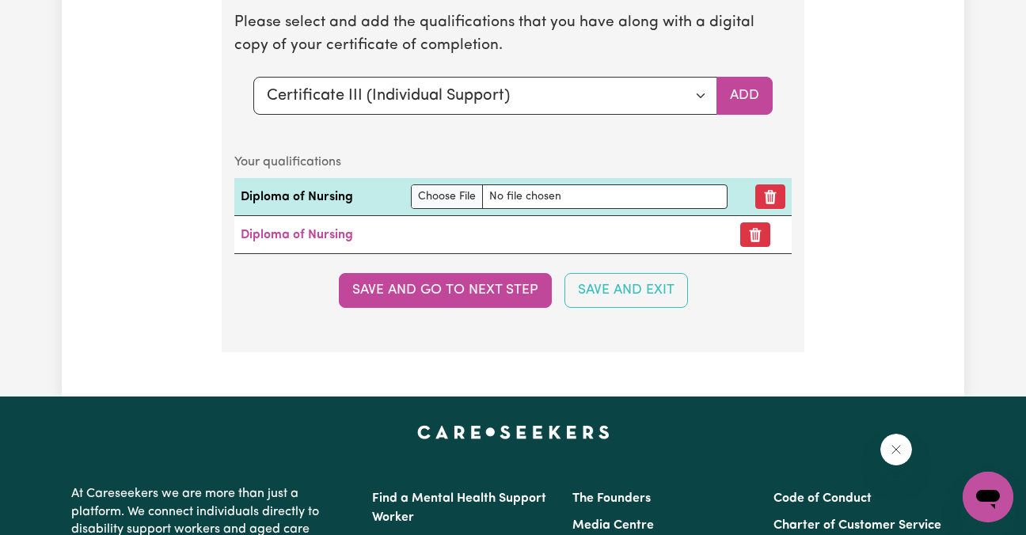
scroll to position [4700, 0]
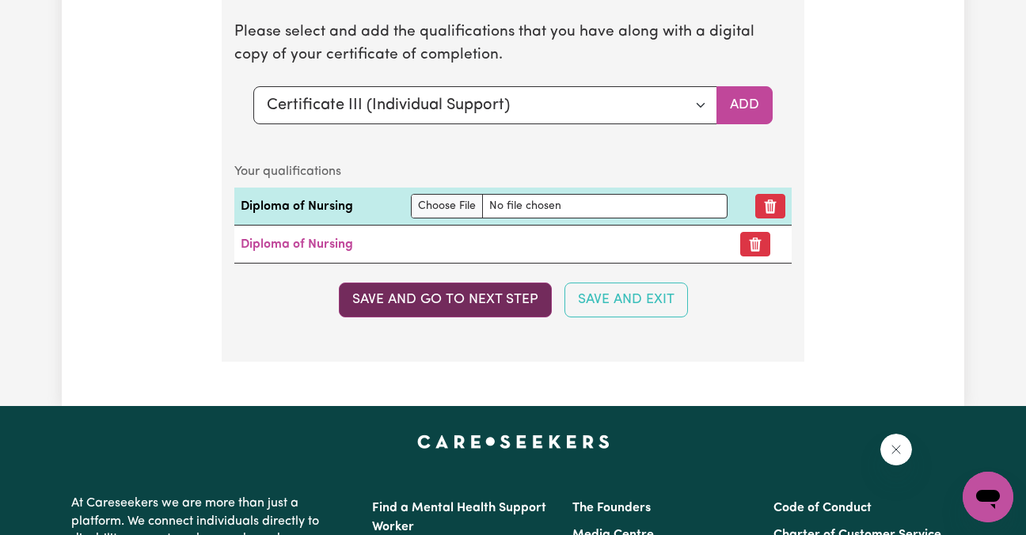
click at [514, 317] on button "Save and go to next step" at bounding box center [445, 300] width 213 height 35
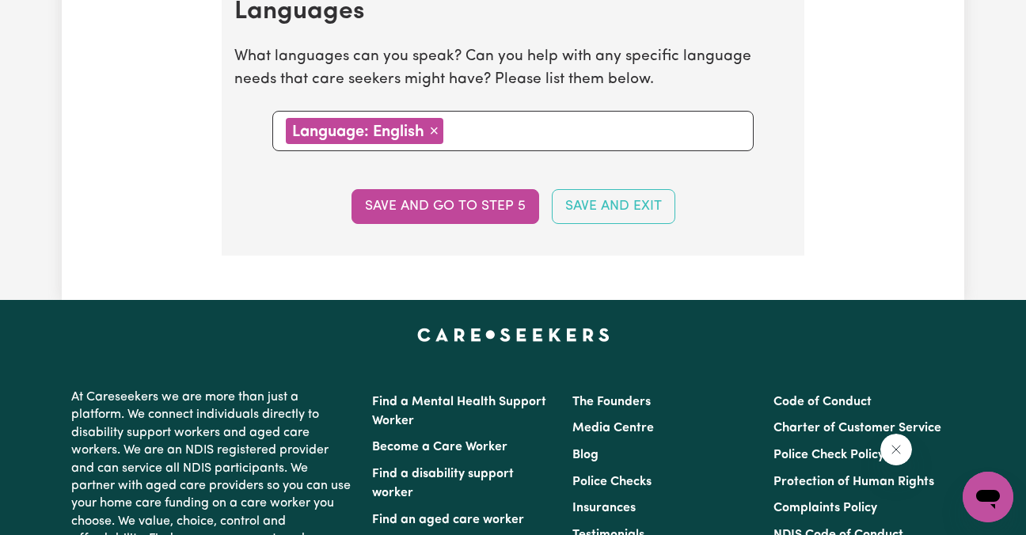
scroll to position [1850, 0]
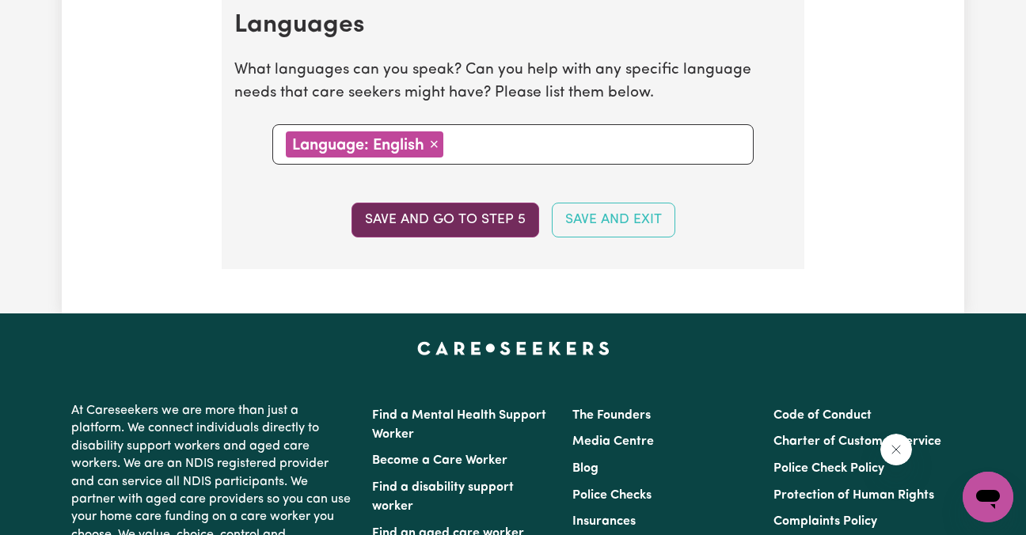
click at [495, 212] on button "Save and go to step 5" at bounding box center [445, 220] width 188 height 35
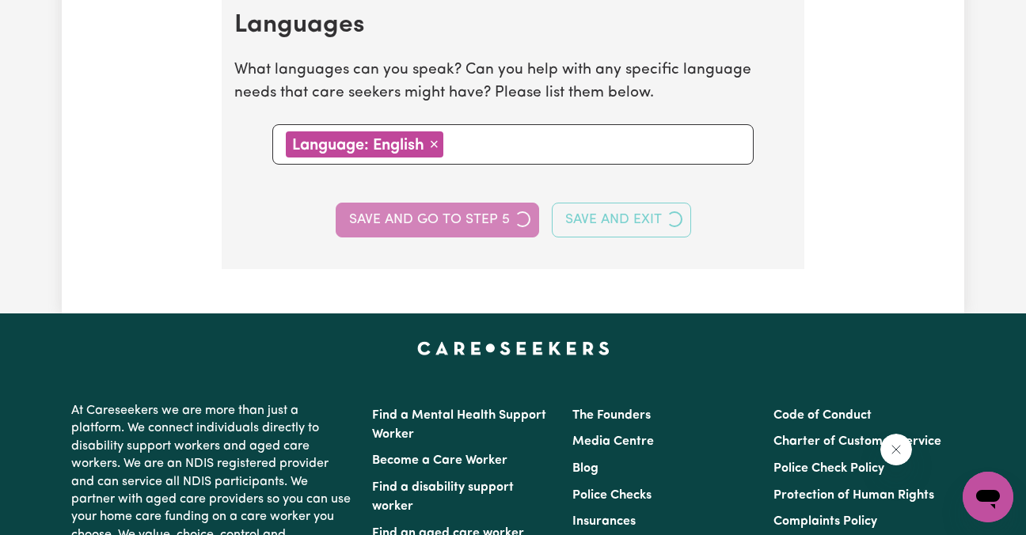
select select "I am providing services privately on my own"
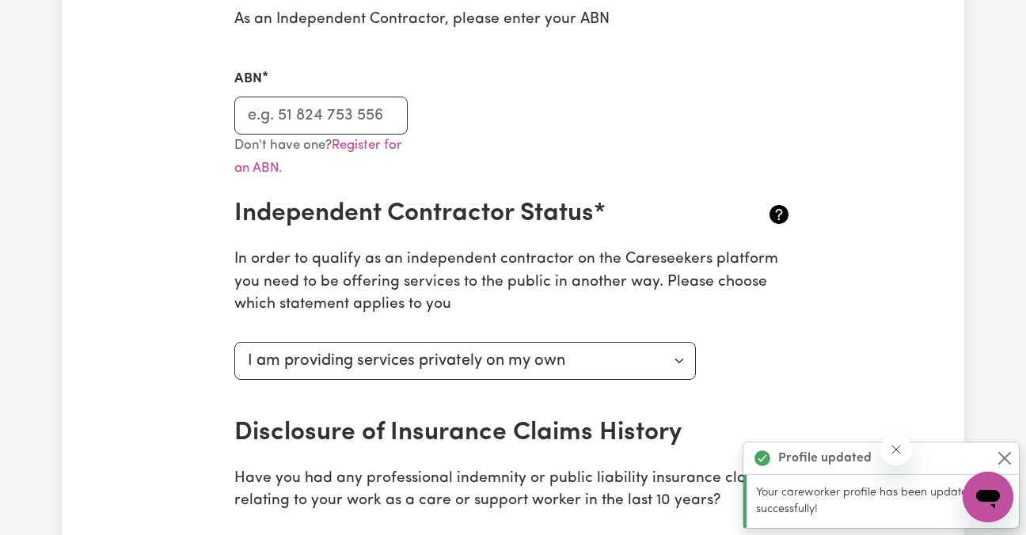
scroll to position [438, 0]
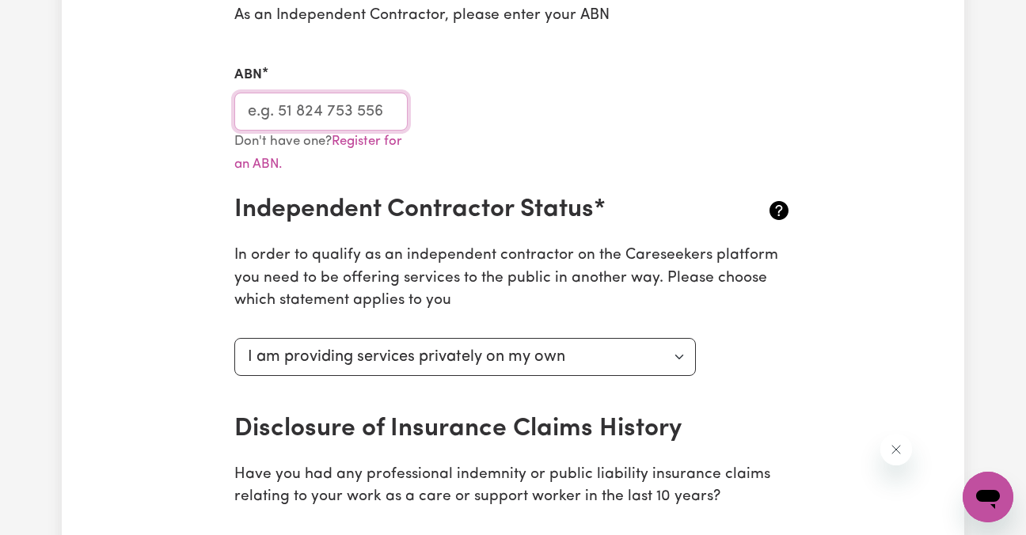
click at [371, 117] on input "ABN" at bounding box center [320, 112] width 173 height 38
type input "49317357311"
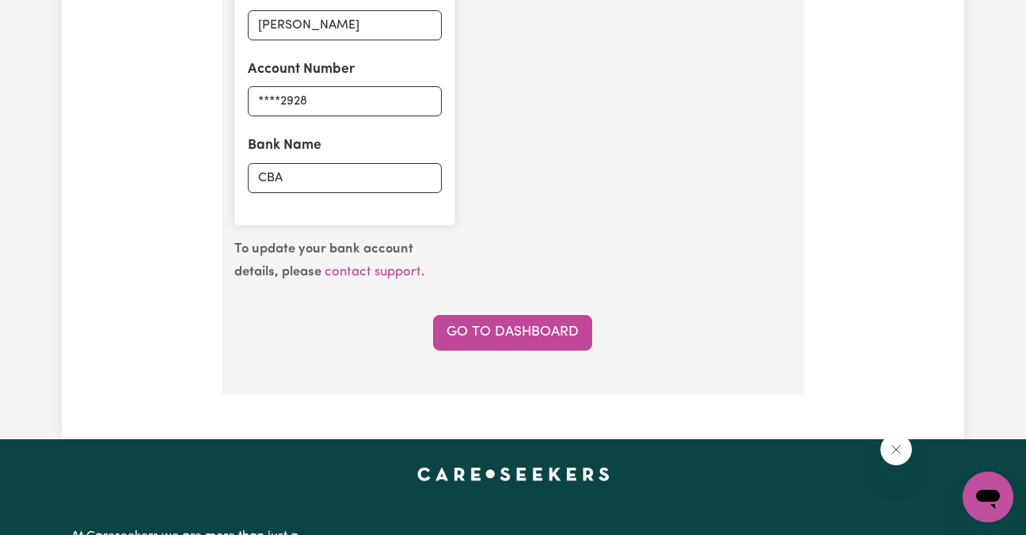
scroll to position [1284, 0]
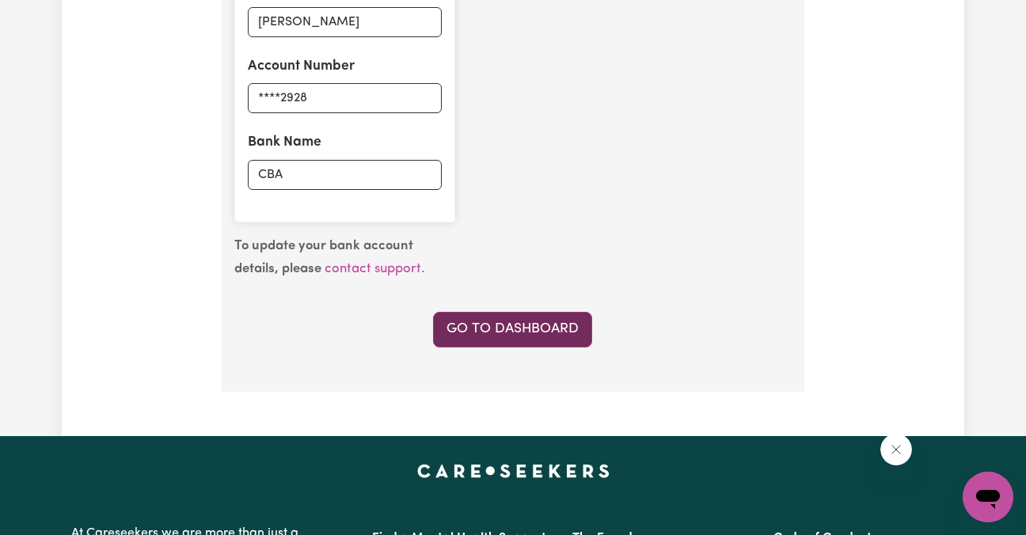
click at [574, 344] on link "Go to Dashboard" at bounding box center [512, 329] width 159 height 35
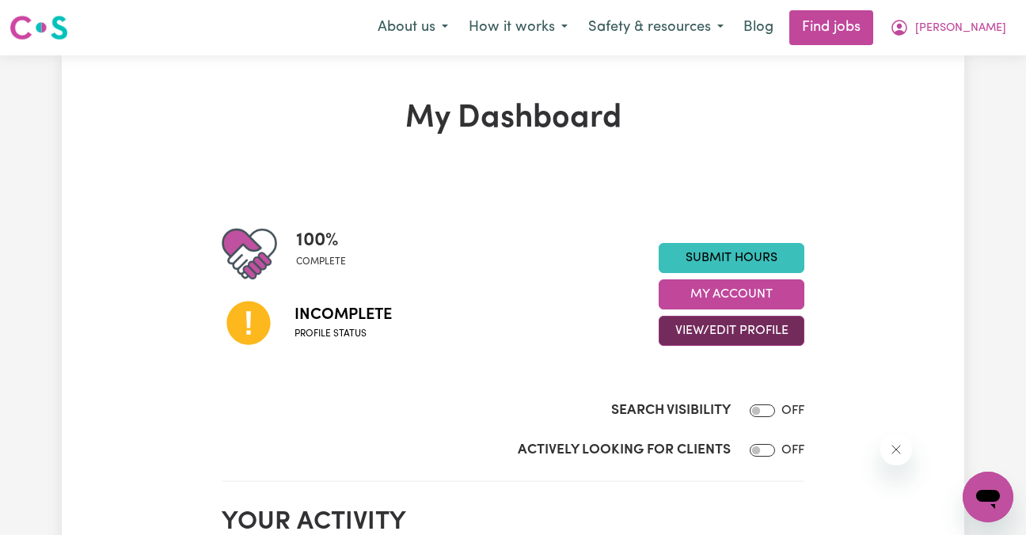
click at [747, 328] on button "View/Edit Profile" at bounding box center [731, 331] width 146 height 30
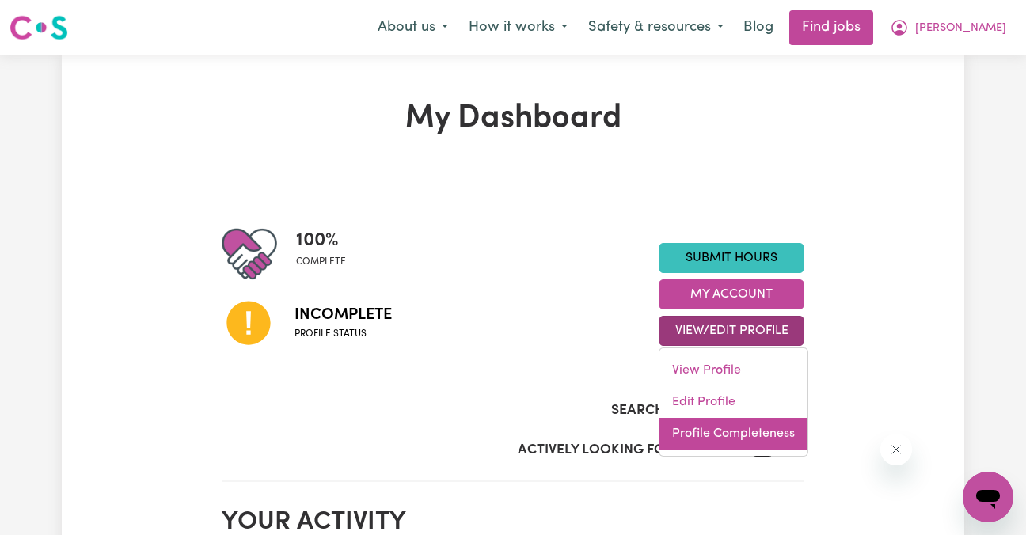
click at [756, 435] on link "Profile Completeness" at bounding box center [733, 434] width 148 height 32
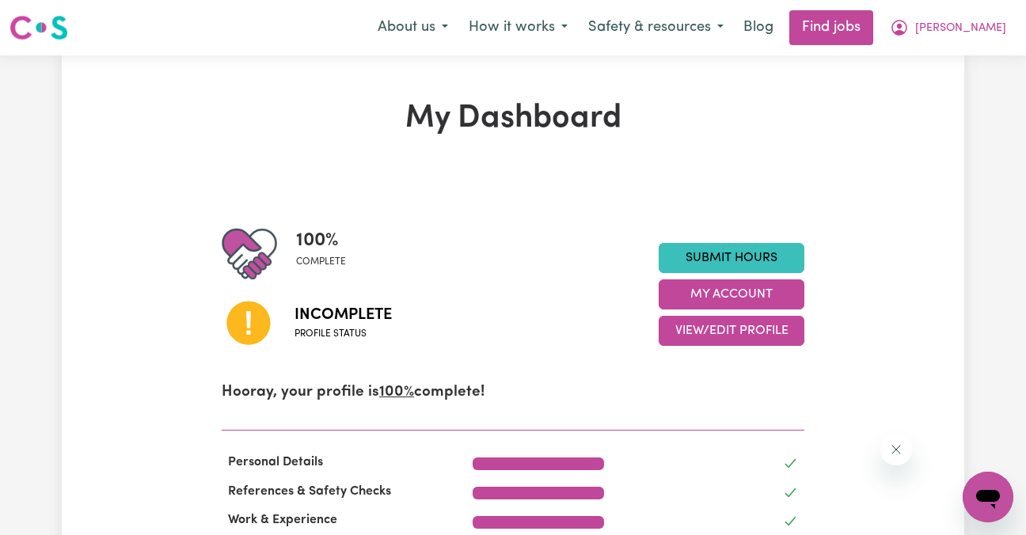
scroll to position [468, 0]
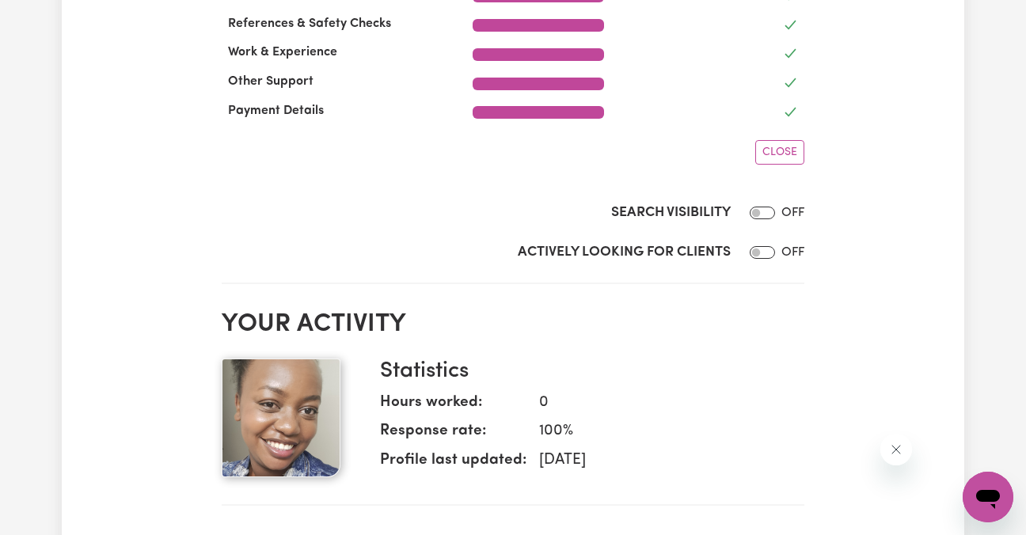
drag, startPoint x: 1021, startPoint y: 177, endPoint x: 1025, endPoint y: 189, distance: 12.5
click at [1025, 189] on div "My Dashboard 100 % complete Incomplete Profile status Submit Hours My Account V…" at bounding box center [513, 441] width 1026 height 1706
click at [761, 213] on input "Search Visibility" at bounding box center [761, 213] width 25 height 13
checkbox input "true"
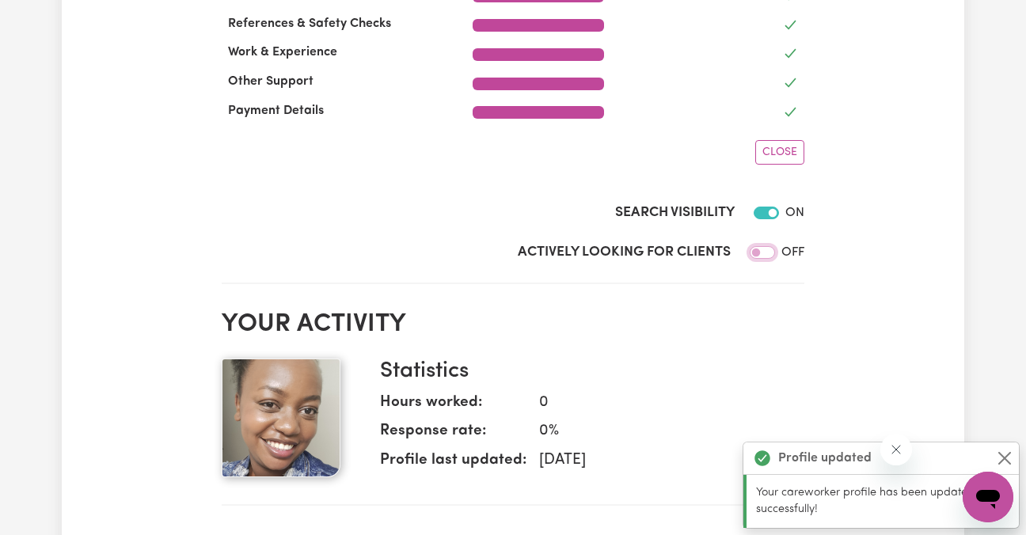
click at [762, 250] on input "Actively Looking for Clients" at bounding box center [761, 252] width 25 height 13
checkbox input "true"
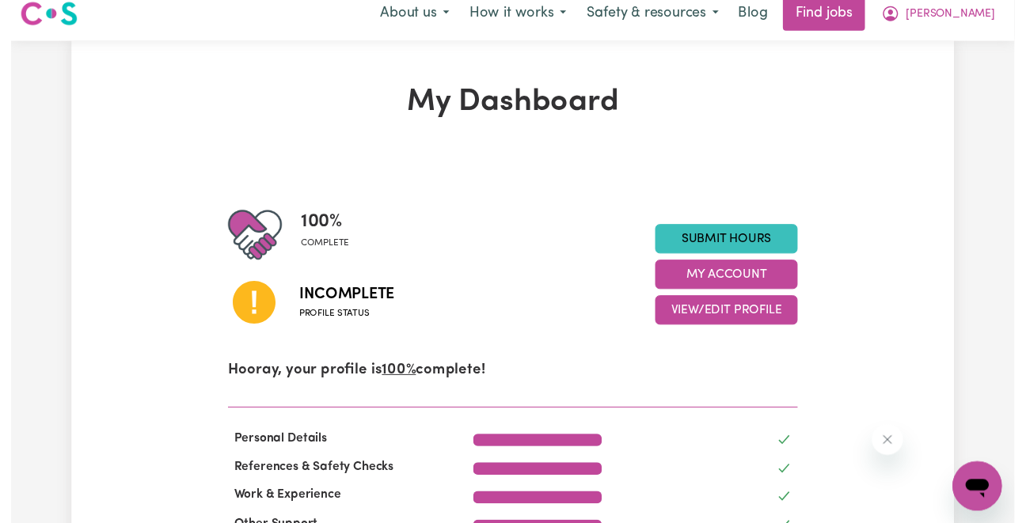
scroll to position [0, 0]
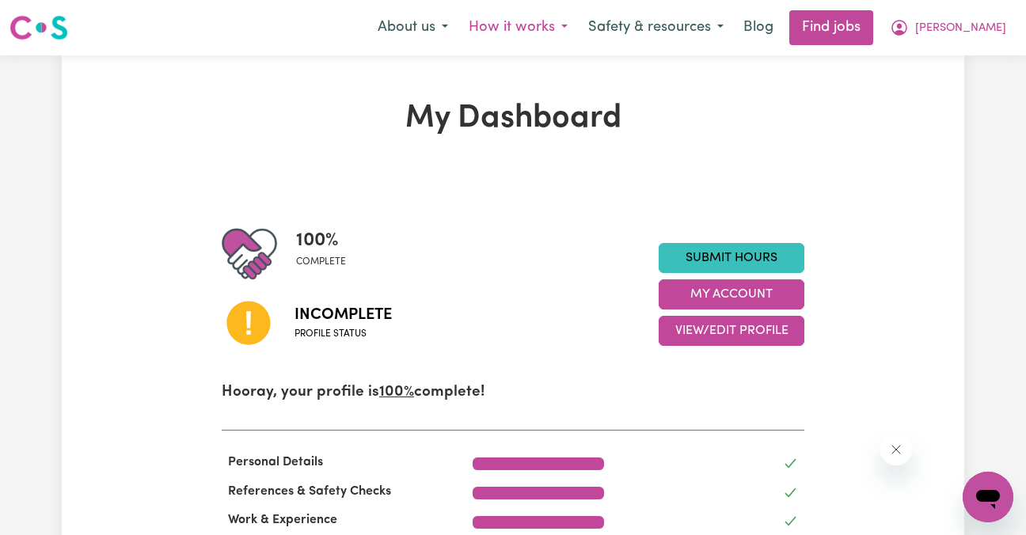
click at [578, 22] on button "How it works" at bounding box center [518, 27] width 120 height 33
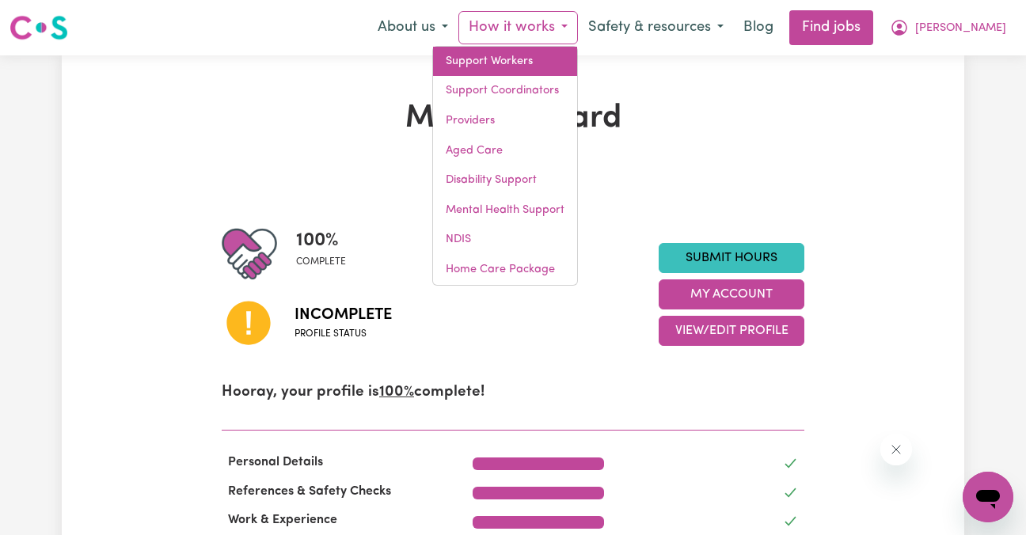
click at [577, 52] on link "Support Workers" at bounding box center [505, 62] width 144 height 30
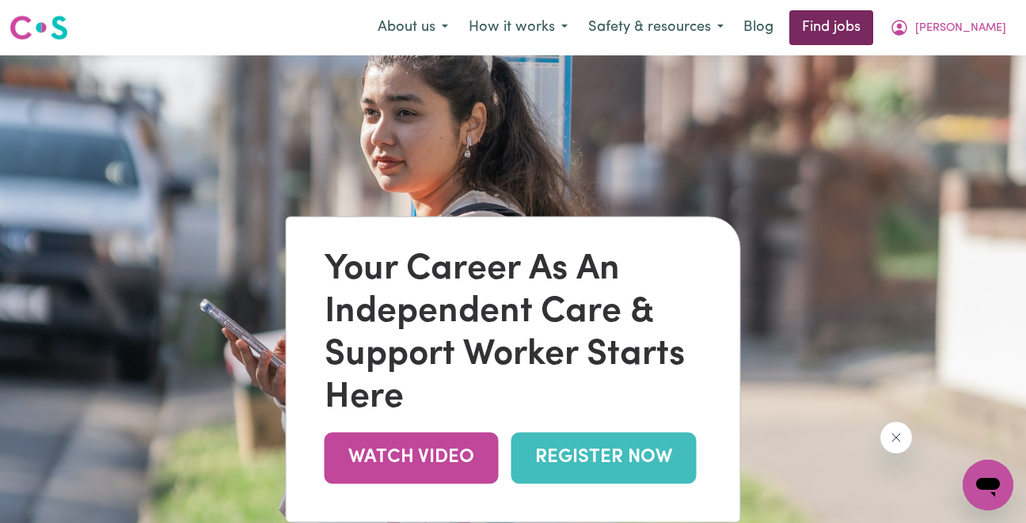
click at [873, 38] on link "Find jobs" at bounding box center [831, 27] width 84 height 35
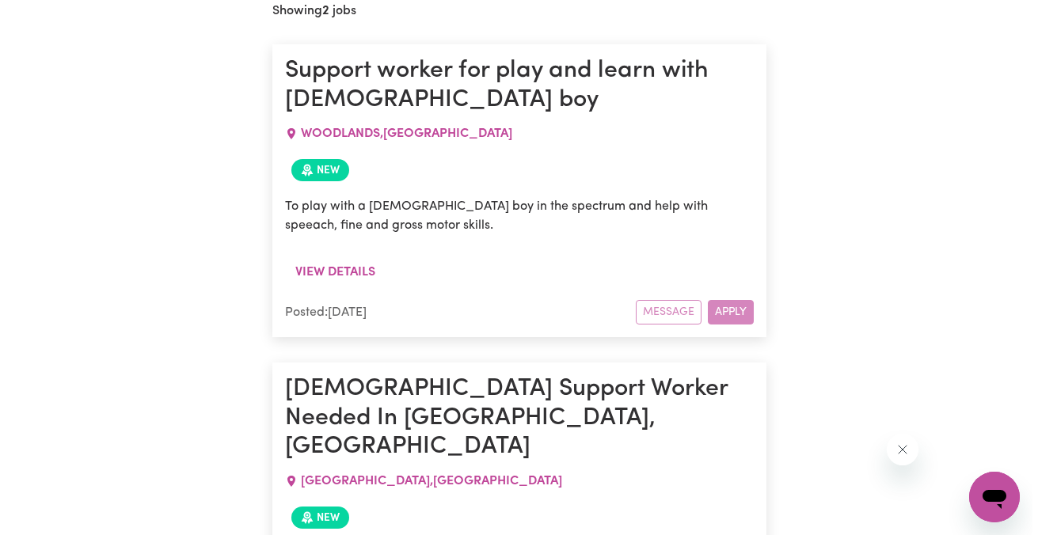
scroll to position [856, 0]
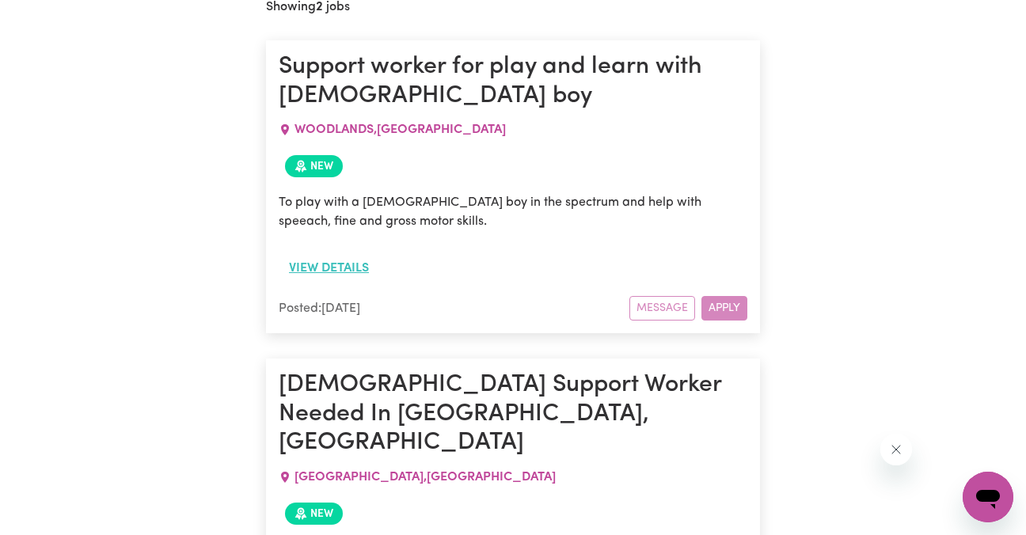
click at [319, 268] on button "View details" at bounding box center [329, 268] width 101 height 30
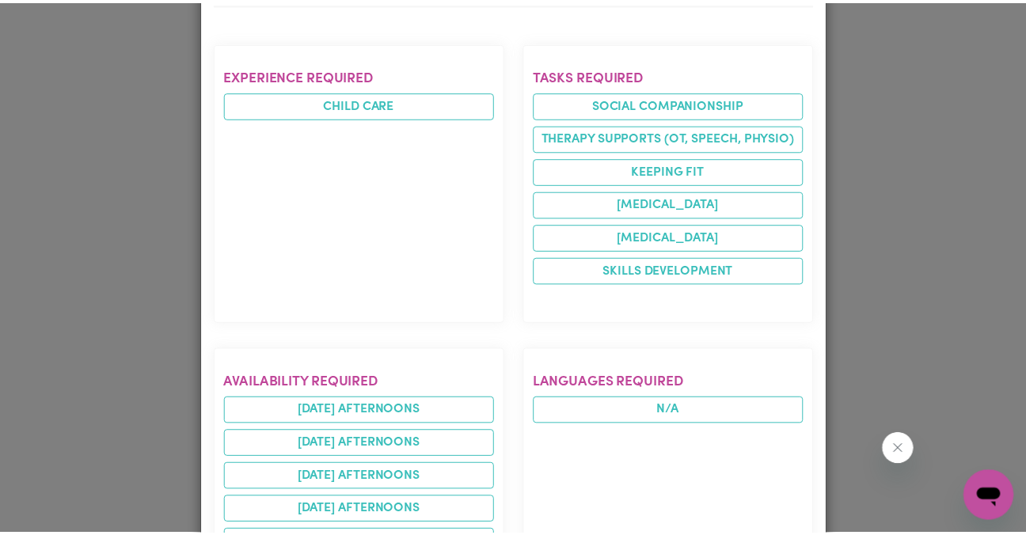
scroll to position [0, 0]
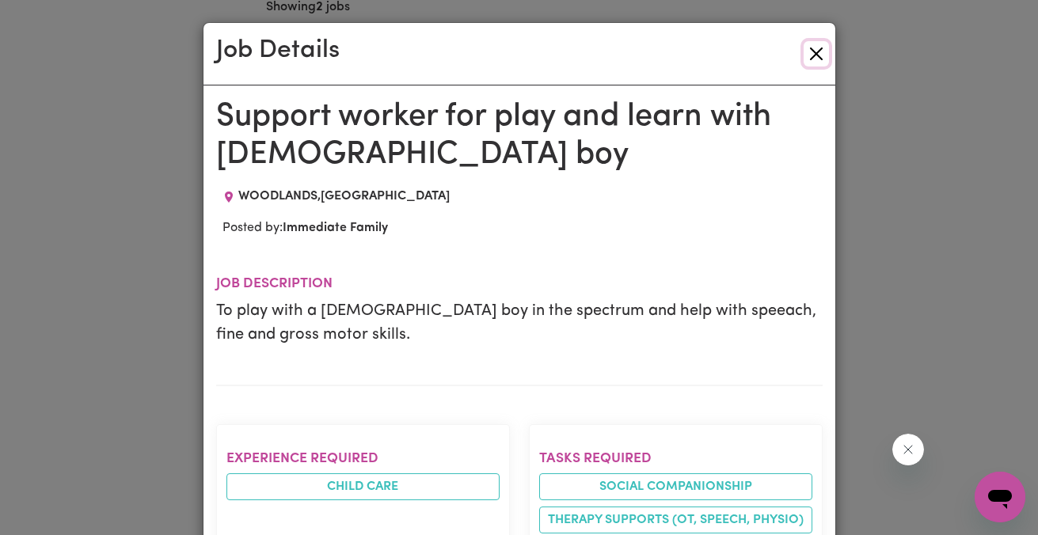
click at [812, 56] on button "Close" at bounding box center [815, 53] width 25 height 25
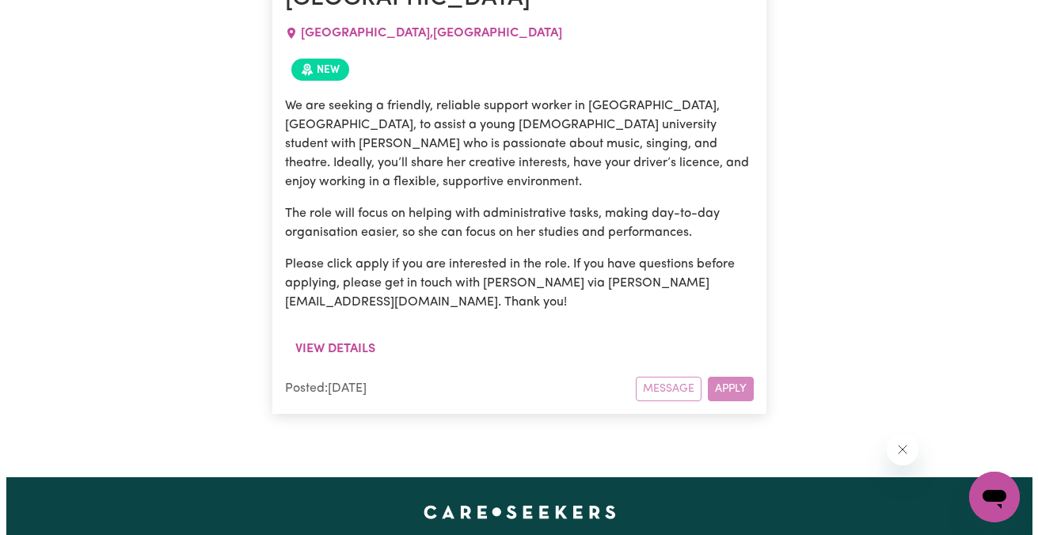
scroll to position [1303, 0]
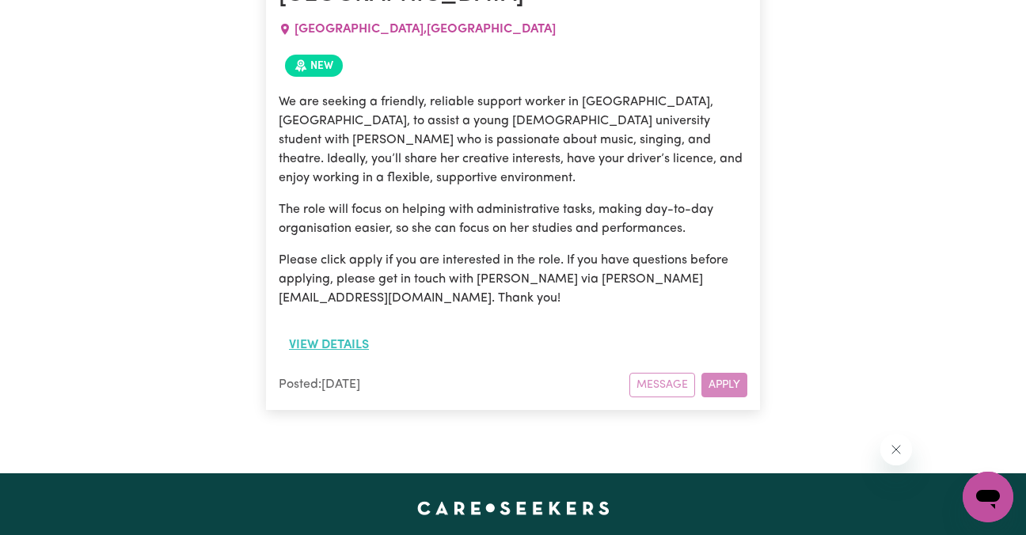
click at [342, 330] on button "View details" at bounding box center [329, 345] width 101 height 30
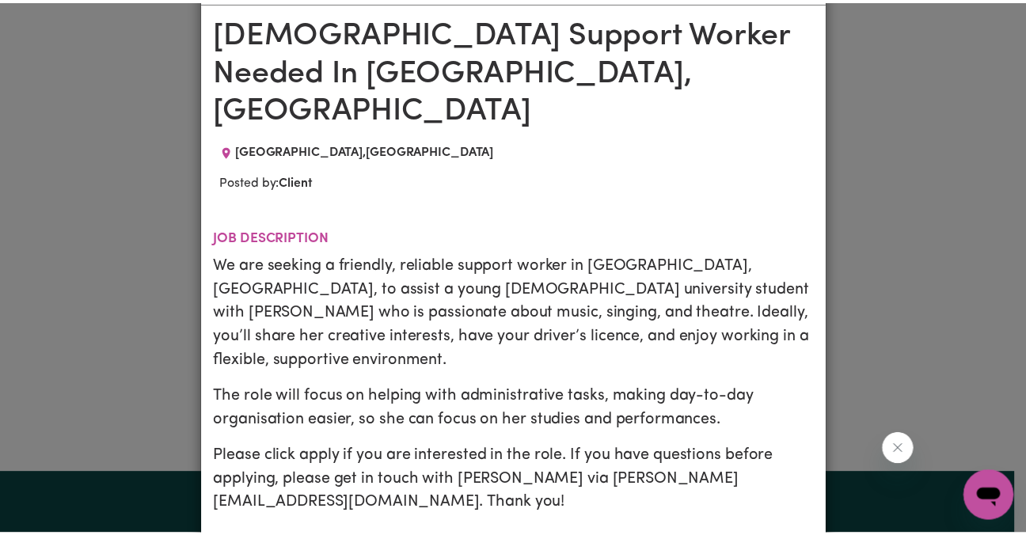
scroll to position [0, 0]
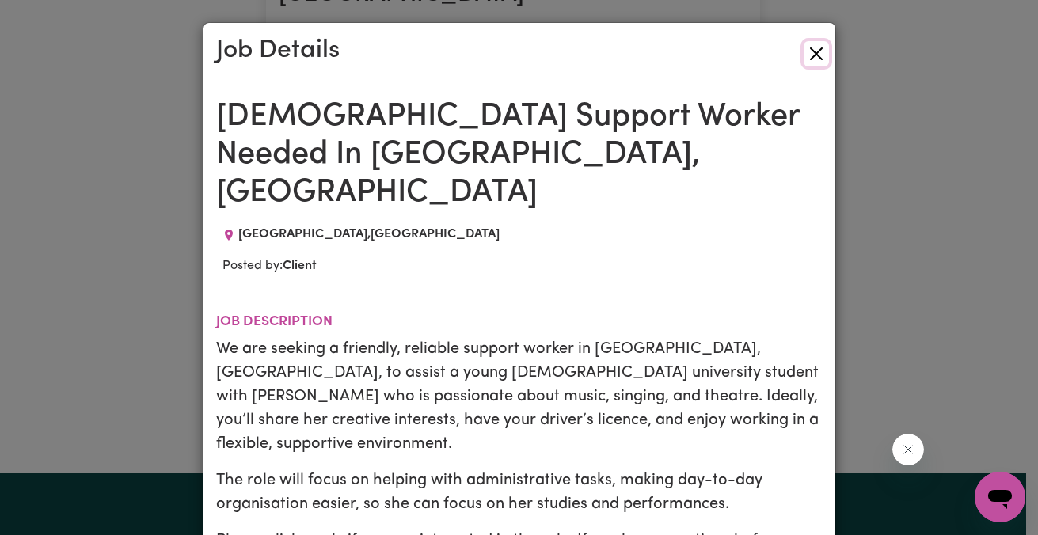
click at [821, 58] on button "Close" at bounding box center [815, 53] width 25 height 25
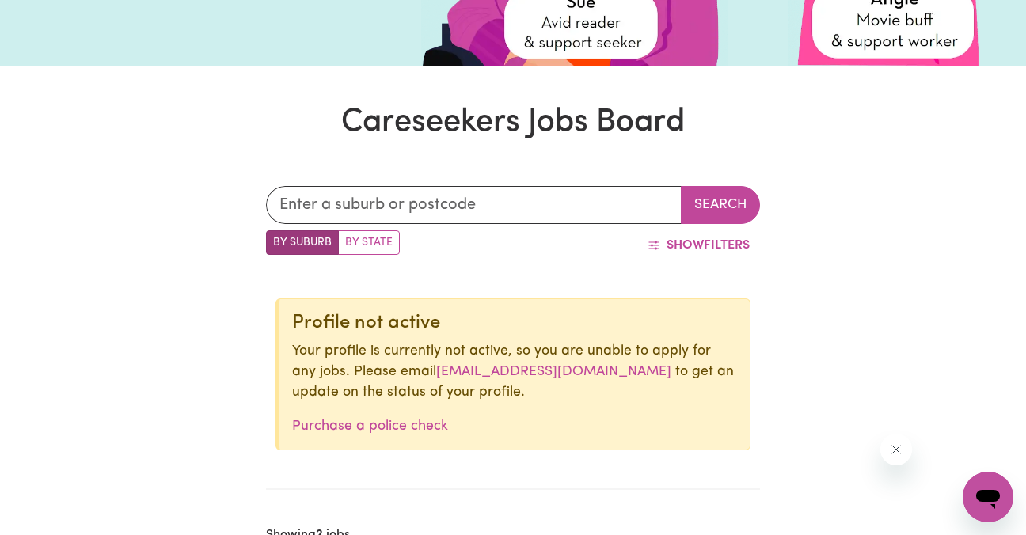
scroll to position [332, 0]
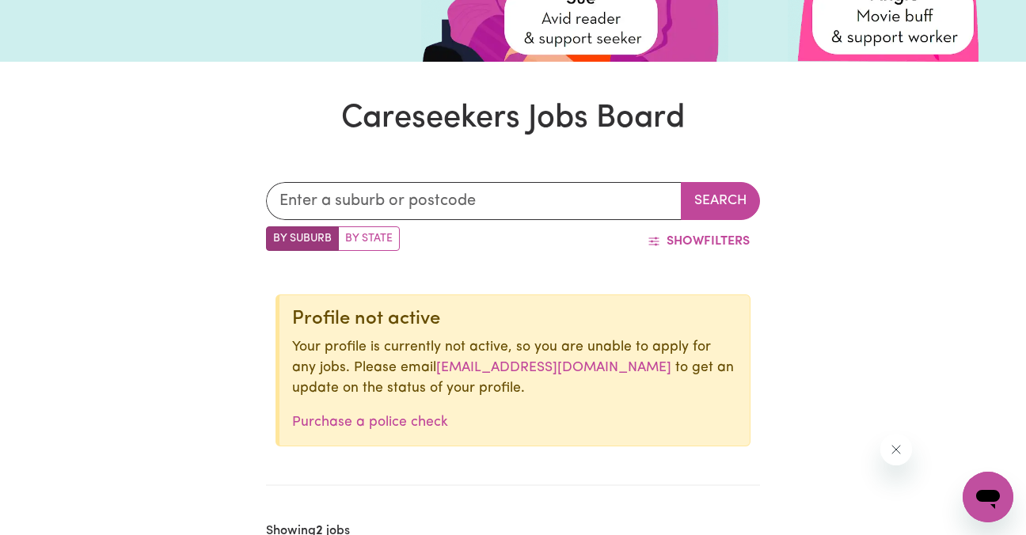
click at [377, 233] on label "By State" at bounding box center [369, 238] width 62 height 25
click at [276, 233] on input "By State" at bounding box center [271, 231] width 10 height 10
radio input "true"
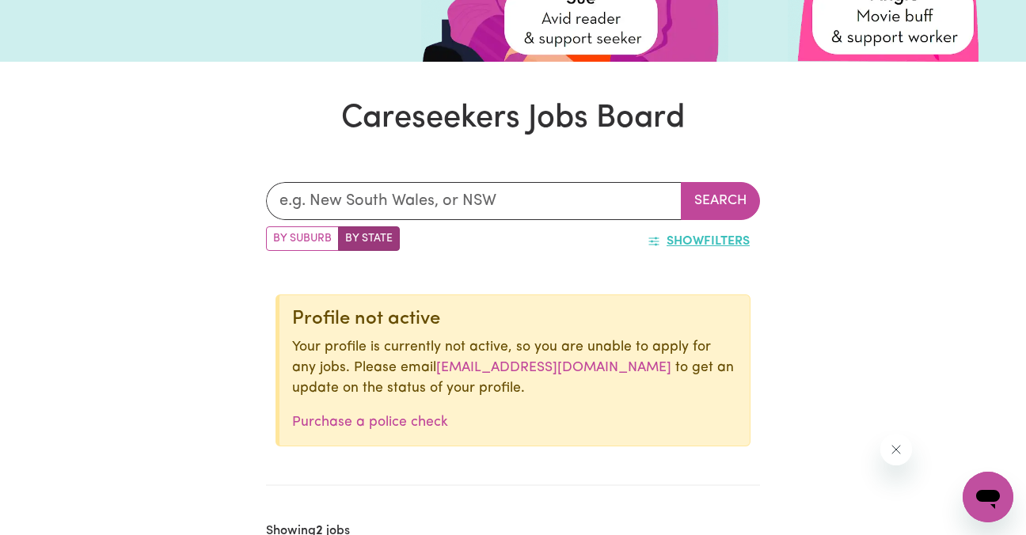
click at [666, 248] on span "Show" at bounding box center [684, 241] width 37 height 13
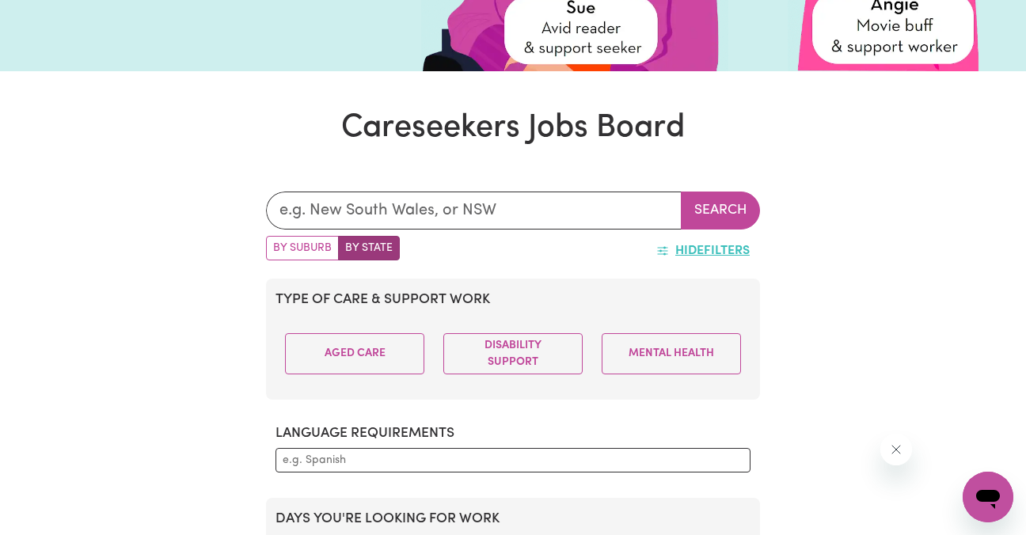
scroll to position [317, 0]
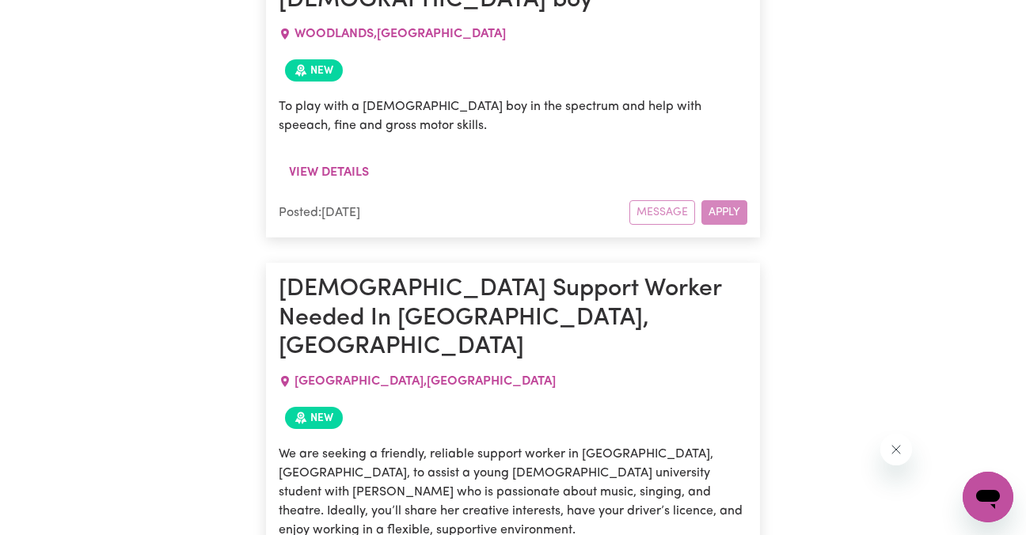
scroll to position [0, 0]
